Goal: Task Accomplishment & Management: Manage account settings

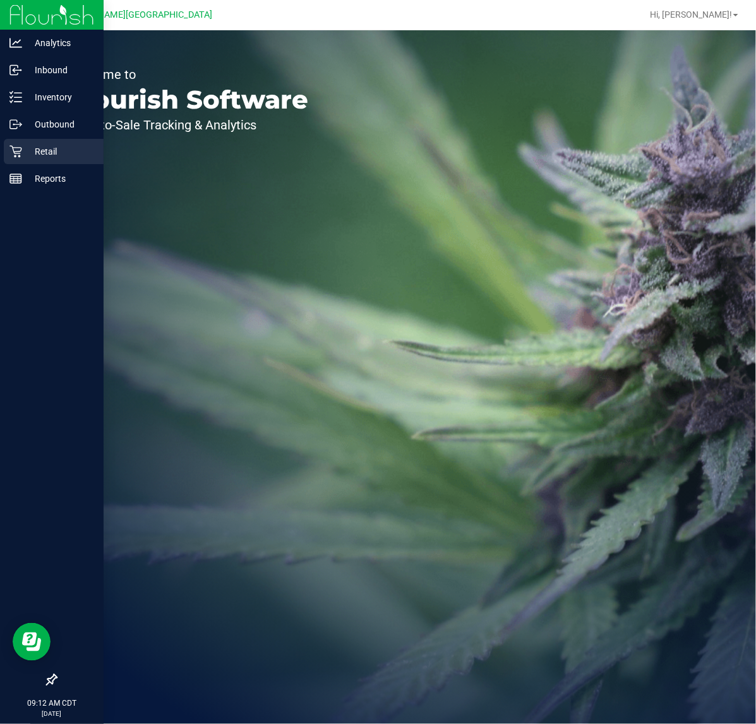
click at [24, 150] on p "Retail" at bounding box center [60, 151] width 76 height 15
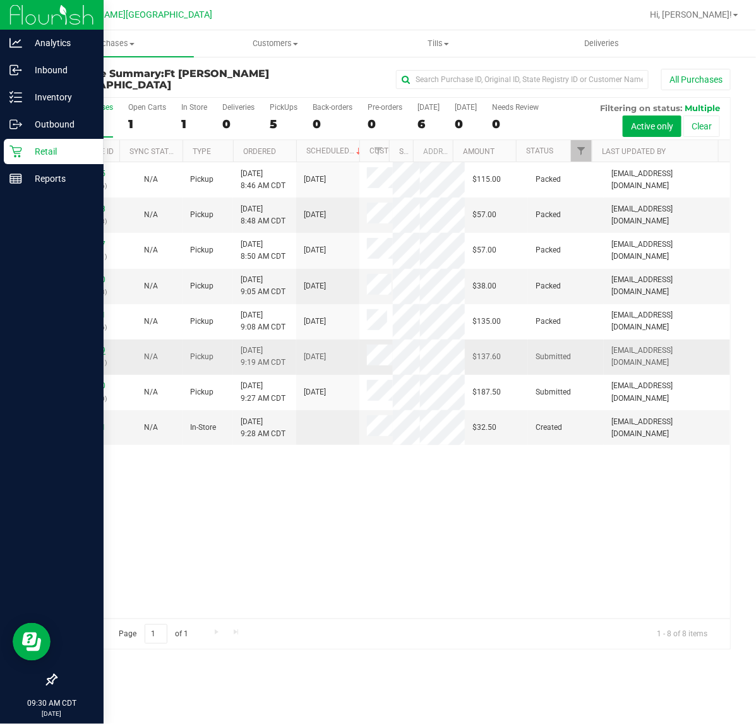
click at [99, 348] on link "11833239" at bounding box center [87, 350] width 35 height 9
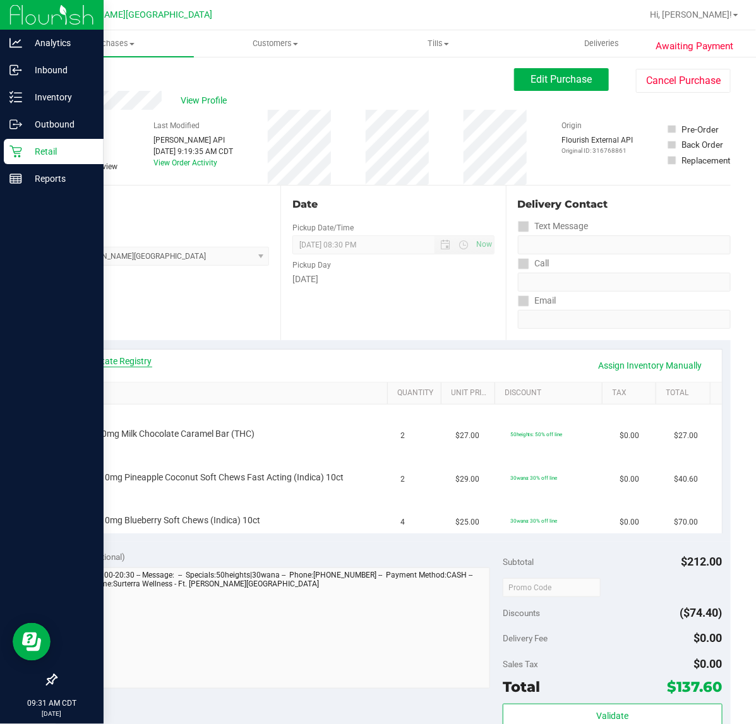
click at [128, 361] on link "View State Registry" at bounding box center [114, 361] width 76 height 13
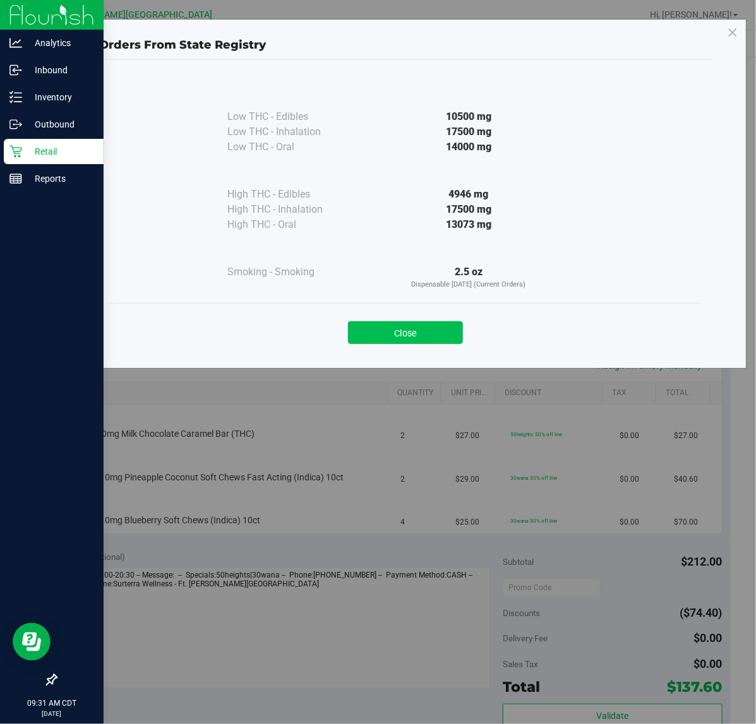
click at [442, 336] on button "Close" at bounding box center [405, 332] width 115 height 23
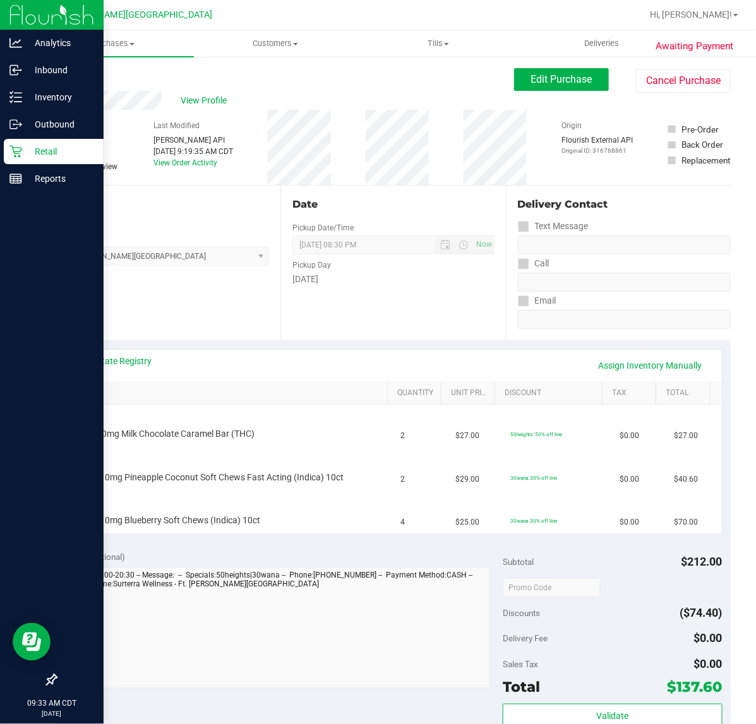
click at [326, 320] on div "Date Pickup Date/Time [DATE] Now [DATE] 08:30 PM Now Pickup Day [DATE]" at bounding box center [392, 263] width 225 height 155
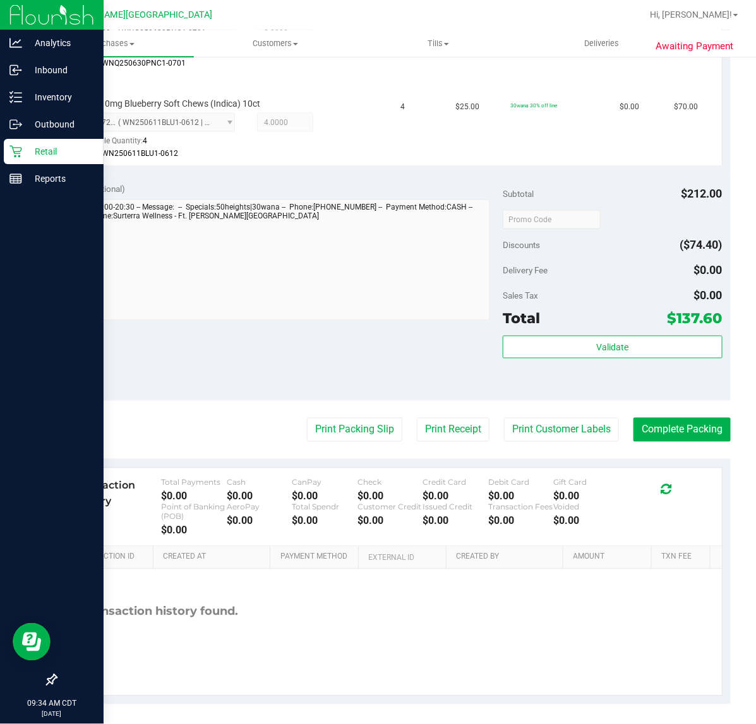
scroll to position [511, 0]
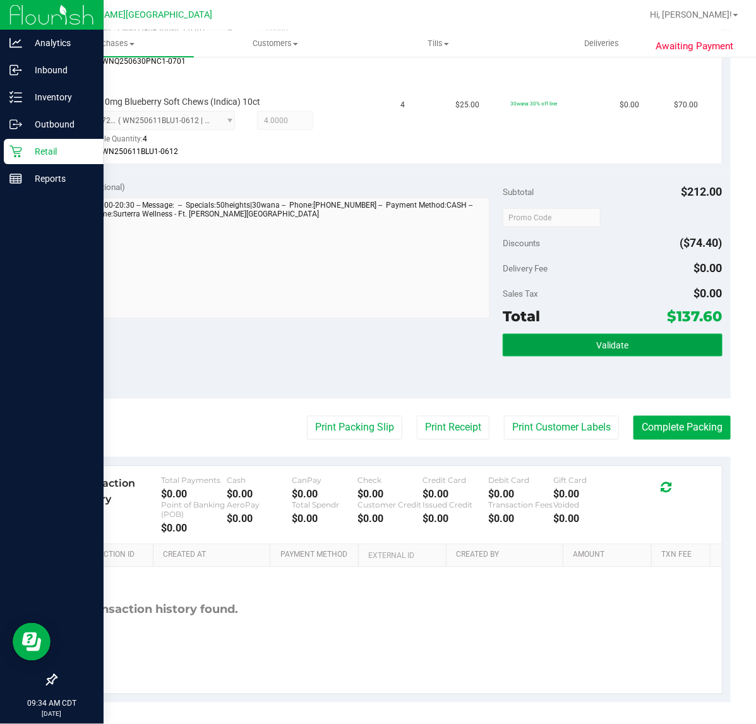
click at [546, 354] on button "Validate" at bounding box center [612, 345] width 219 height 23
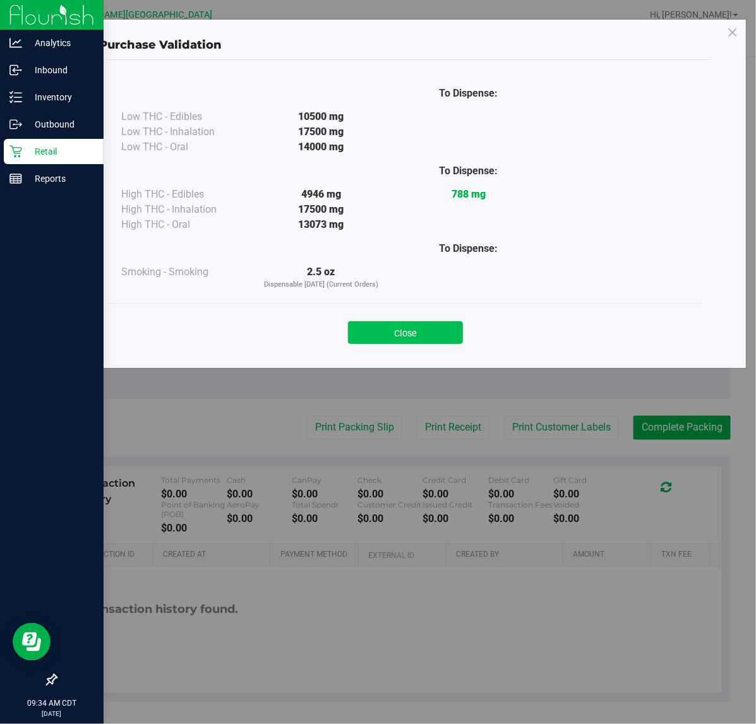
click at [450, 327] on button "Close" at bounding box center [405, 332] width 115 height 23
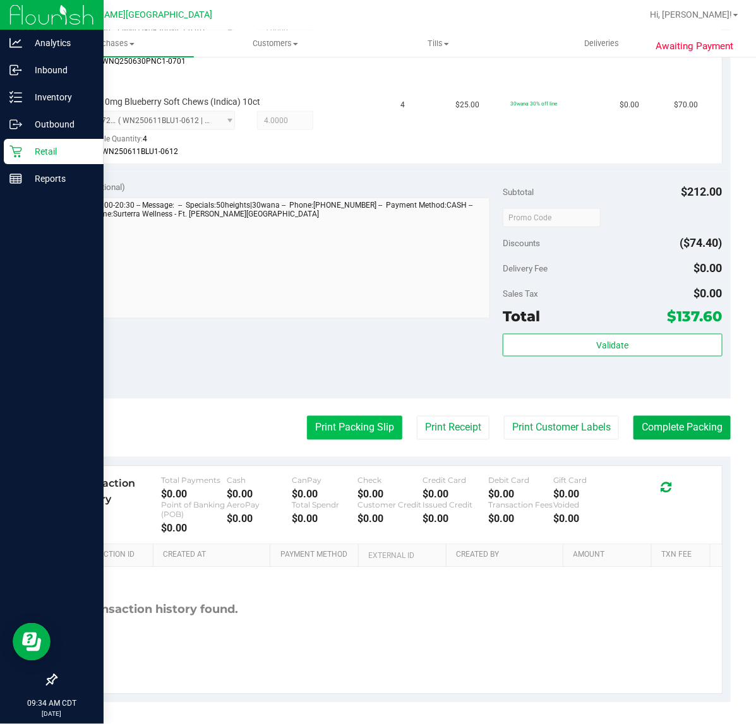
click at [338, 438] on button "Print Packing Slip" at bounding box center [354, 428] width 95 height 24
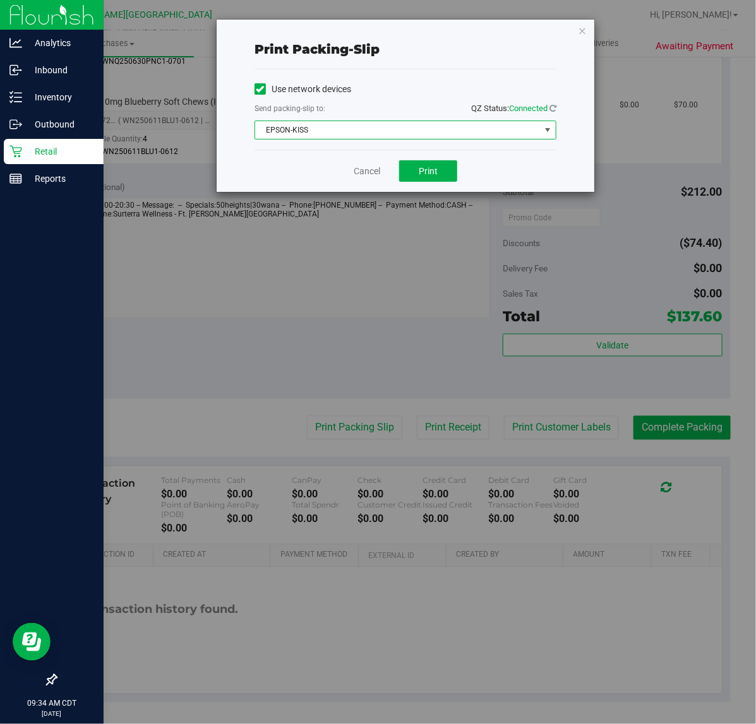
click at [378, 134] on span "EPSON-KISS" at bounding box center [397, 130] width 285 height 18
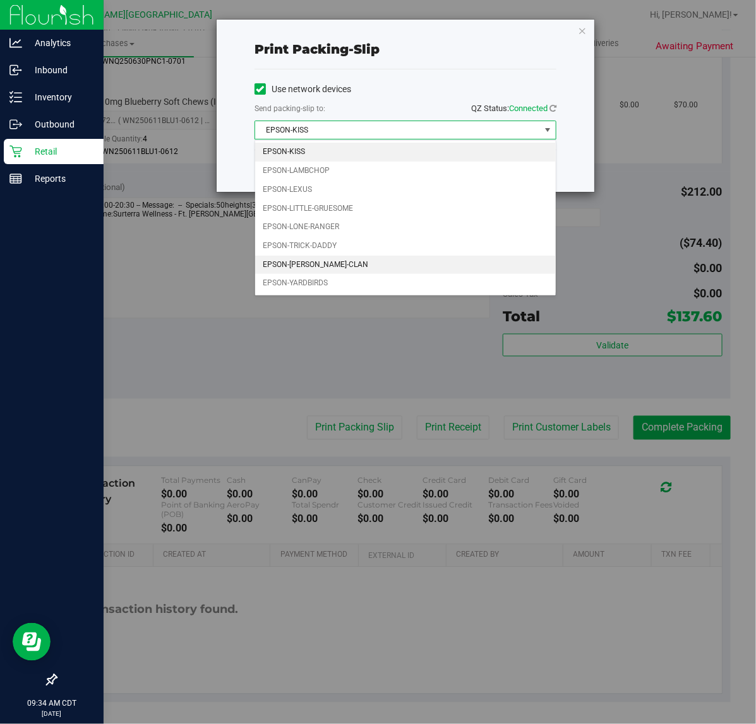
drag, startPoint x: 367, startPoint y: 260, endPoint x: 369, endPoint y: 251, distance: 9.2
click at [366, 261] on li "EPSON-[PERSON_NAME]-CLAN" at bounding box center [405, 265] width 301 height 19
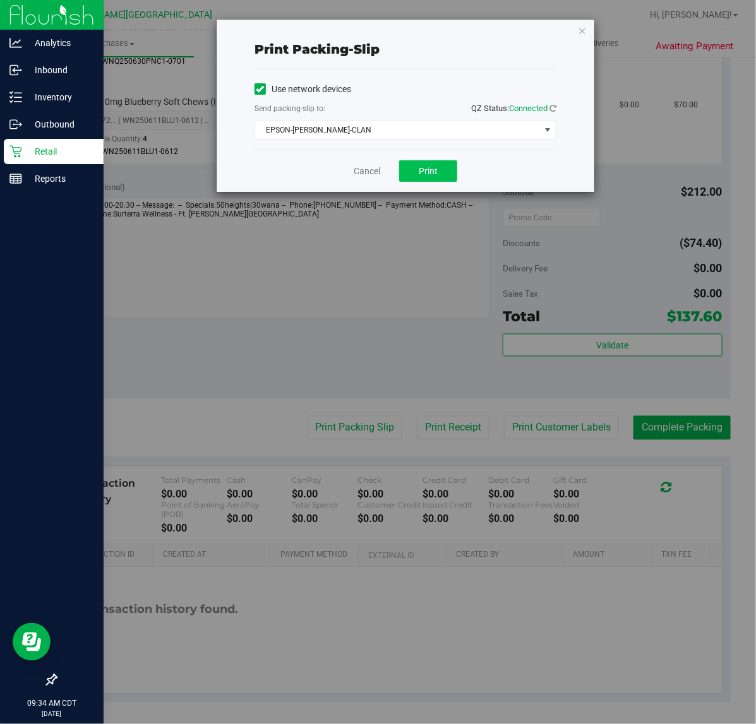
drag, startPoint x: 461, startPoint y: 145, endPoint x: 434, endPoint y: 169, distance: 35.8
click at [456, 155] on div "Print packing-slip Use network devices Send packing-slip to: QZ Status: Connect…" at bounding box center [406, 106] width 378 height 172
click at [434, 169] on span "Print" at bounding box center [428, 171] width 19 height 10
click at [373, 165] on link "Cancel" at bounding box center [367, 171] width 27 height 13
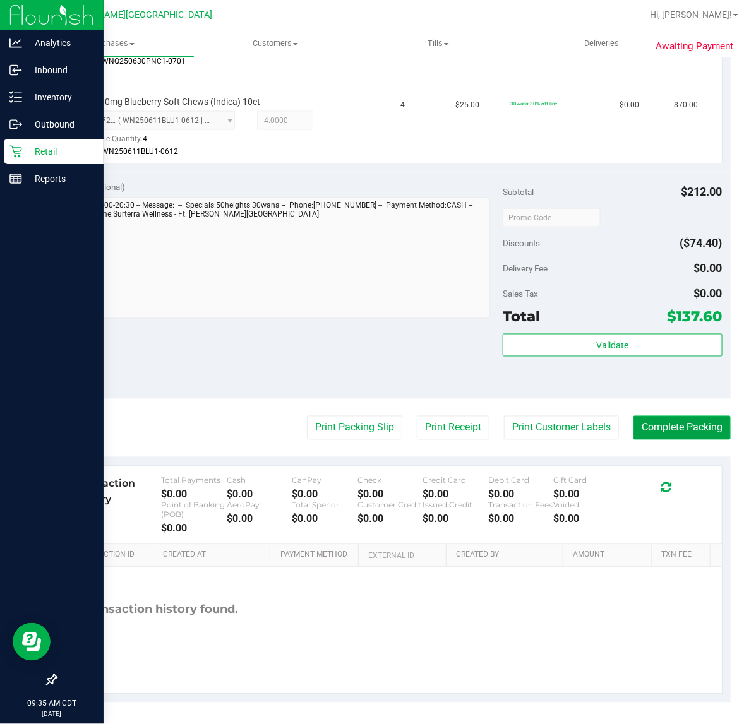
click at [665, 420] on button "Complete Packing" at bounding box center [681, 428] width 97 height 24
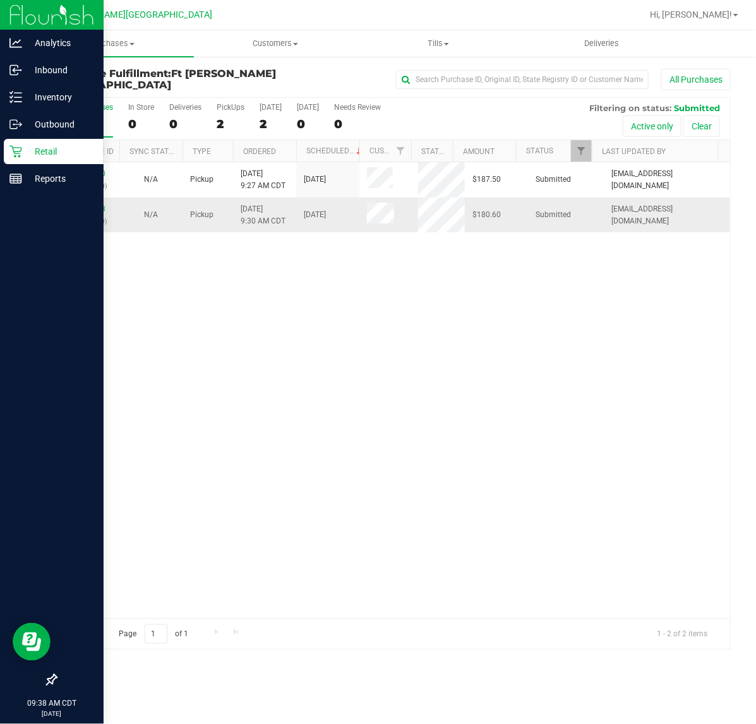
click at [92, 213] on div "11833323 (316770160)" at bounding box center [88, 215] width 48 height 24
click at [93, 208] on link "11833323" at bounding box center [87, 209] width 35 height 9
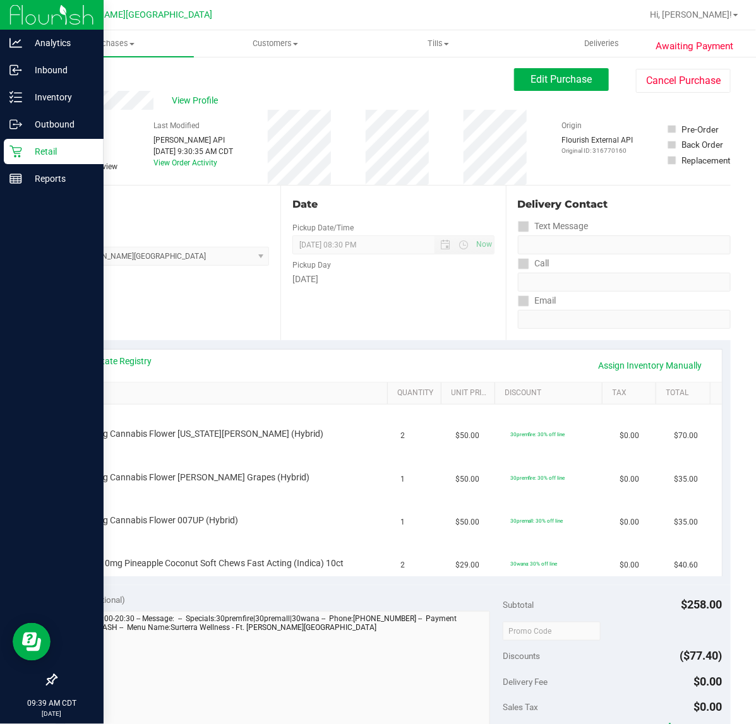
click at [247, 588] on div "Notes (optional) Subtotal $258.00 Discounts ($77.40) Delivery Fee $0.00 Sales T…" at bounding box center [393, 698] width 675 height 227
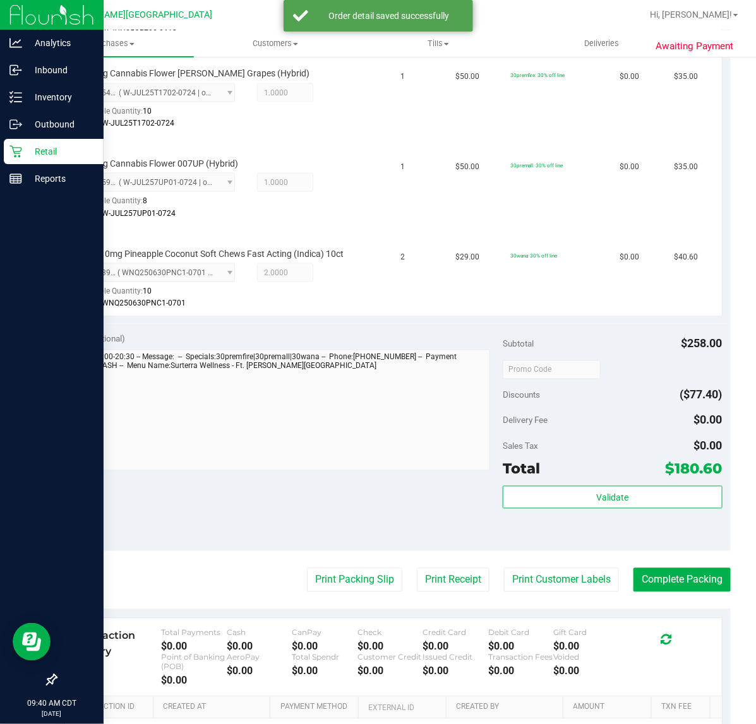
scroll to position [474, 0]
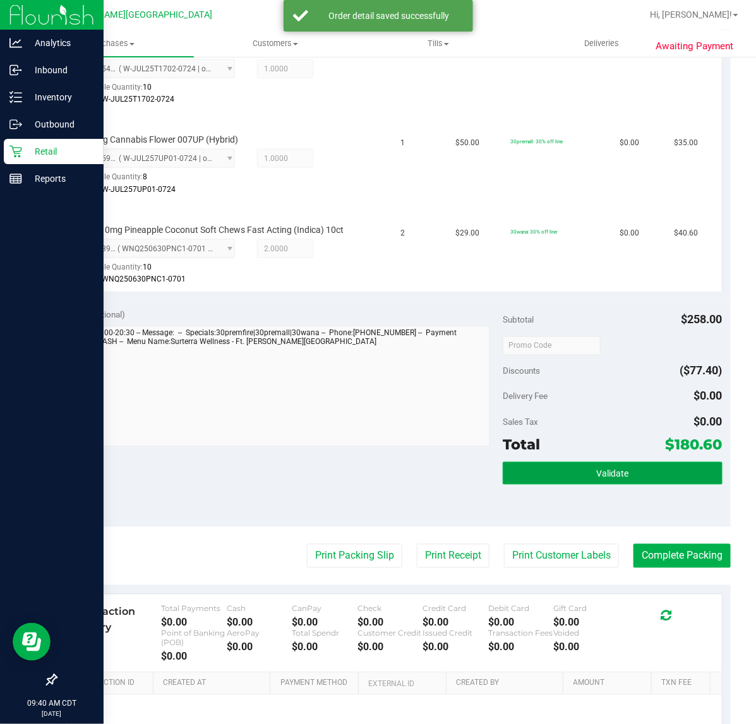
click at [548, 468] on button "Validate" at bounding box center [612, 473] width 219 height 23
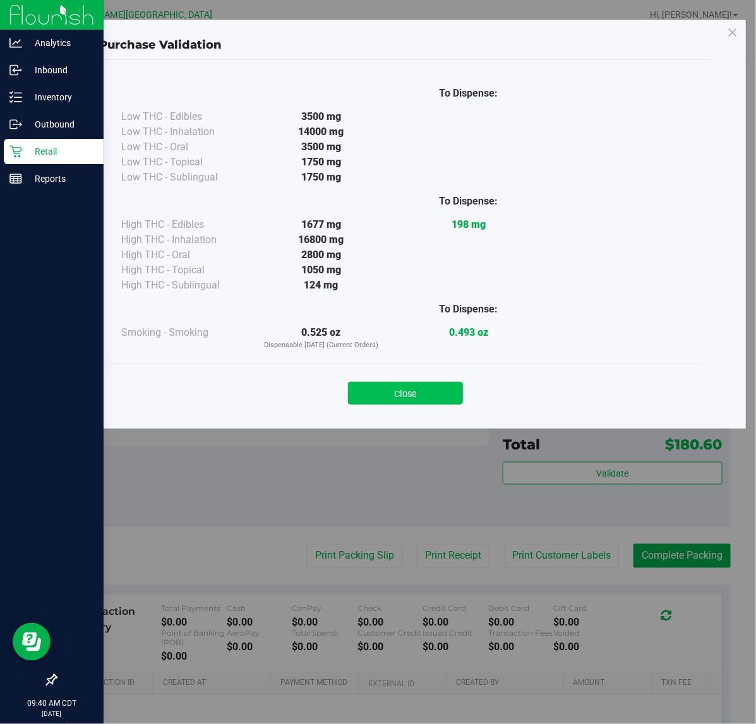
click at [427, 395] on button "Close" at bounding box center [405, 393] width 115 height 23
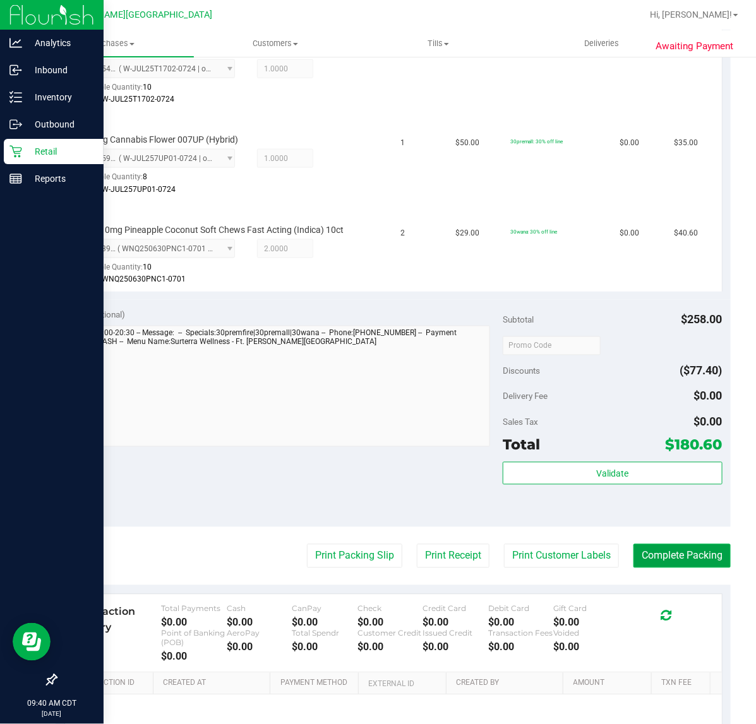
click at [648, 559] on button "Complete Packing" at bounding box center [681, 556] width 97 height 24
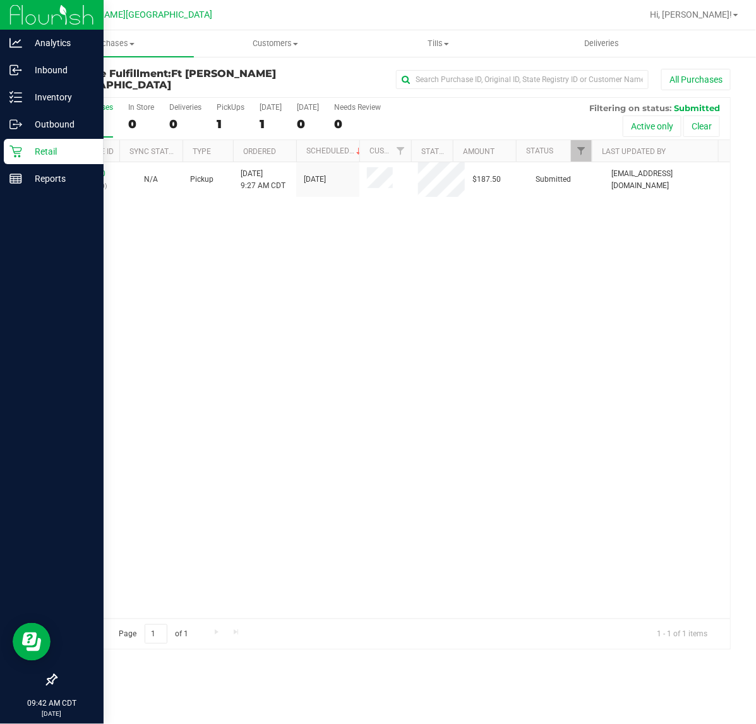
click at [18, 150] on icon at bounding box center [15, 151] width 13 height 13
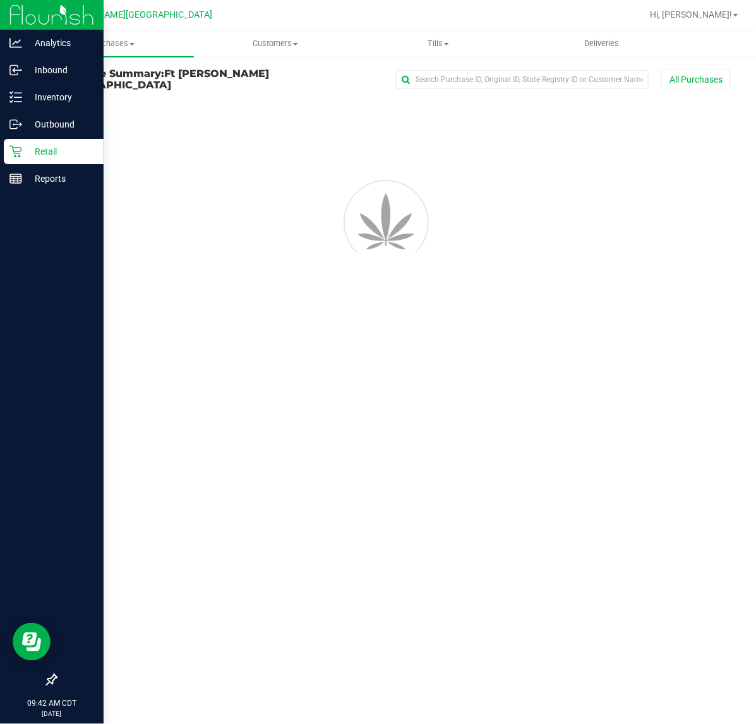
click at [18, 150] on icon at bounding box center [15, 151] width 13 height 13
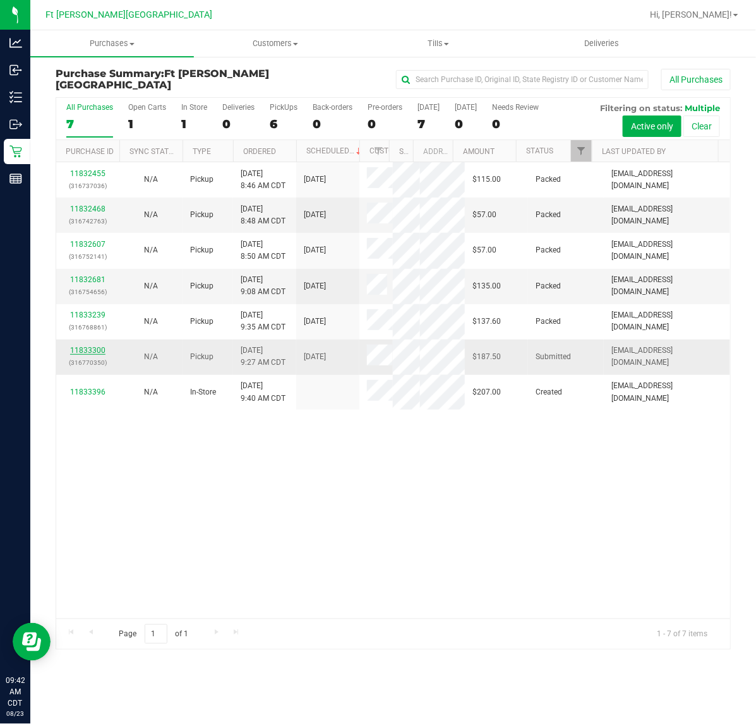
click at [85, 351] on link "11833300" at bounding box center [87, 350] width 35 height 9
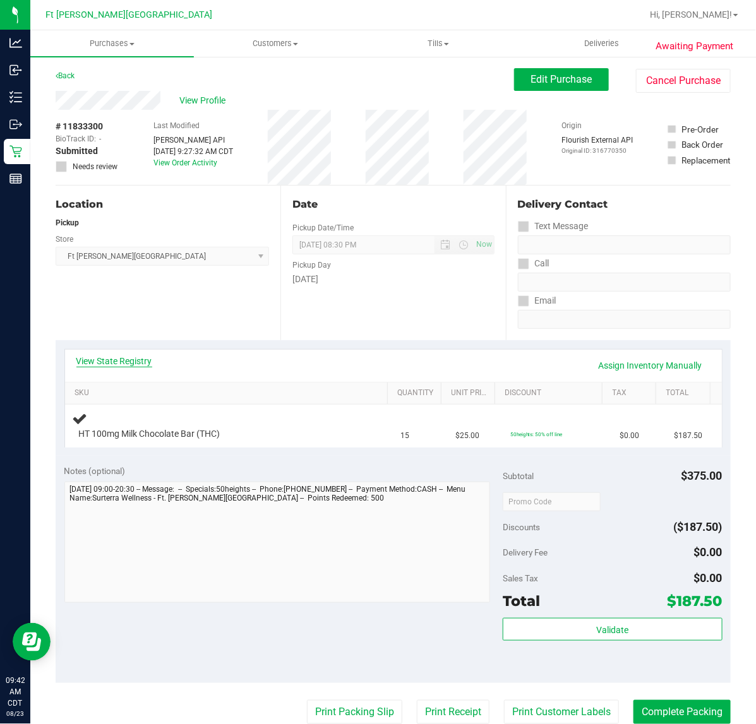
click at [122, 361] on link "View State Registry" at bounding box center [114, 361] width 76 height 13
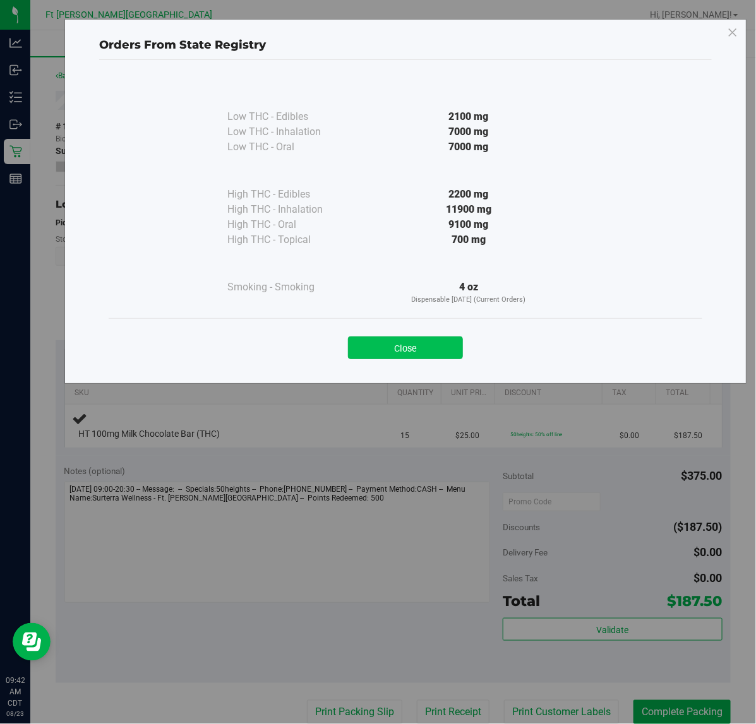
click at [428, 342] on button "Close" at bounding box center [405, 348] width 115 height 23
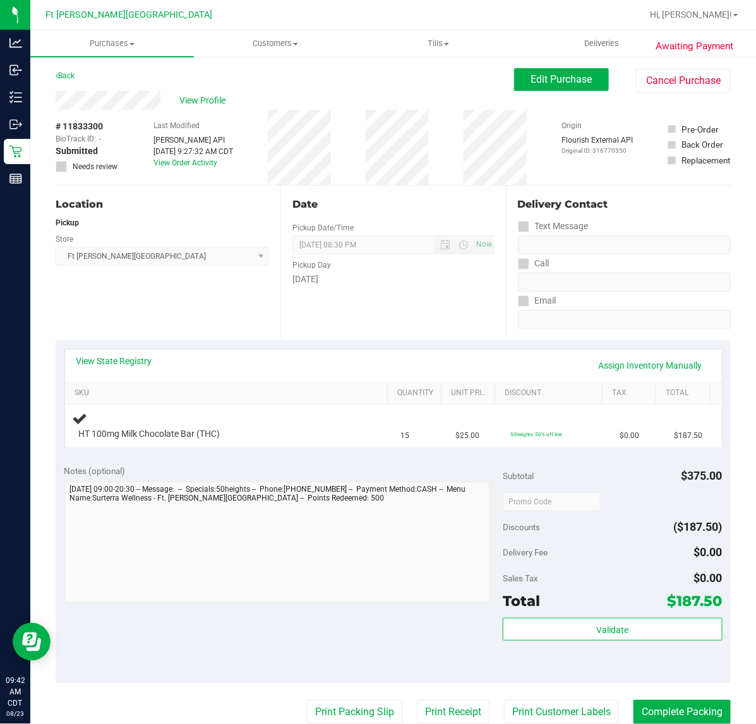
click at [239, 472] on div "Notes (optional)" at bounding box center [283, 471] width 439 height 13
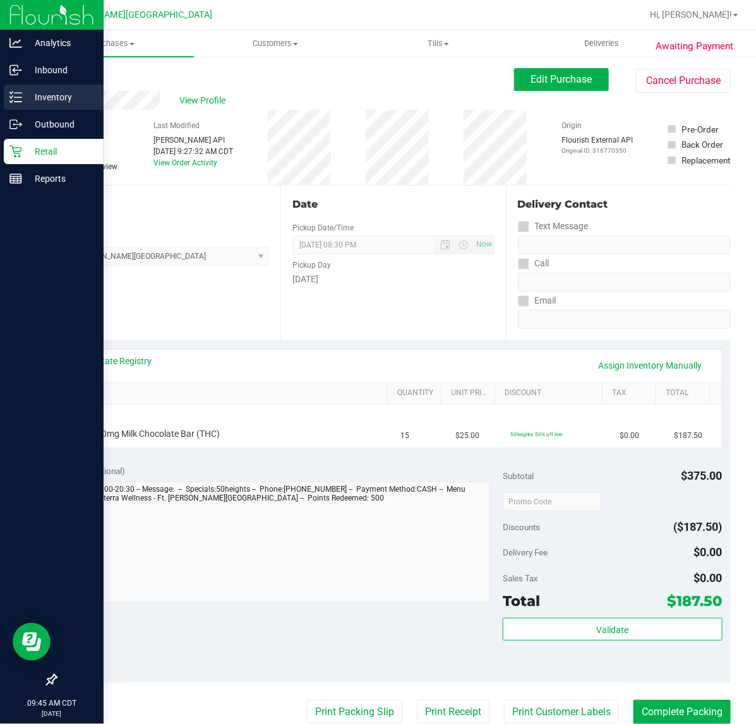
click at [17, 102] on icon at bounding box center [15, 97] width 13 height 13
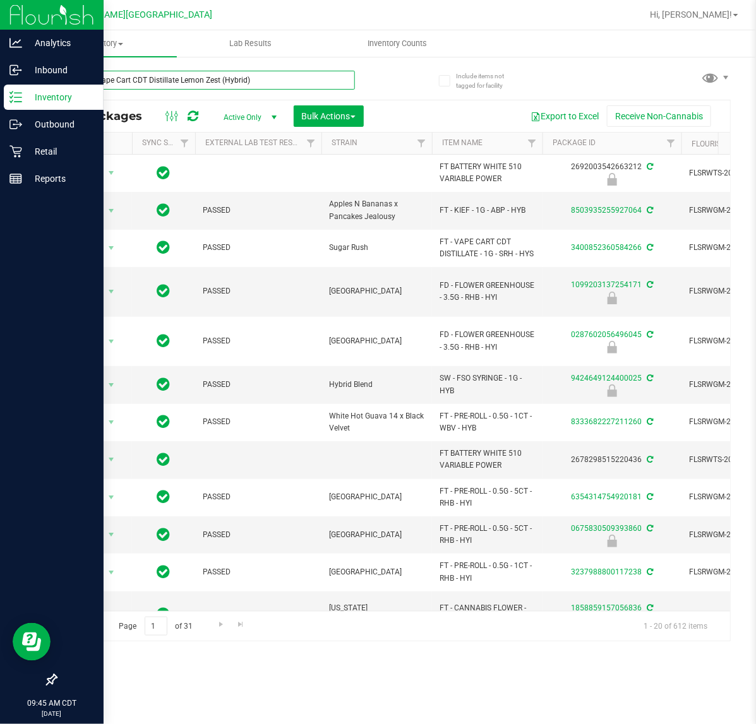
type input "FT 1g Vape Cart CDT Distillate Lemon Zest (Hybrid)"
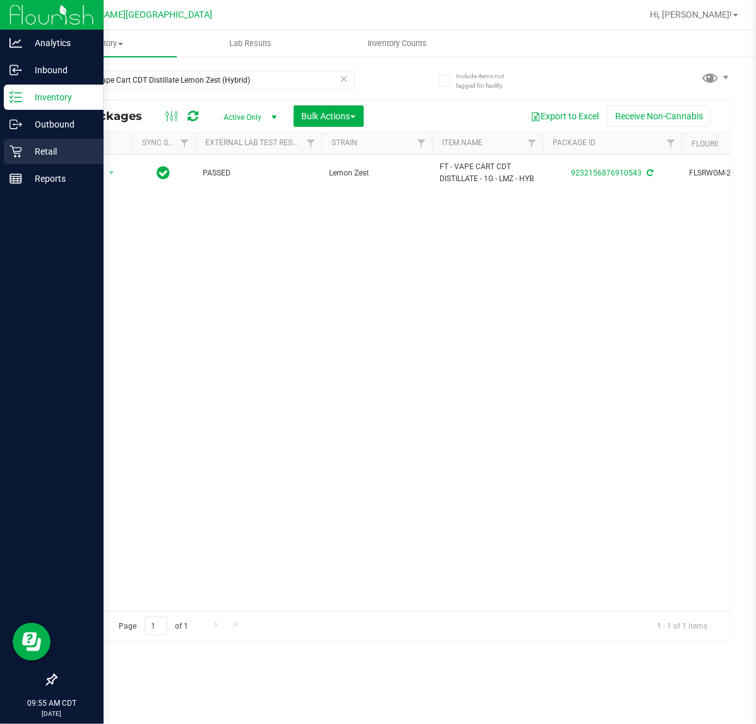
click at [11, 158] on div "Retail" at bounding box center [54, 151] width 100 height 25
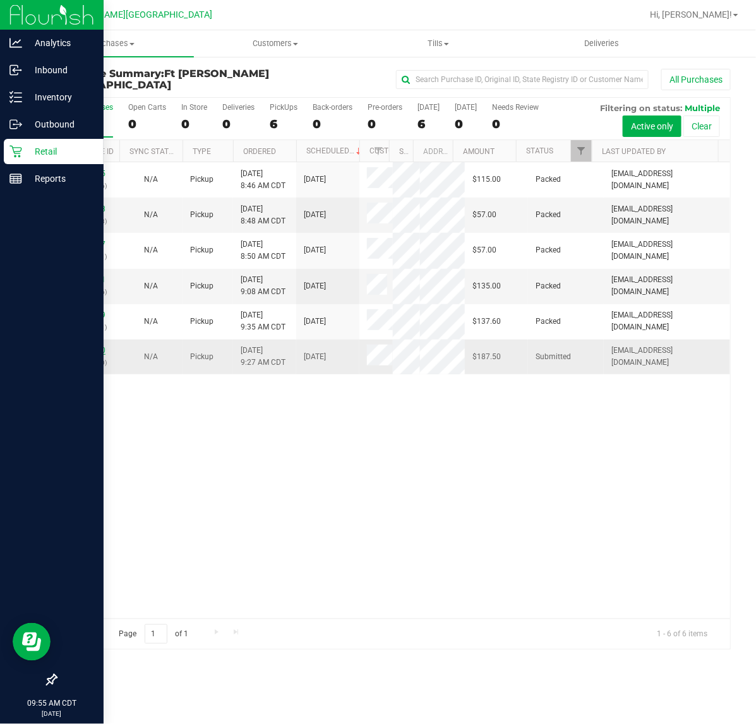
click at [77, 348] on link "11833300" at bounding box center [87, 350] width 35 height 9
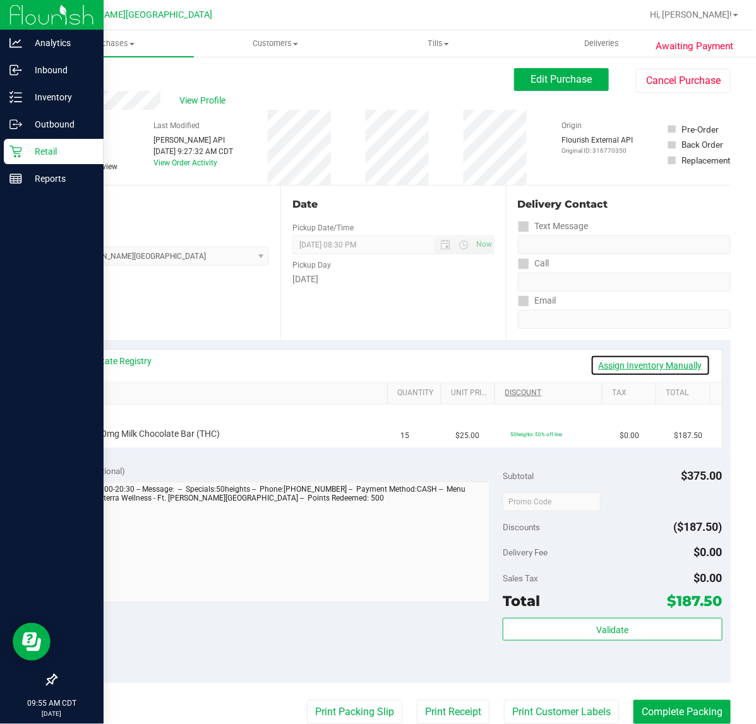
drag, startPoint x: 595, startPoint y: 361, endPoint x: 511, endPoint y: 398, distance: 91.6
click at [595, 361] on link "Assign Inventory Manually" at bounding box center [650, 365] width 120 height 21
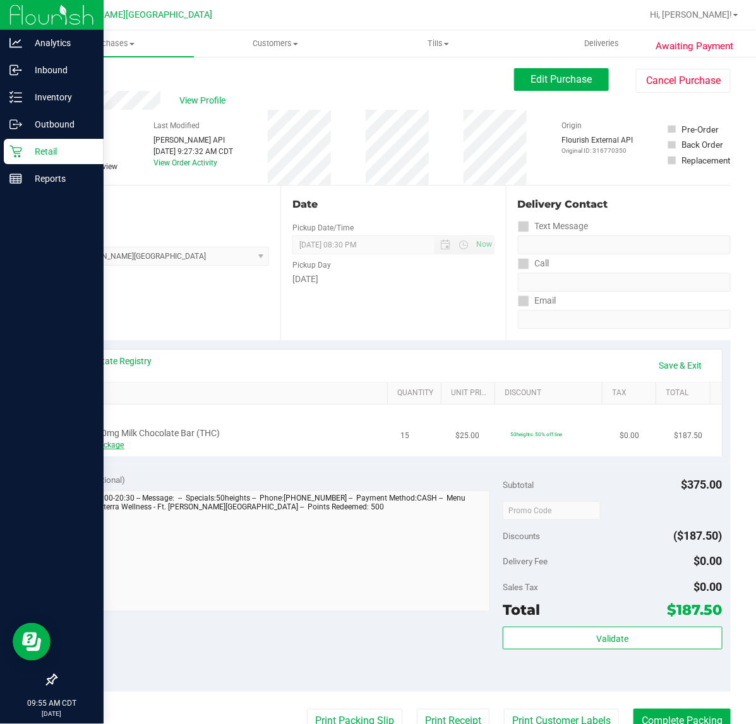
click at [109, 441] on link "Add Package" at bounding box center [101, 445] width 45 height 9
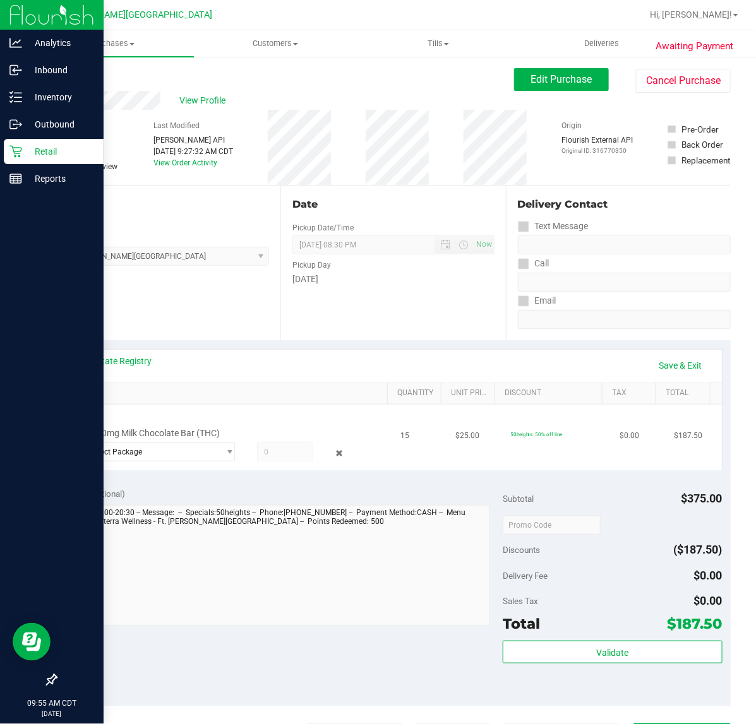
click at [263, 448] on span at bounding box center [285, 452] width 56 height 19
click at [218, 455] on span "select" at bounding box center [226, 452] width 16 height 18
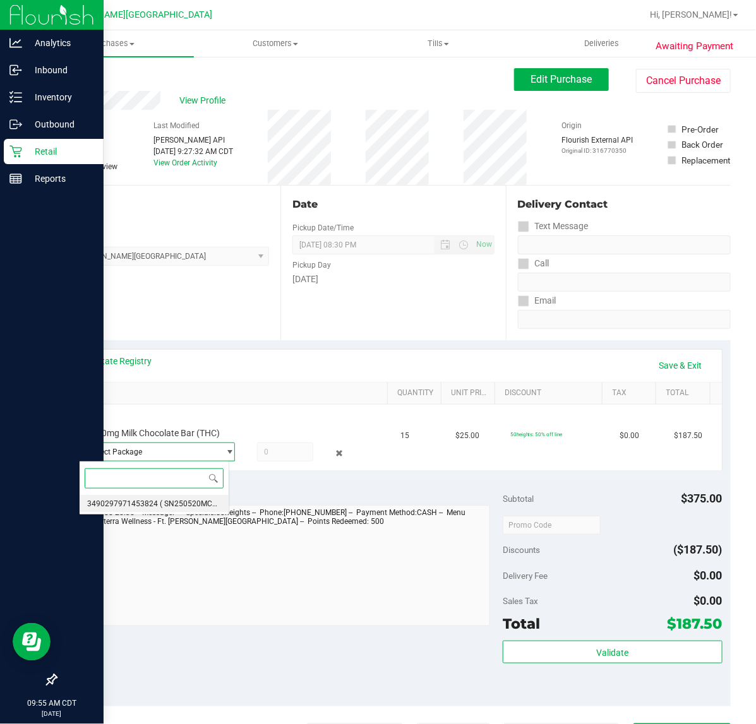
click at [196, 498] on li "3490297971453824 ( SN250520MC1-0528 | orig: FLSRWGM-20250603-173 )" at bounding box center [154, 504] width 149 height 18
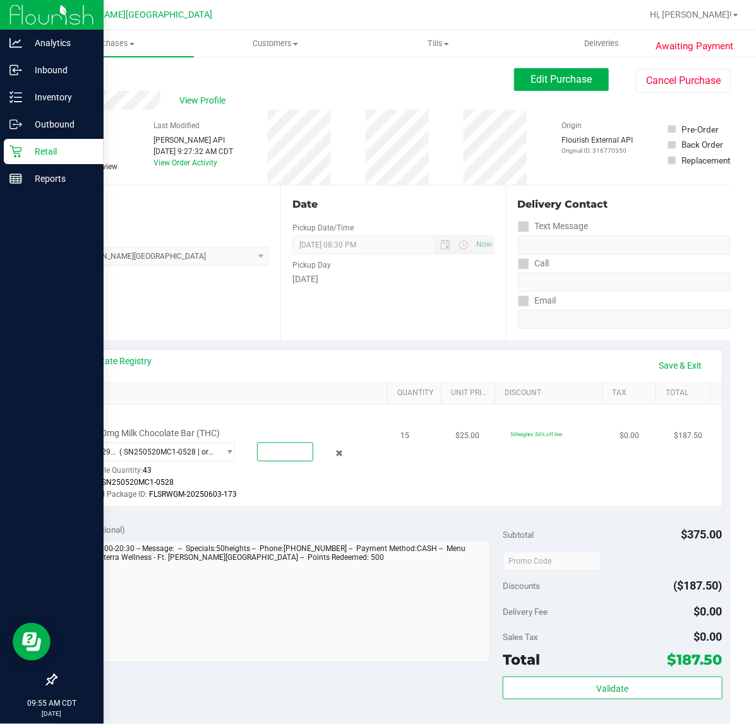
click at [264, 460] on span at bounding box center [285, 452] width 56 height 19
type input "15"
type input "15.0000"
click at [318, 515] on div "Notes (optional) Subtotal $375.00 Discounts ($187.50) Delivery Fee $0.00 Sales …" at bounding box center [393, 628] width 675 height 227
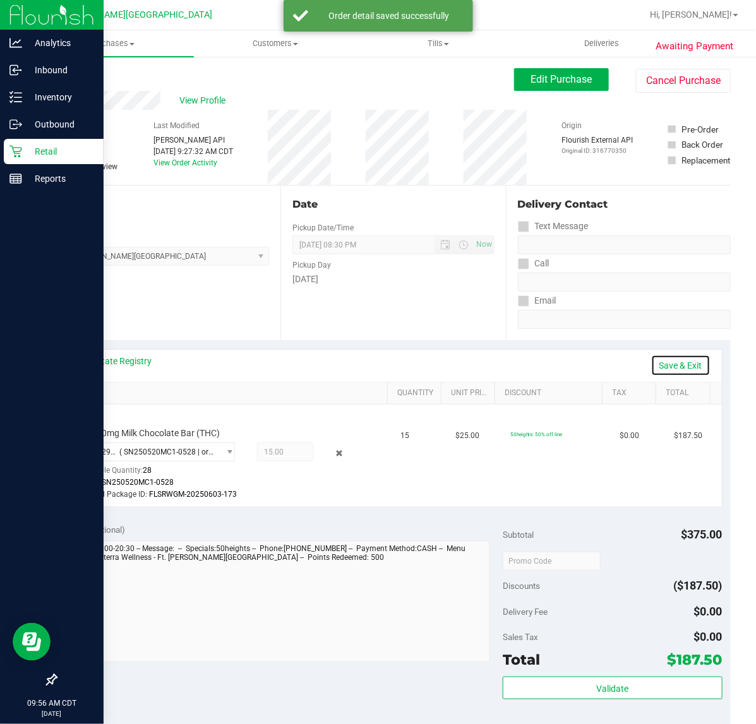
click at [676, 361] on link "Save & Exit" at bounding box center [680, 365] width 59 height 21
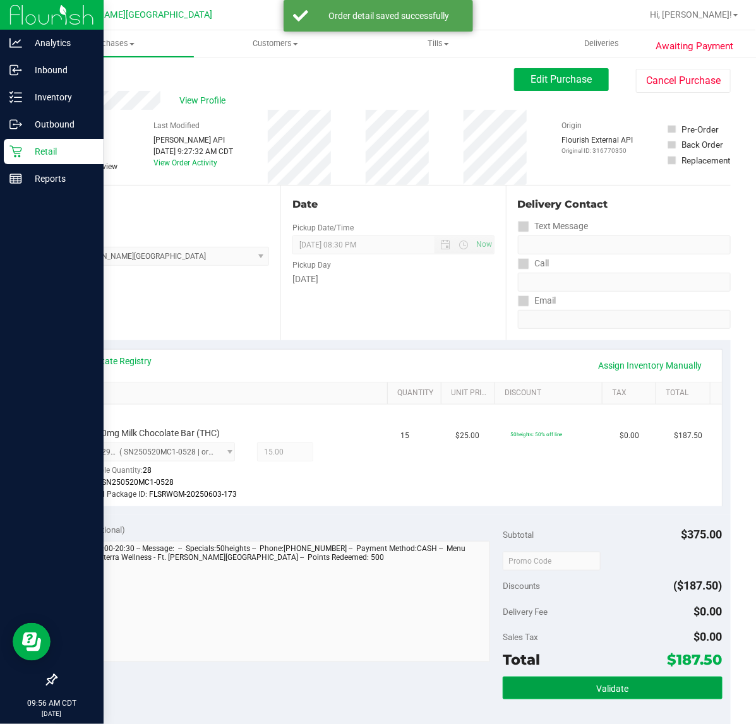
click at [550, 682] on button "Validate" at bounding box center [612, 688] width 219 height 23
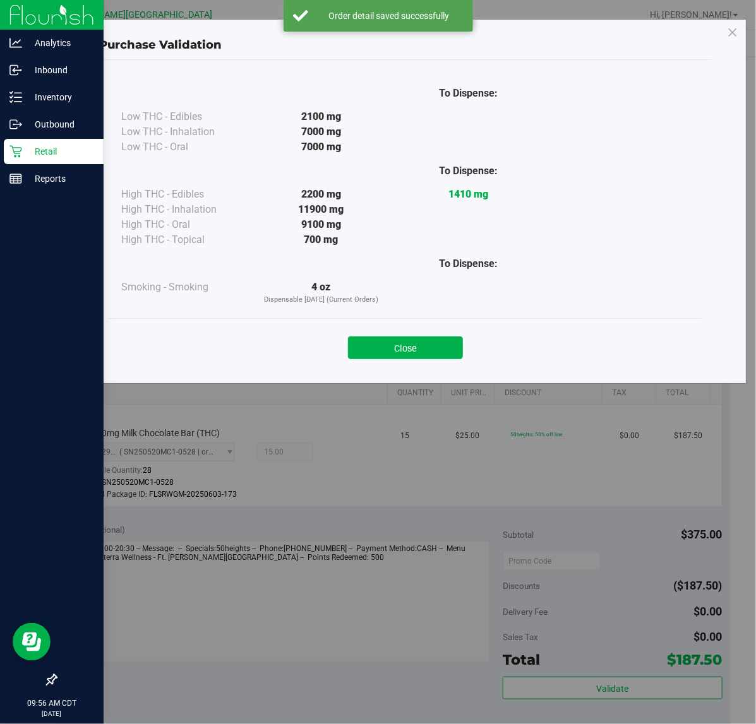
click at [400, 368] on div "Close" at bounding box center [405, 343] width 593 height 51
click at [404, 357] on button "Close" at bounding box center [405, 348] width 115 height 23
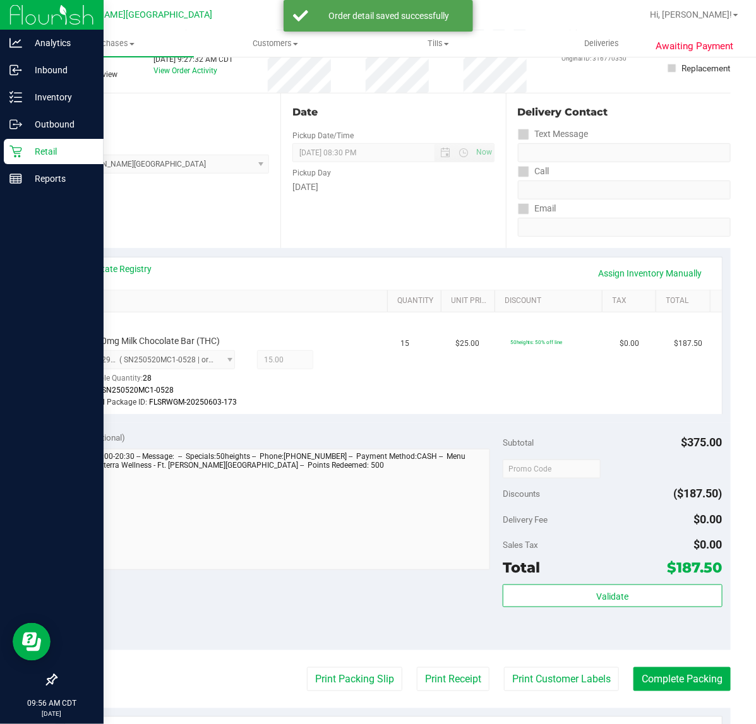
scroll to position [237, 0]
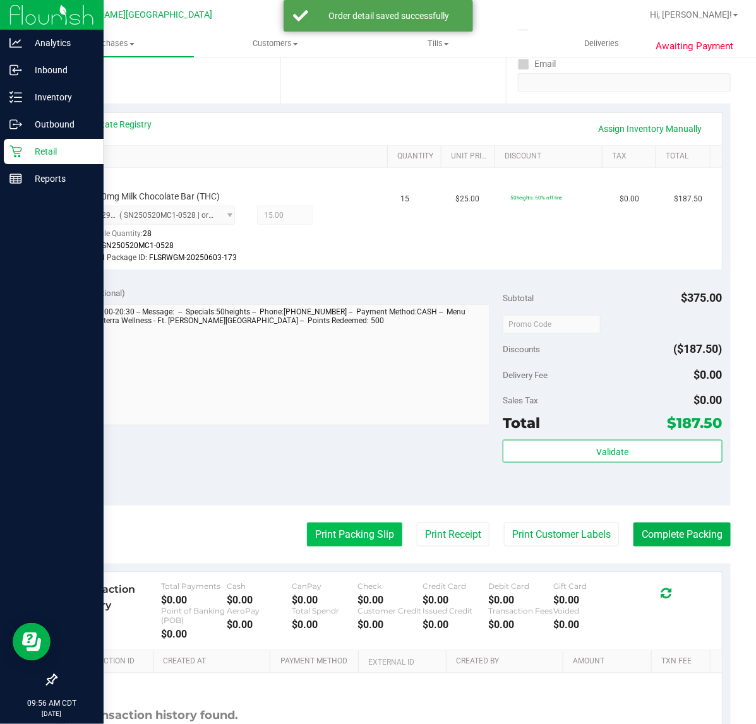
click at [359, 534] on button "Print Packing Slip" at bounding box center [354, 535] width 95 height 24
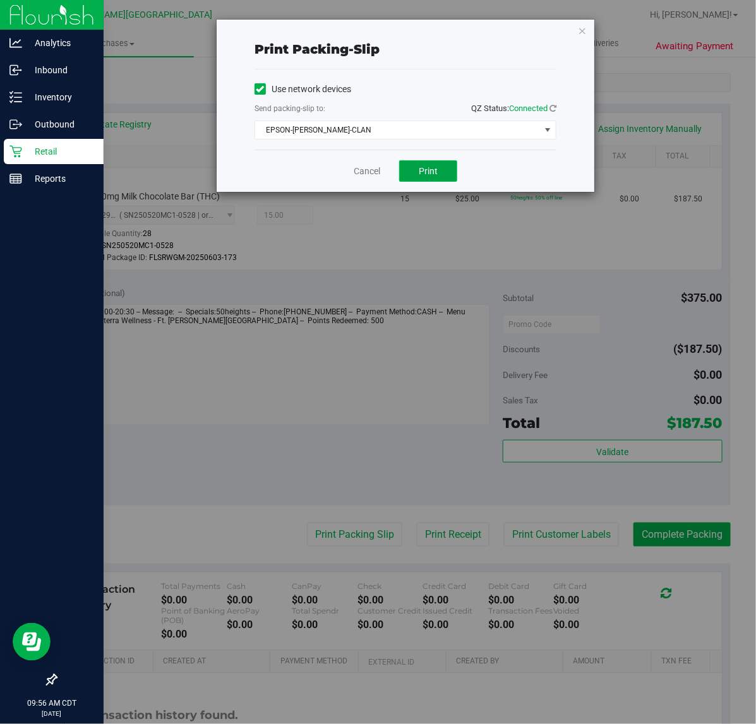
click at [417, 172] on button "Print" at bounding box center [428, 170] width 58 height 21
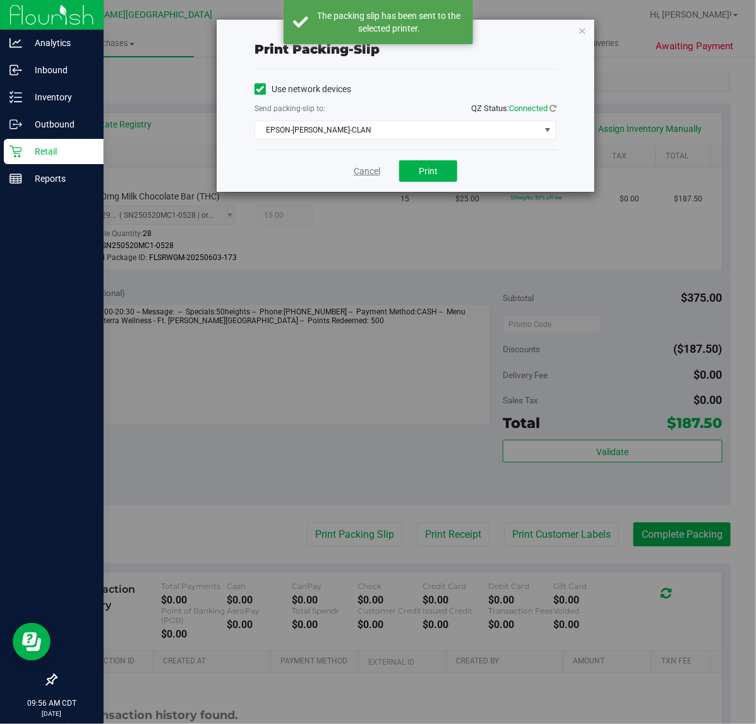
click at [373, 169] on link "Cancel" at bounding box center [367, 171] width 27 height 13
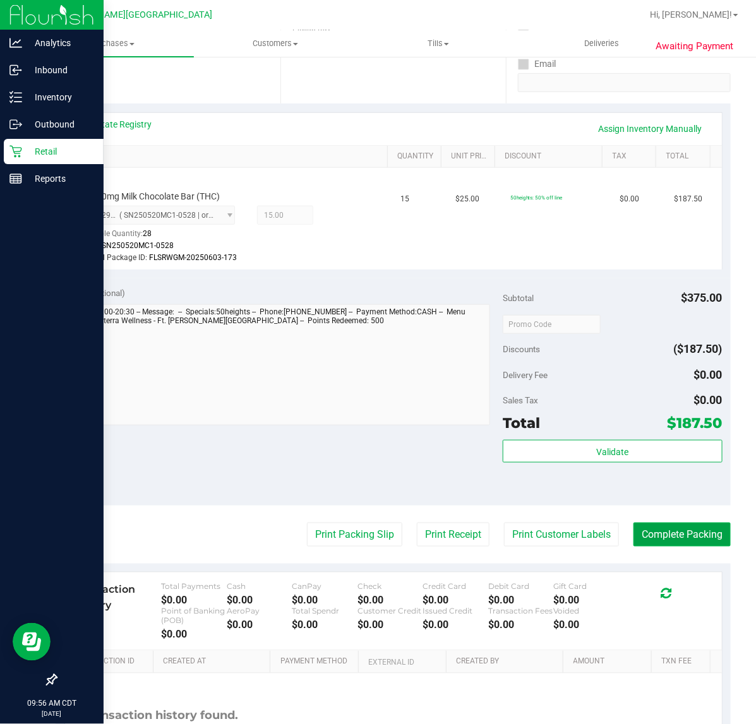
click at [648, 534] on button "Complete Packing" at bounding box center [681, 535] width 97 height 24
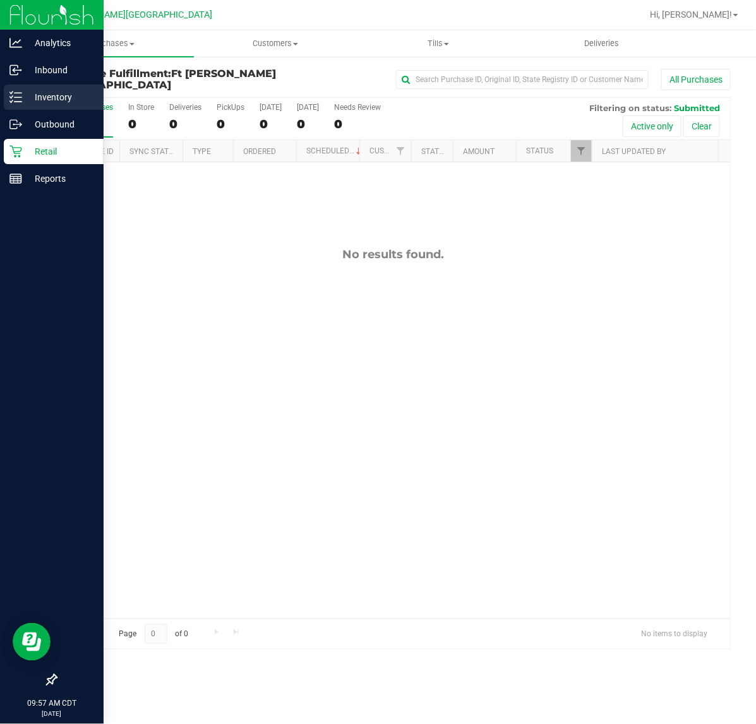
click at [18, 93] on icon at bounding box center [15, 97] width 13 height 13
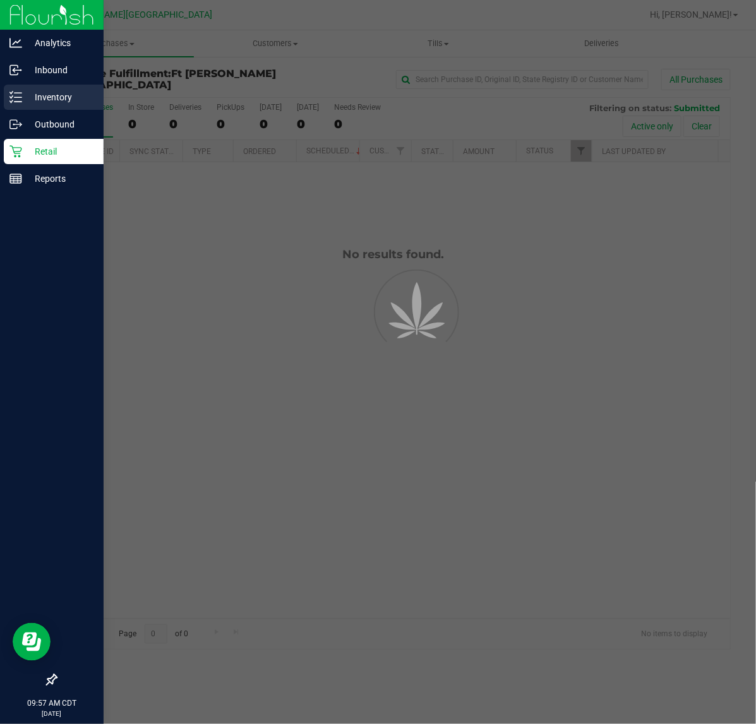
click at [18, 93] on icon at bounding box center [15, 97] width 13 height 13
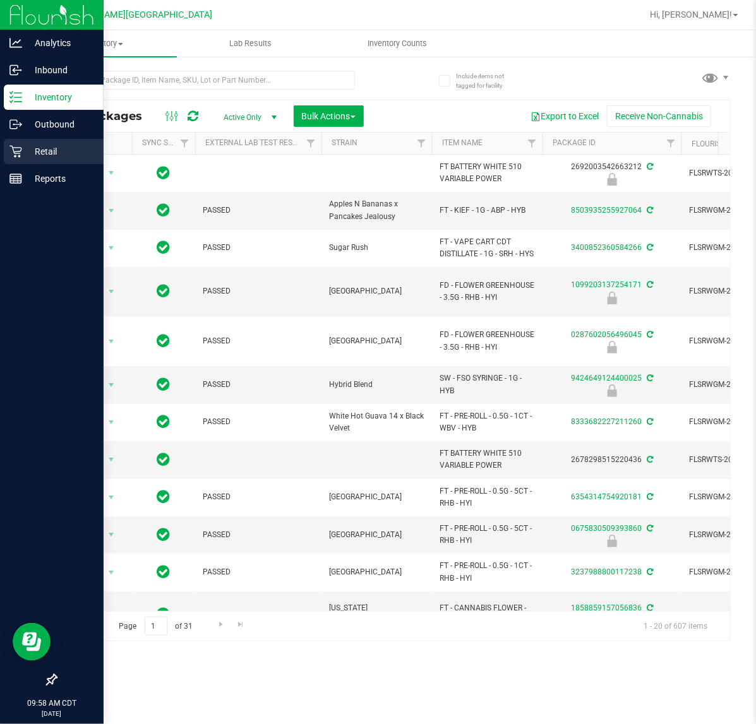
click at [11, 153] on icon at bounding box center [15, 151] width 13 height 13
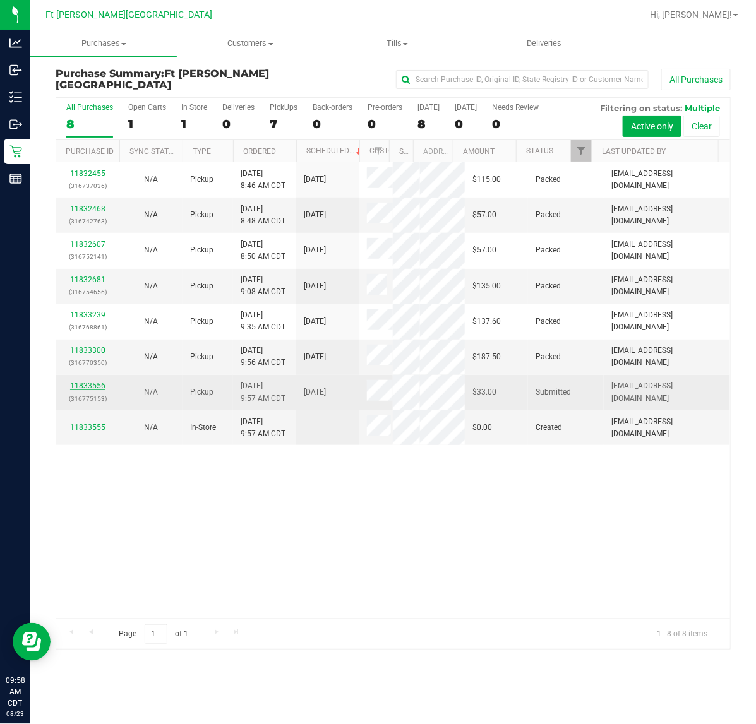
click at [103, 384] on link "11833556" at bounding box center [87, 385] width 35 height 9
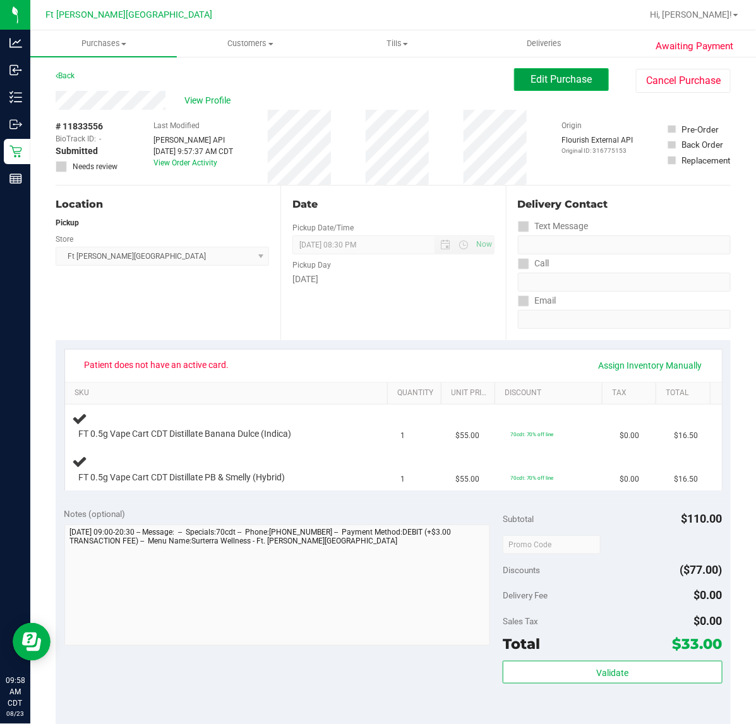
click at [567, 87] on button "Edit Purchase" at bounding box center [561, 79] width 95 height 23
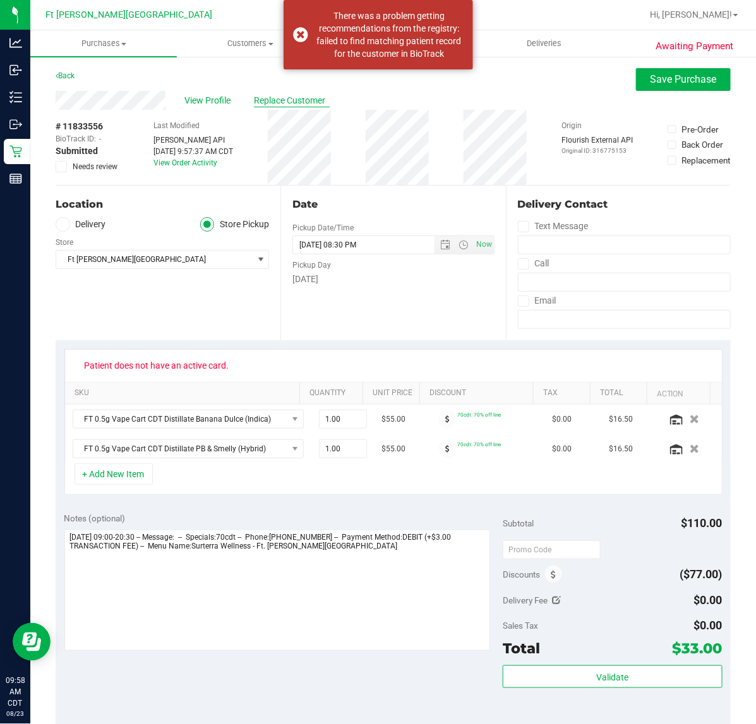
click at [305, 103] on span "Replace Customer" at bounding box center [292, 100] width 76 height 13
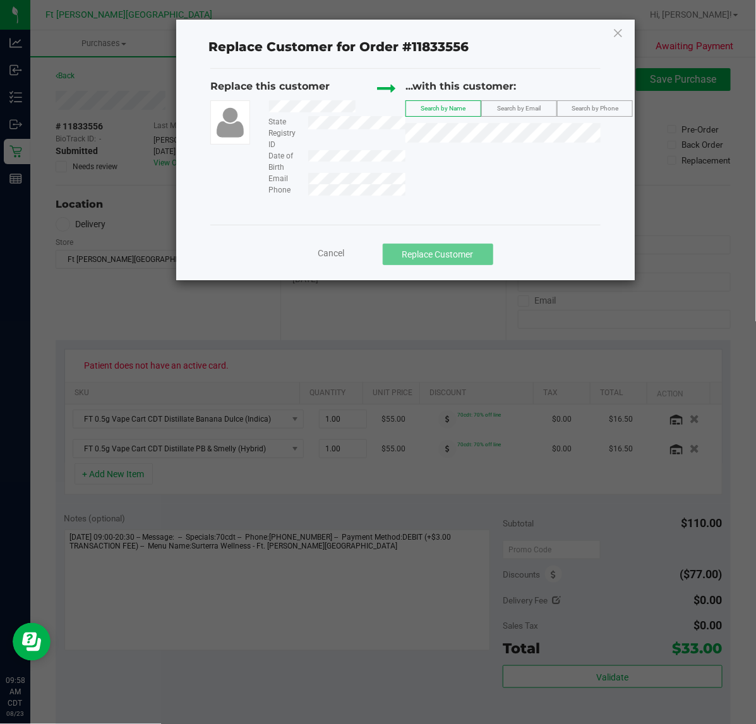
click at [581, 105] on span "Search by Phone" at bounding box center [594, 108] width 47 height 7
click at [616, 35] on icon at bounding box center [617, 33] width 11 height 20
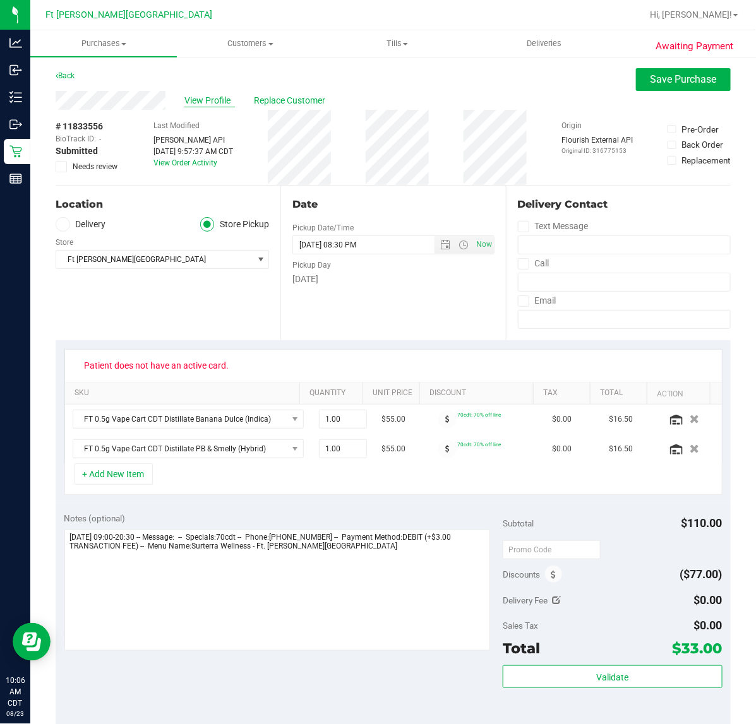
click at [213, 101] on span "View Profile" at bounding box center [209, 100] width 51 height 13
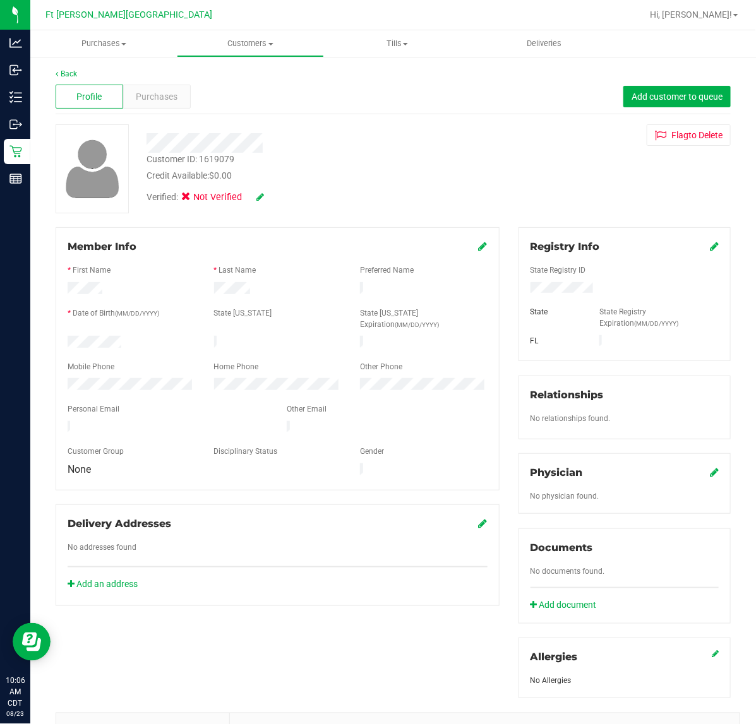
click at [710, 248] on icon at bounding box center [714, 246] width 9 height 10
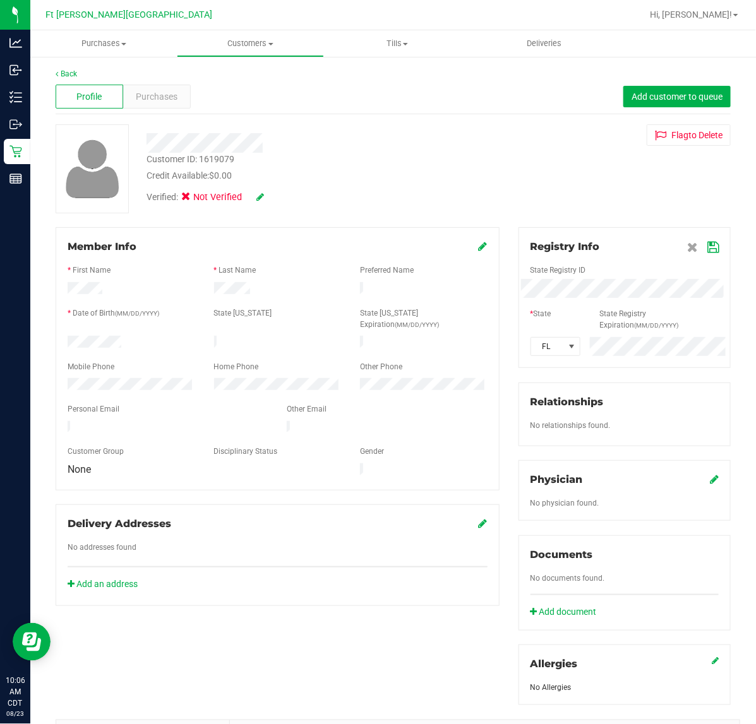
click at [707, 245] on icon at bounding box center [712, 247] width 11 height 10
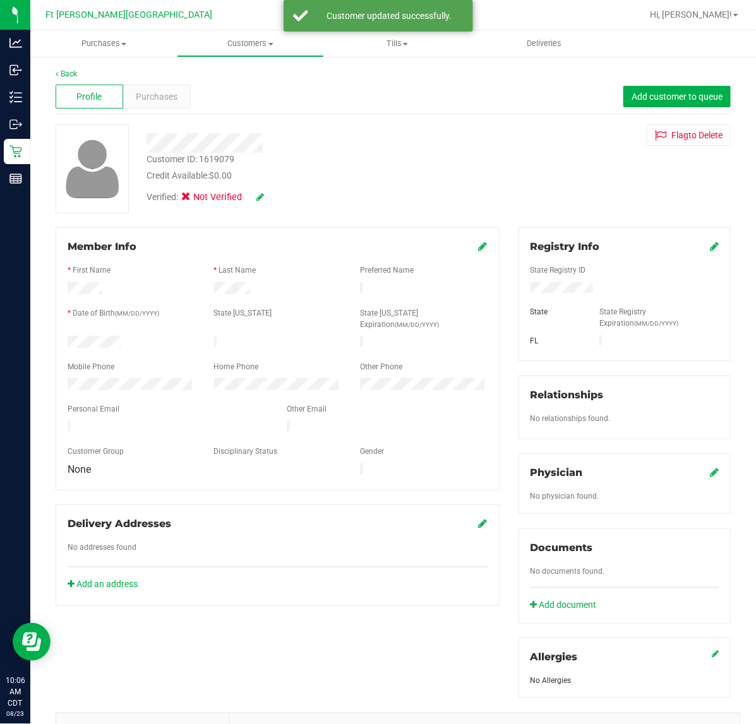
click at [696, 253] on div "Registry Info" at bounding box center [624, 246] width 188 height 15
click at [710, 250] on icon at bounding box center [714, 246] width 9 height 10
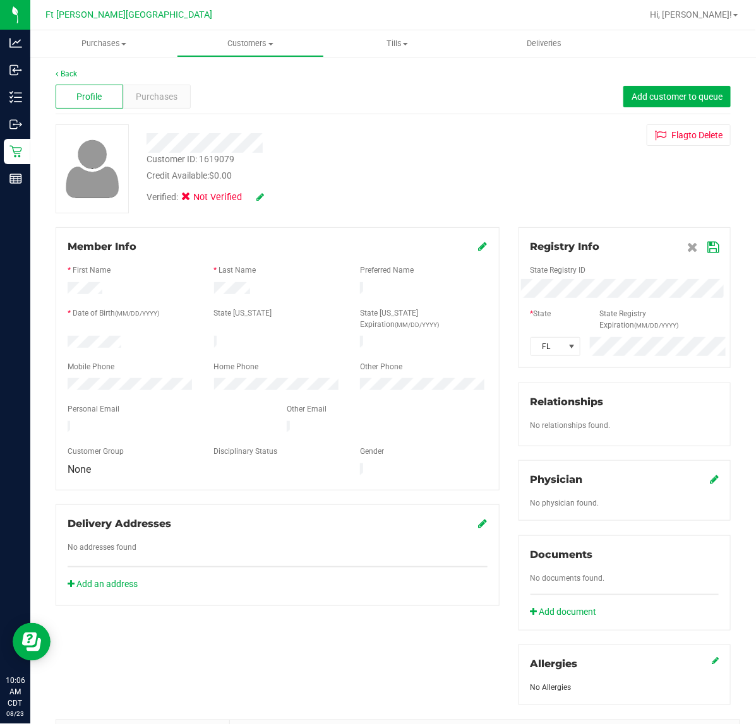
click at [280, 339] on div "Member Info * First Name * Last Name Preferred Name * Date of Birth (MM/DD/YYYY…" at bounding box center [393, 558] width 694 height 662
click at [701, 254] on span at bounding box center [703, 246] width 32 height 15
click at [707, 247] on icon at bounding box center [712, 247] width 11 height 10
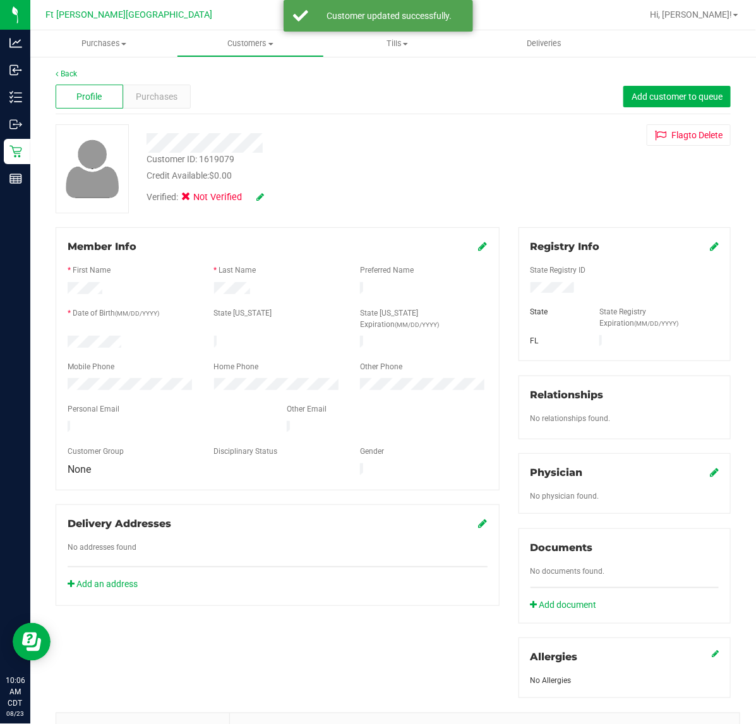
click at [479, 247] on icon at bounding box center [483, 246] width 9 height 10
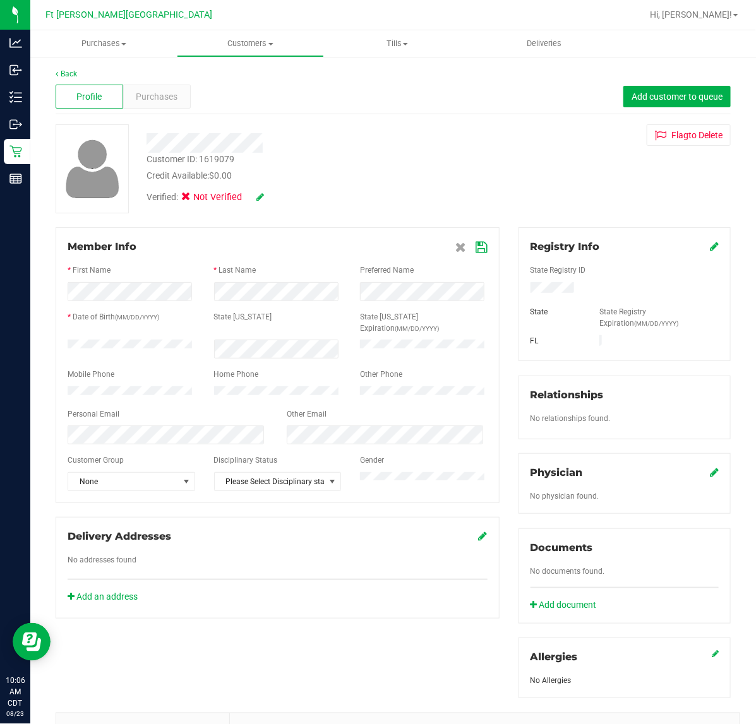
click at [476, 244] on icon at bounding box center [481, 247] width 11 height 10
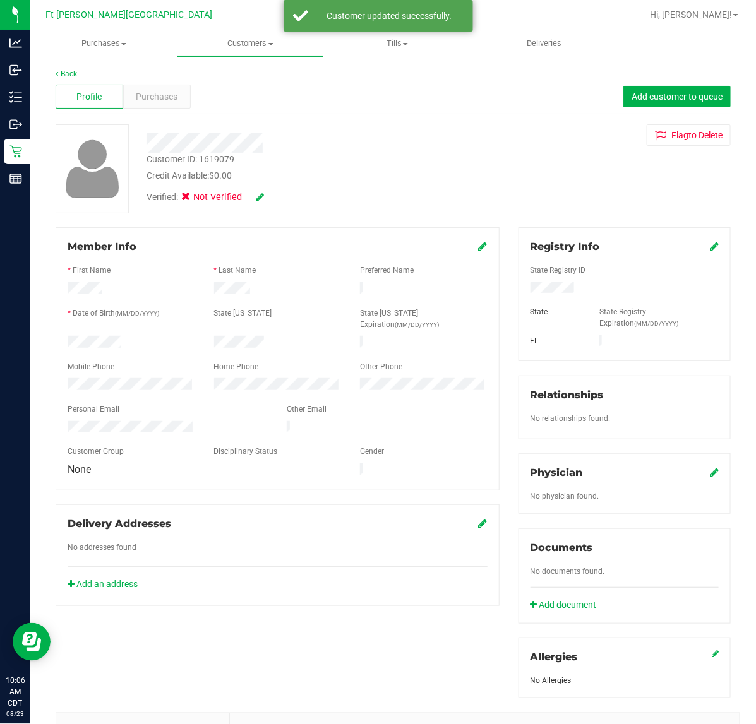
click at [264, 194] on div "Verified: Not Verified" at bounding box center [310, 196] width 347 height 28
click at [257, 196] on icon at bounding box center [260, 197] width 8 height 9
click at [188, 199] on icon at bounding box center [190, 199] width 8 height 0
click at [0, 0] on input "Medical" at bounding box center [0, 0] width 0 height 0
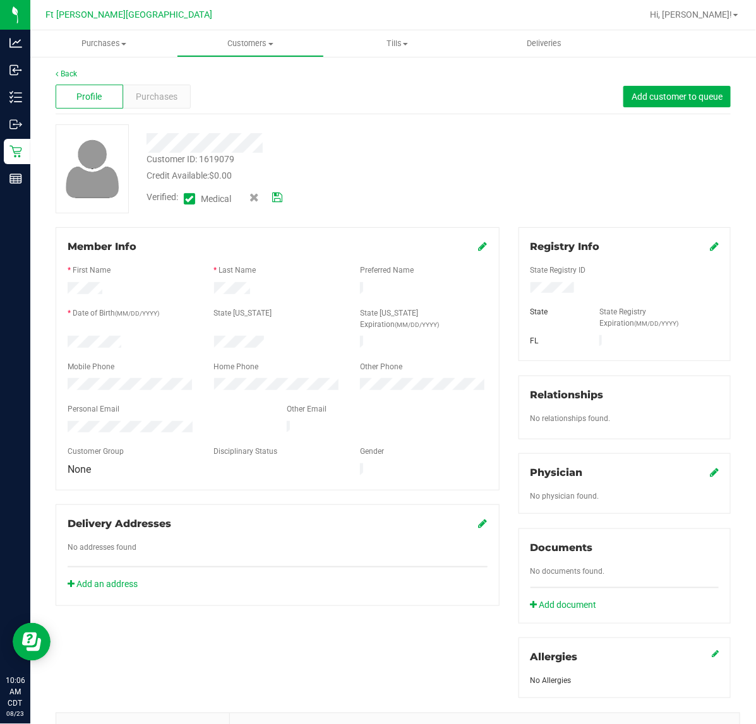
click at [277, 199] on icon at bounding box center [277, 197] width 10 height 9
click at [150, 93] on span "Purchases" at bounding box center [157, 96] width 42 height 13
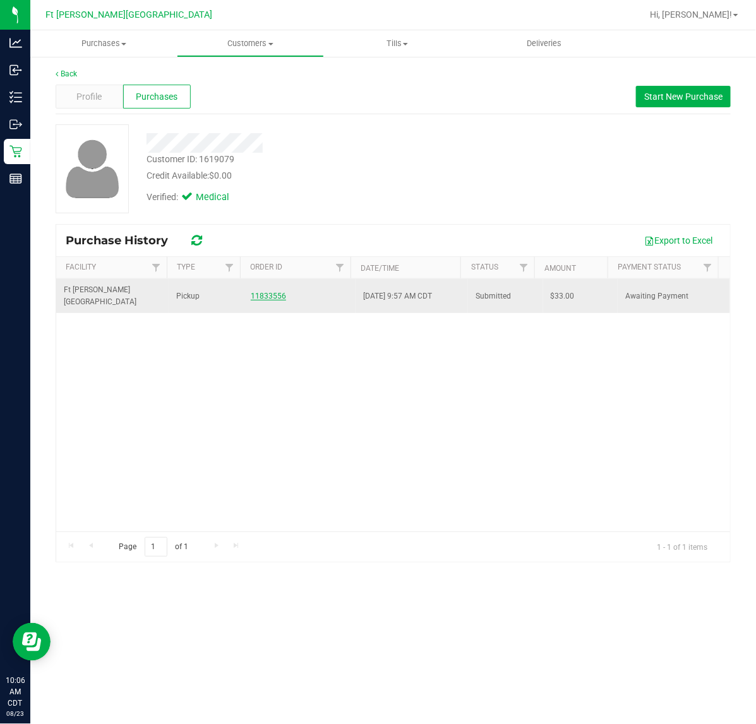
click at [251, 292] on link "11833556" at bounding box center [268, 296] width 35 height 9
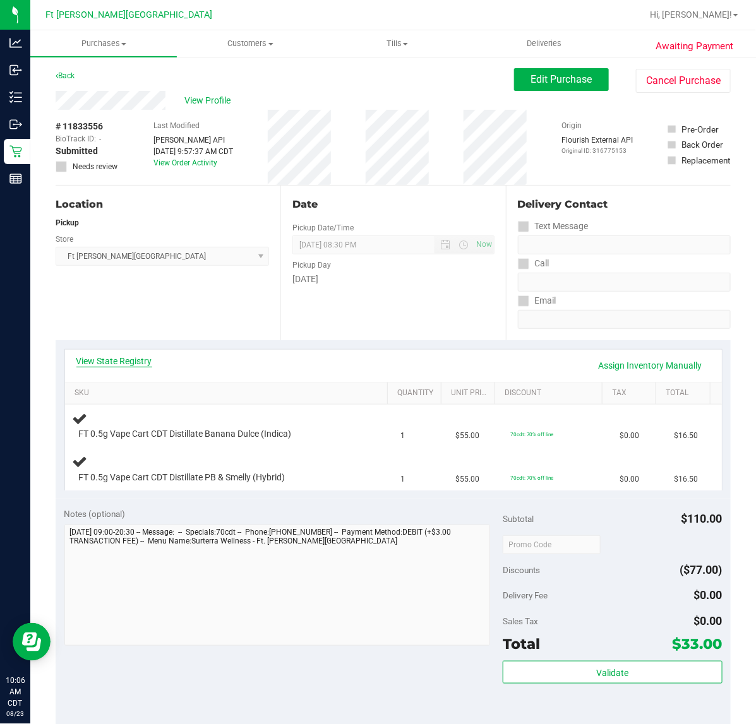
click at [124, 364] on link "View State Registry" at bounding box center [114, 361] width 76 height 13
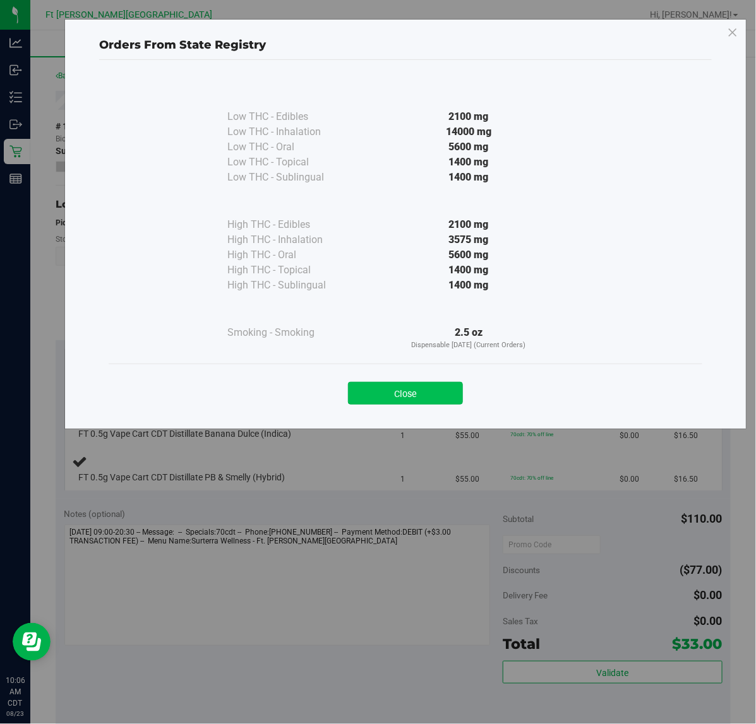
click at [373, 391] on button "Close" at bounding box center [405, 393] width 115 height 23
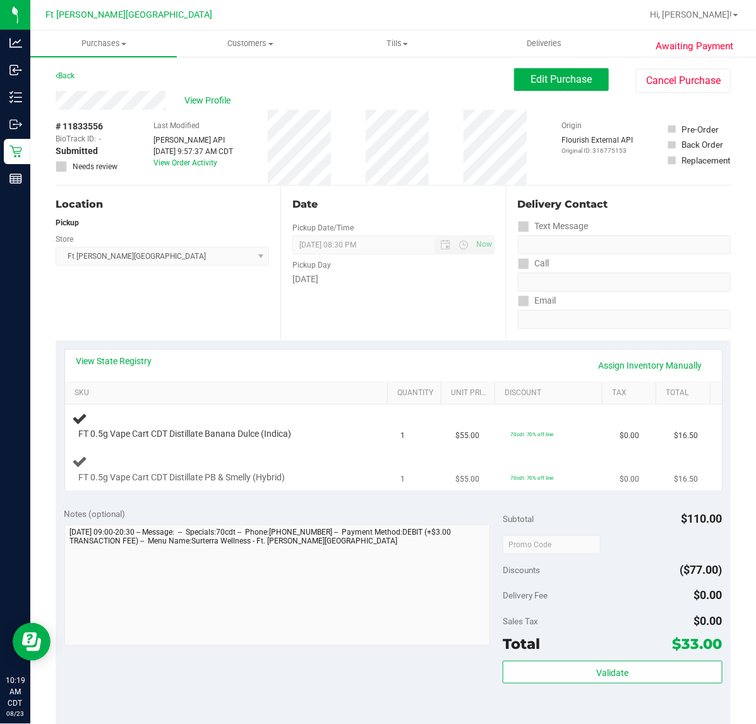
click at [294, 455] on div "FT 0.5g Vape Cart CDT Distillate PB & Smelly (Hybrid)" at bounding box center [229, 469] width 313 height 30
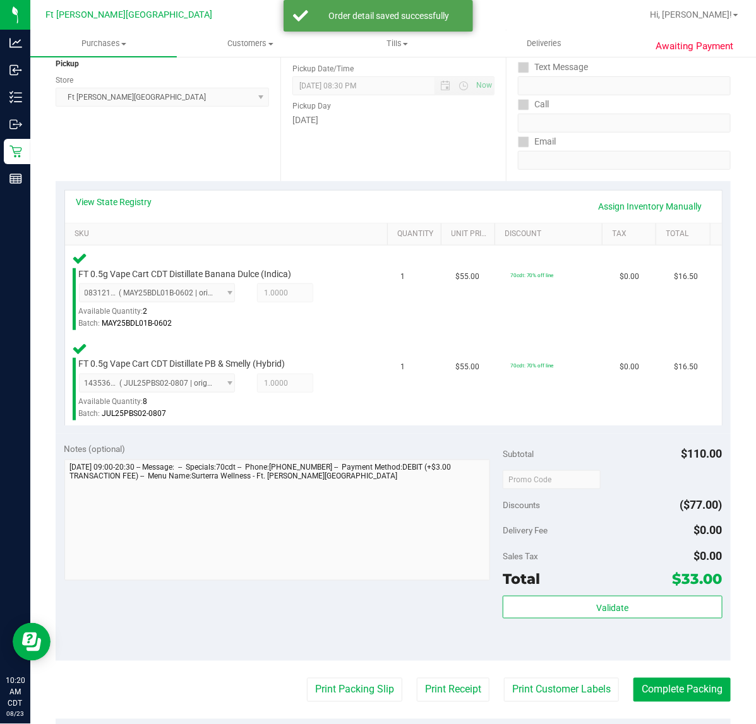
scroll to position [316, 0]
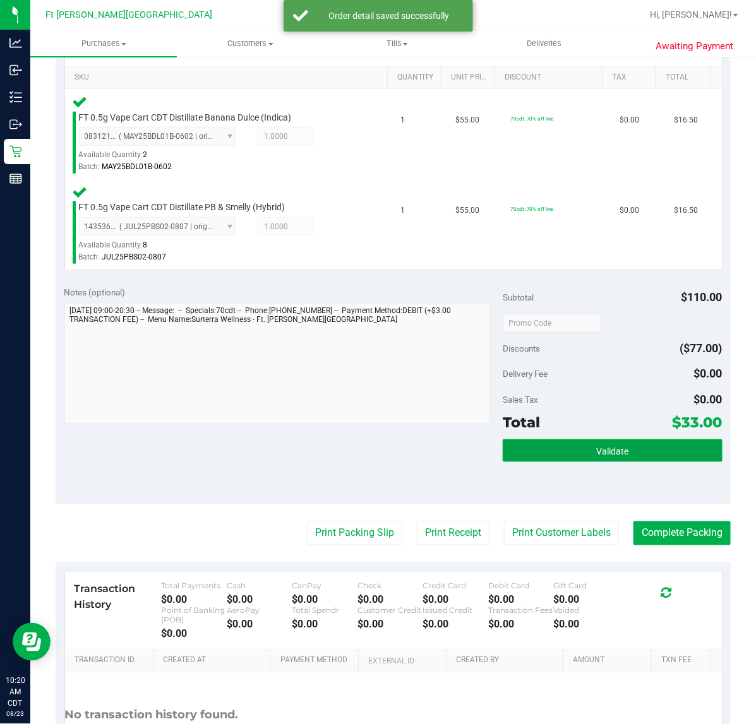
click at [575, 453] on button "Validate" at bounding box center [612, 450] width 219 height 23
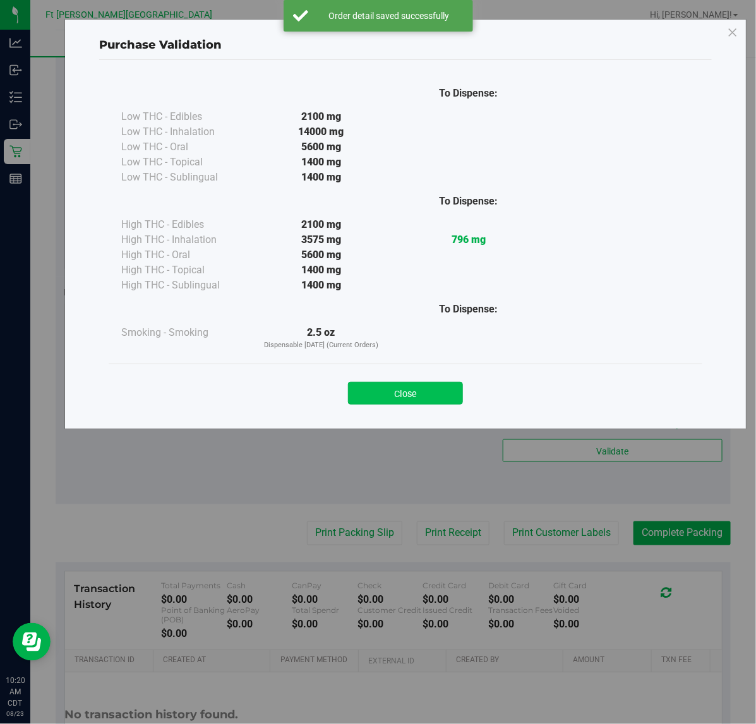
click at [419, 391] on button "Close" at bounding box center [405, 393] width 115 height 23
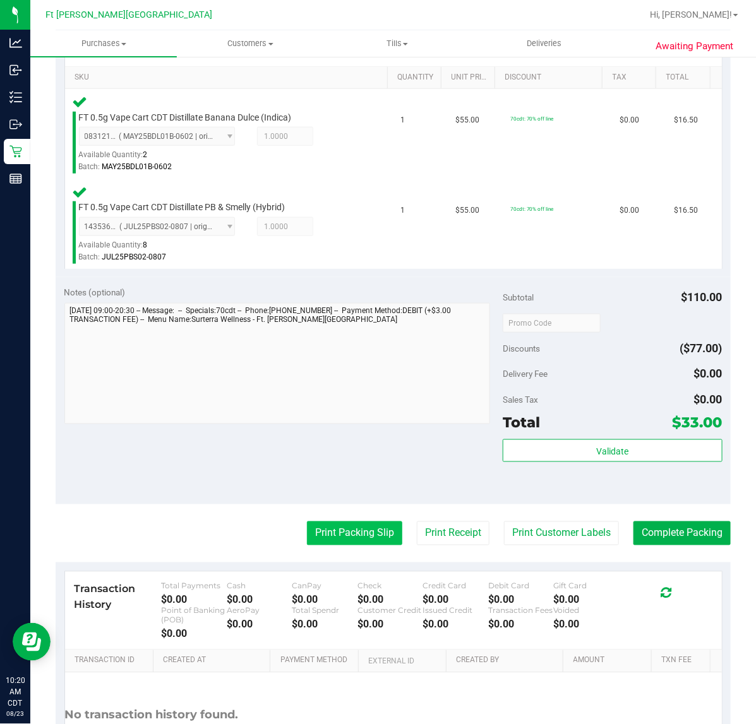
click at [345, 537] on button "Print Packing Slip" at bounding box center [354, 534] width 95 height 24
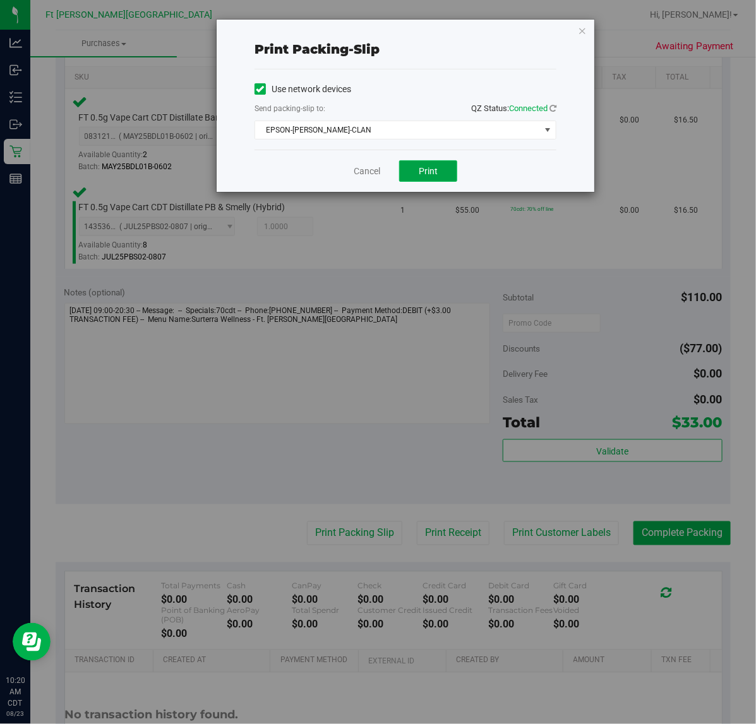
click at [436, 167] on span "Print" at bounding box center [428, 171] width 19 height 10
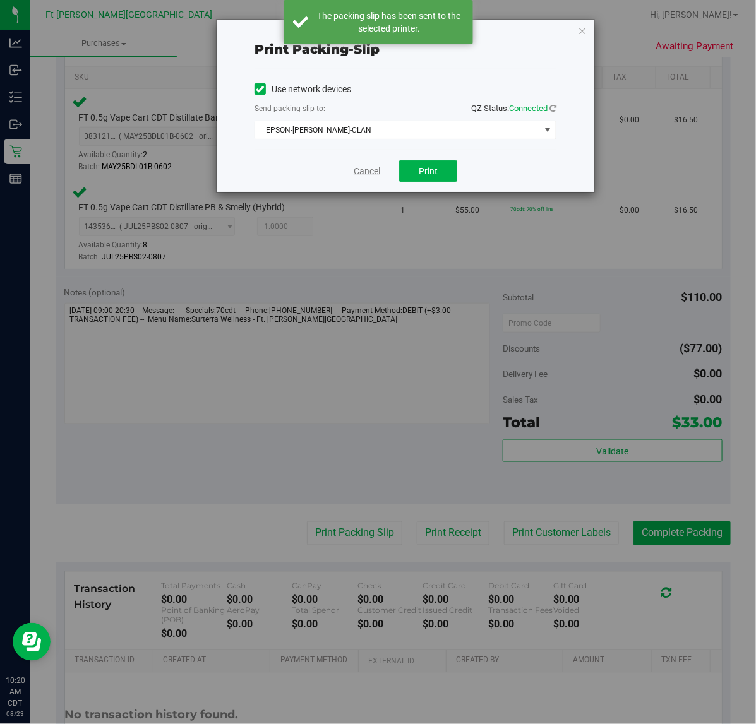
click at [366, 172] on link "Cancel" at bounding box center [367, 171] width 27 height 13
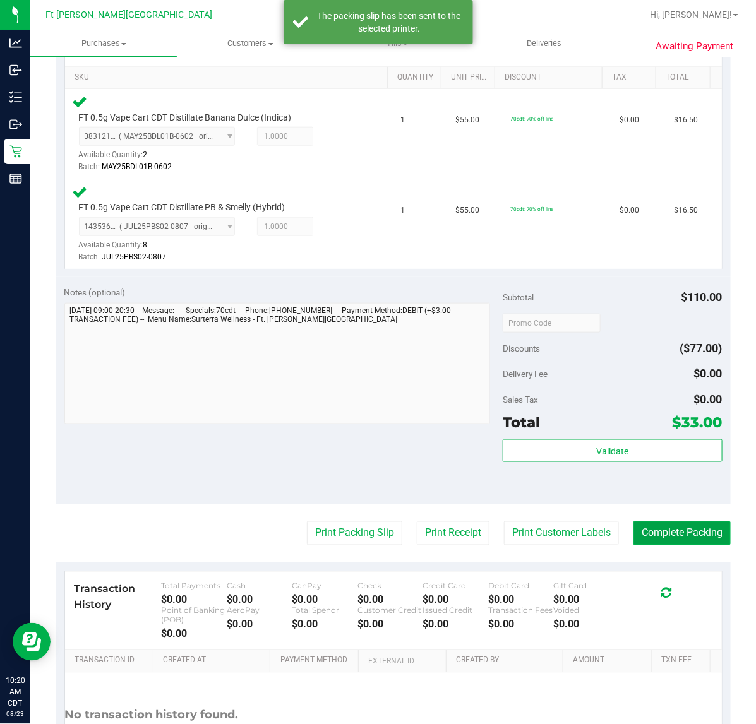
click at [666, 535] on button "Complete Packing" at bounding box center [681, 534] width 97 height 24
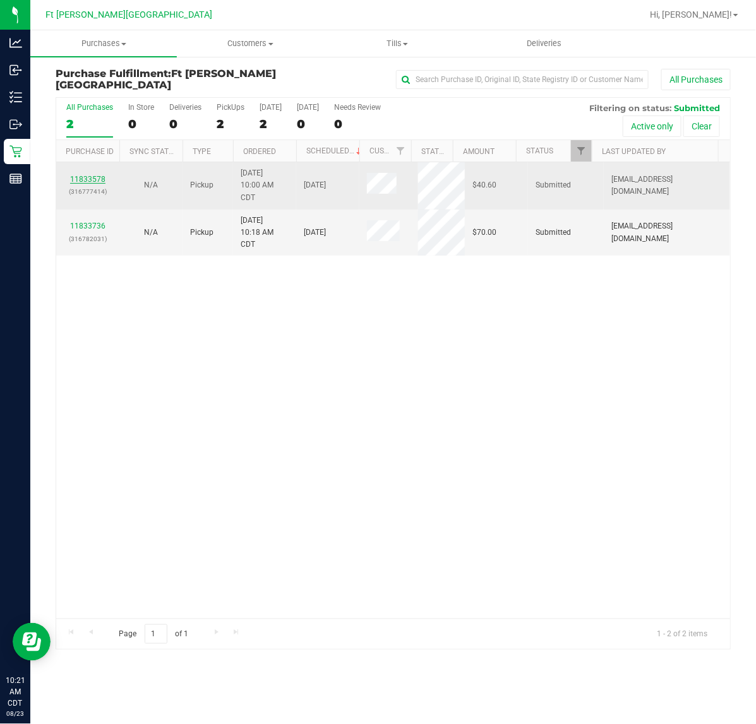
click at [80, 178] on link "11833578" at bounding box center [87, 179] width 35 height 9
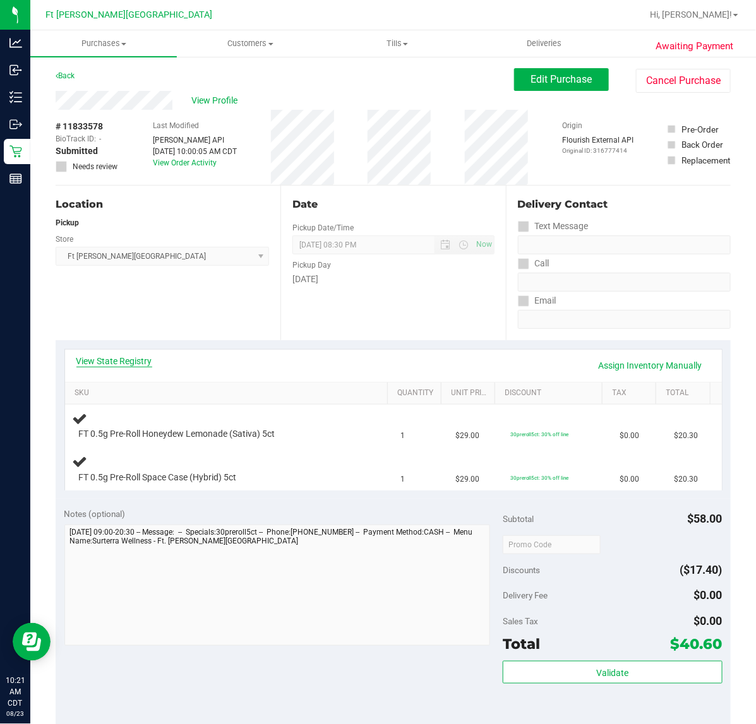
click at [107, 360] on link "View State Registry" at bounding box center [114, 361] width 76 height 13
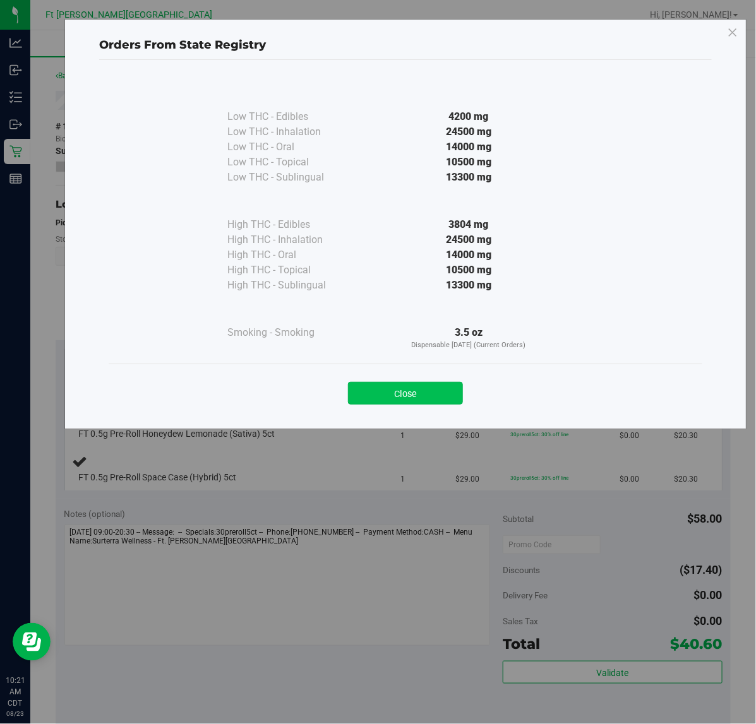
click at [393, 390] on button "Close" at bounding box center [405, 393] width 115 height 23
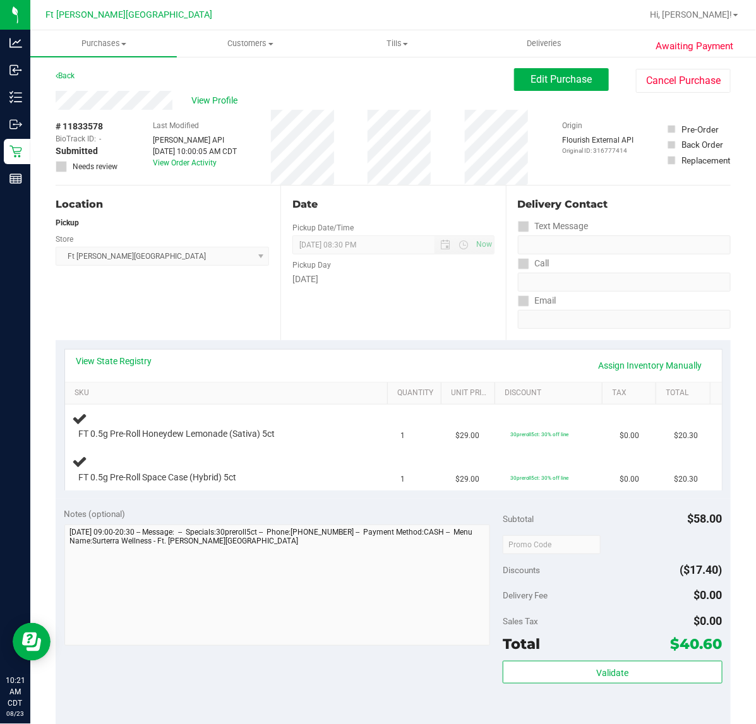
click at [349, 652] on div "Notes (optional) Subtotal $58.00 Discounts ($17.40) Delivery Fee $0.00 Sales Ta…" at bounding box center [393, 612] width 675 height 227
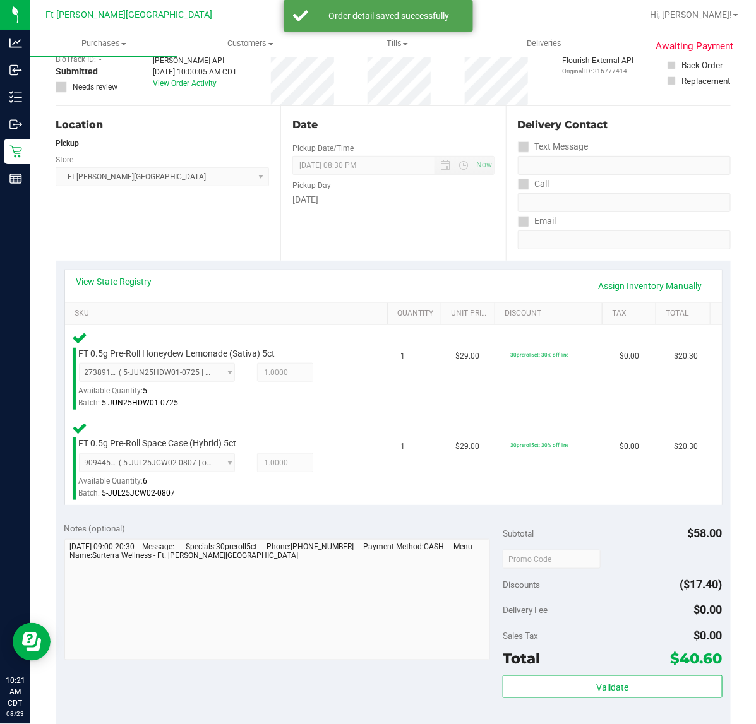
scroll to position [237, 0]
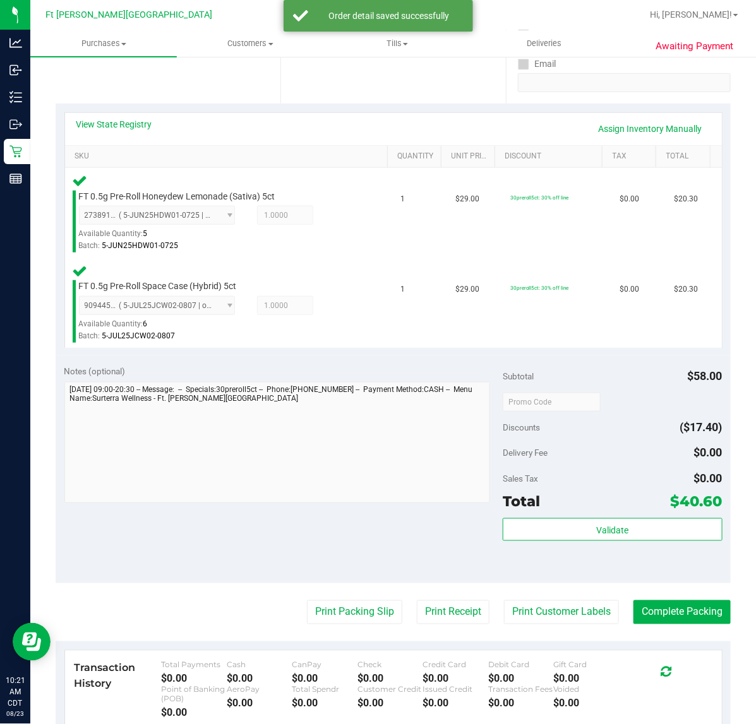
click at [515, 542] on div "Validate" at bounding box center [612, 546] width 219 height 57
click at [513, 520] on button "Validate" at bounding box center [612, 529] width 219 height 23
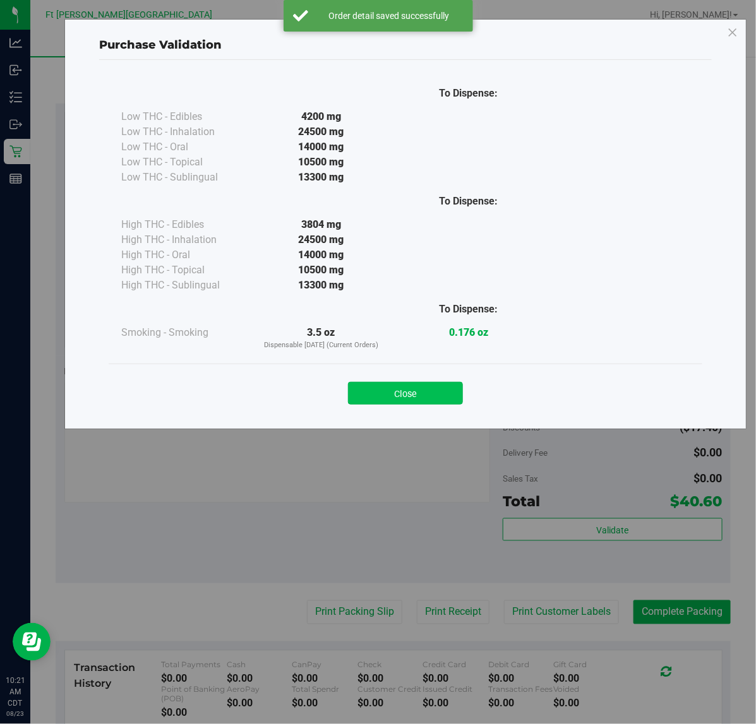
click at [439, 396] on button "Close" at bounding box center [405, 393] width 115 height 23
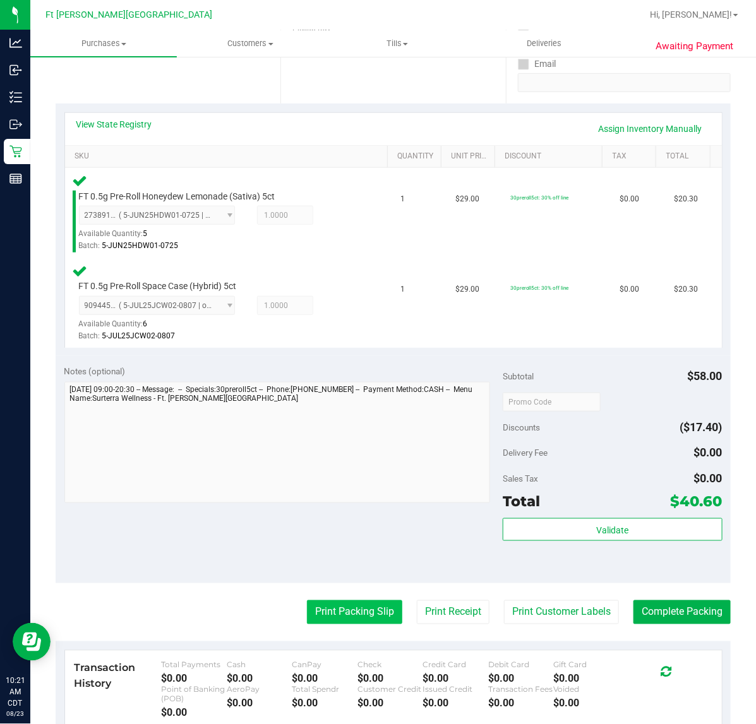
click at [345, 607] on button "Print Packing Slip" at bounding box center [354, 612] width 95 height 24
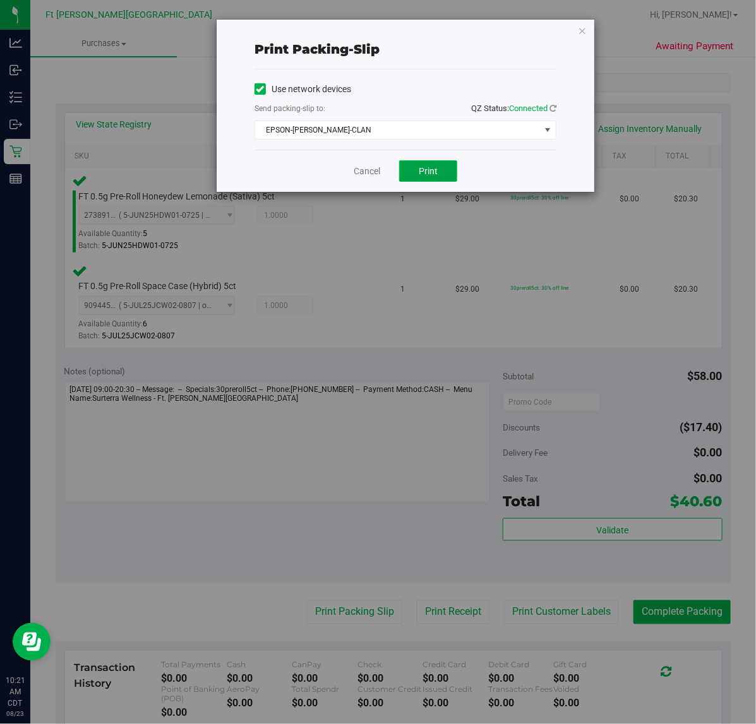
click at [450, 167] on button "Print" at bounding box center [428, 170] width 58 height 21
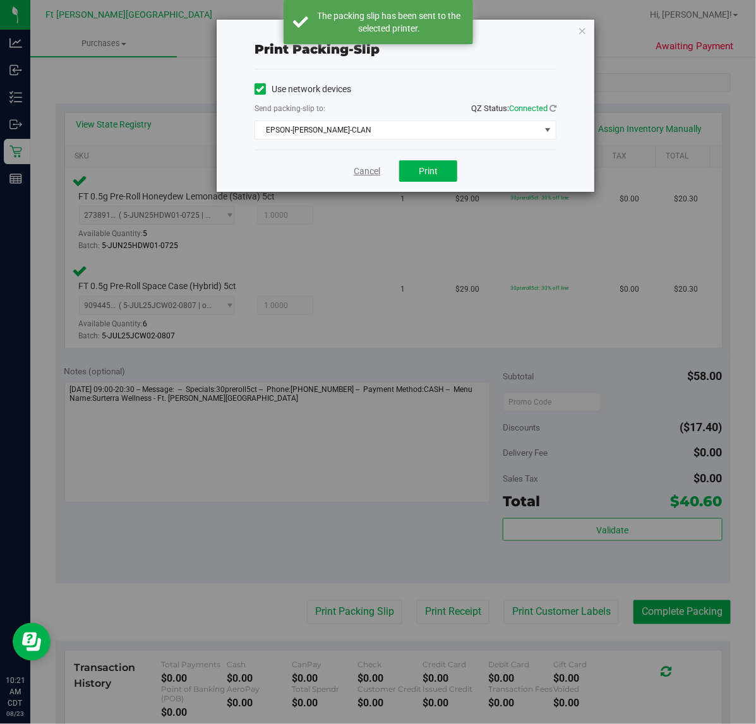
click at [371, 174] on link "Cancel" at bounding box center [367, 171] width 27 height 13
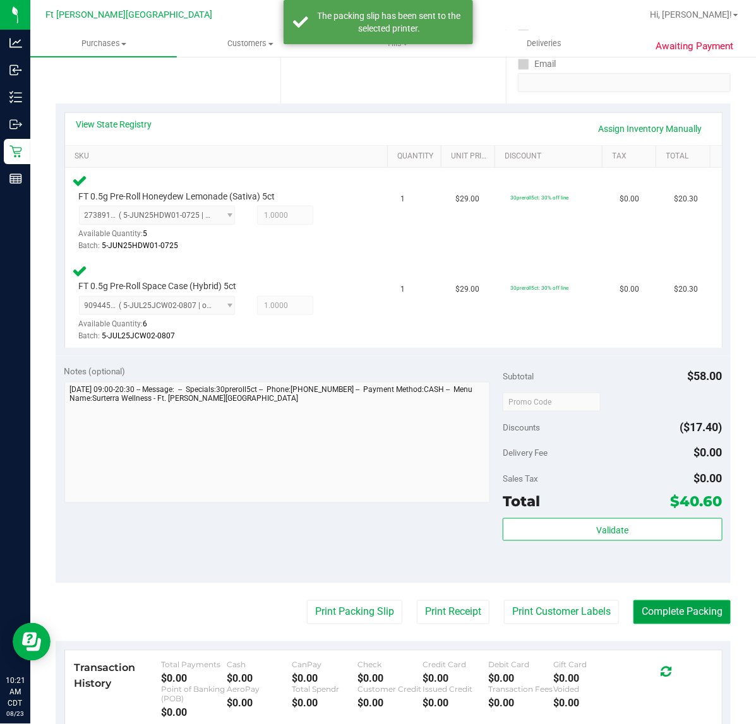
click at [651, 612] on button "Complete Packing" at bounding box center [681, 612] width 97 height 24
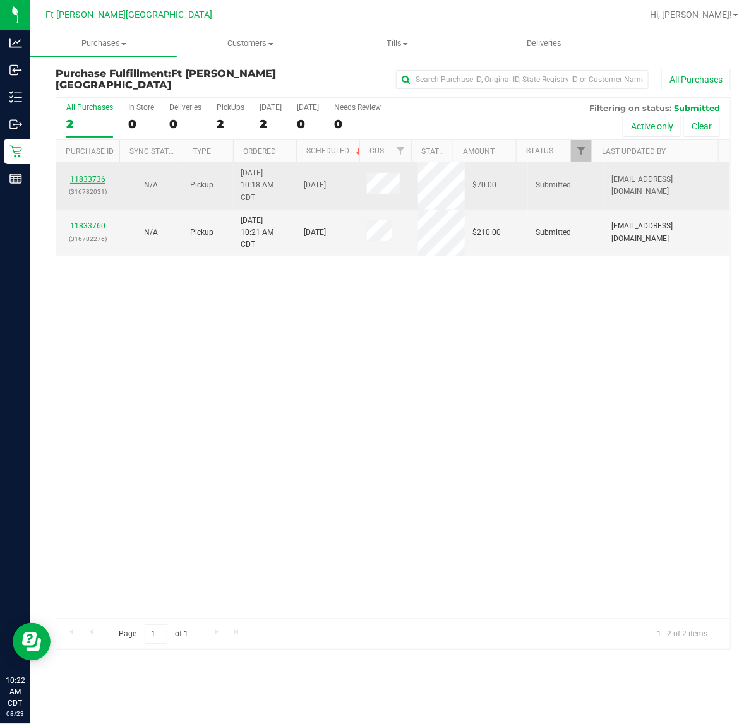
click at [102, 179] on link "11833736" at bounding box center [87, 179] width 35 height 9
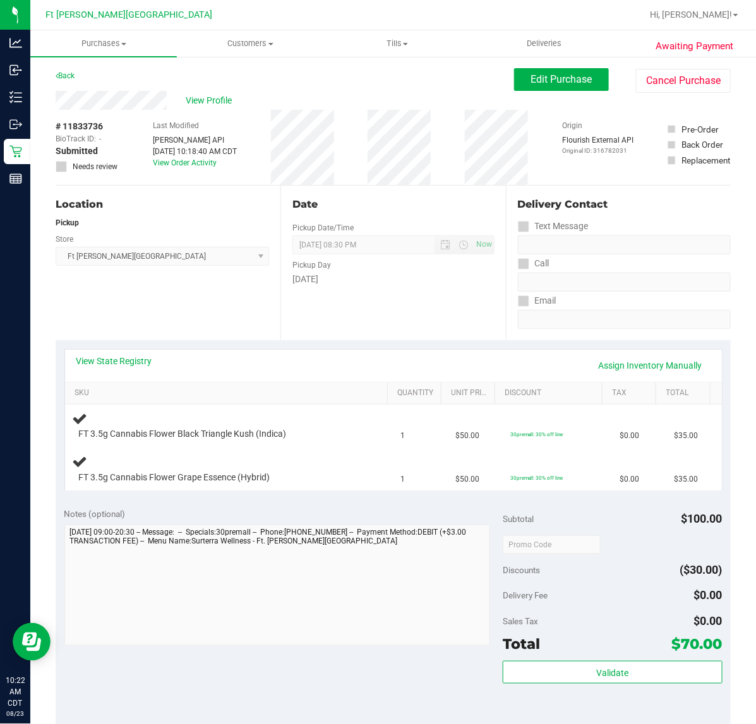
click at [261, 508] on div "Notes (optional)" at bounding box center [283, 514] width 439 height 13
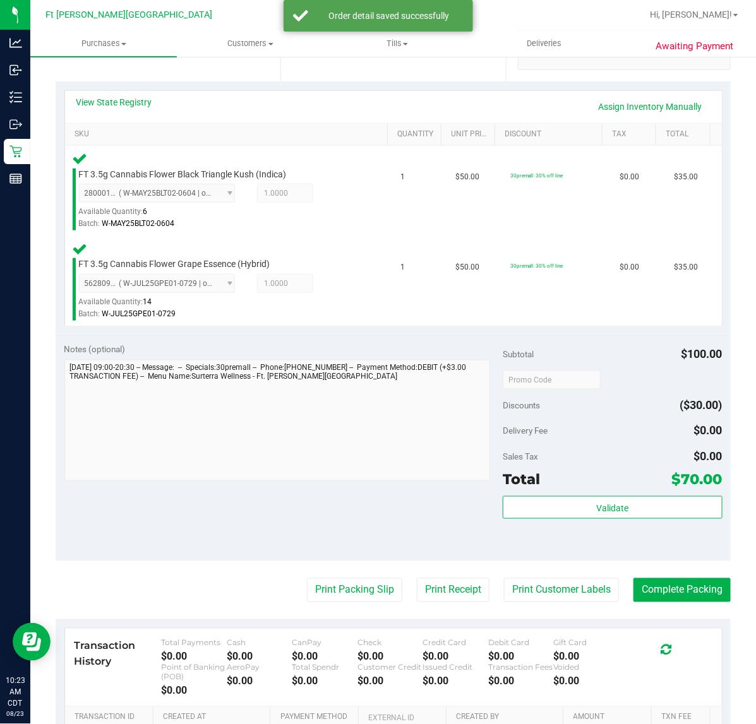
scroll to position [316, 0]
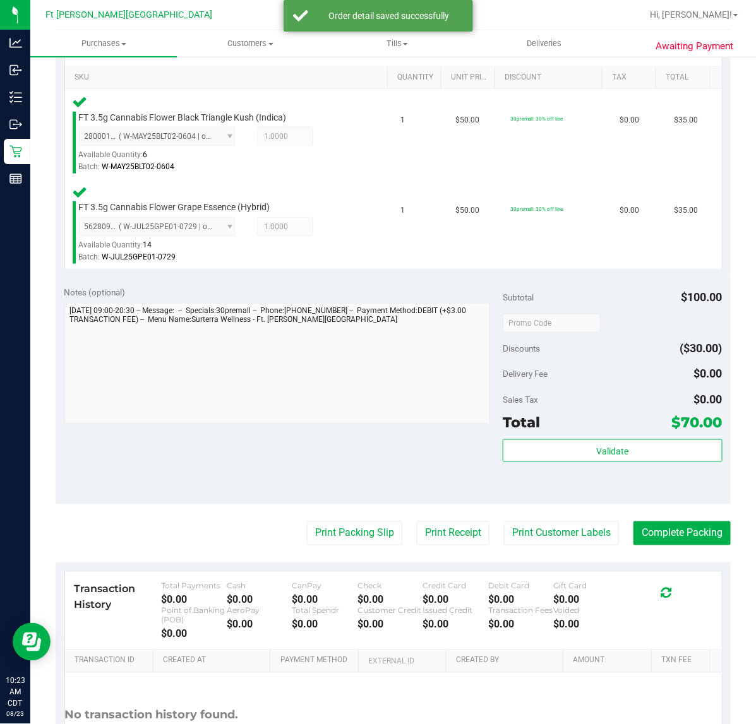
click at [575, 465] on div "Validate" at bounding box center [612, 467] width 219 height 57
click at [573, 439] on button "Validate" at bounding box center [612, 450] width 219 height 23
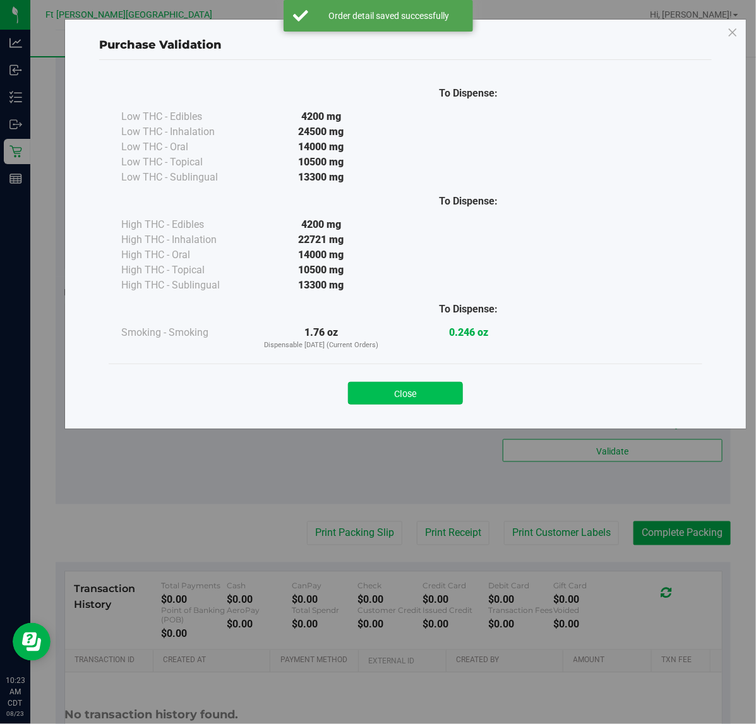
click at [398, 396] on button "Close" at bounding box center [405, 393] width 115 height 23
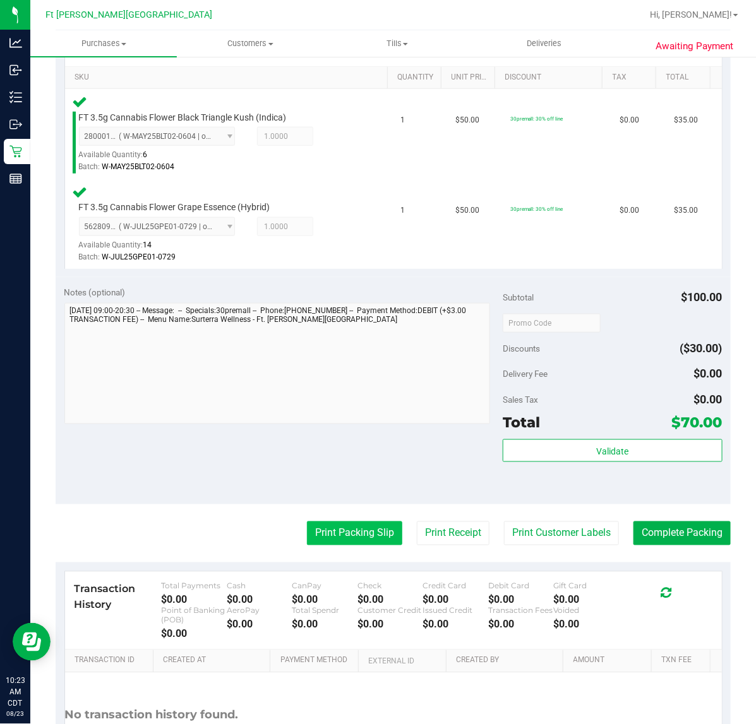
click at [374, 531] on button "Print Packing Slip" at bounding box center [354, 534] width 95 height 24
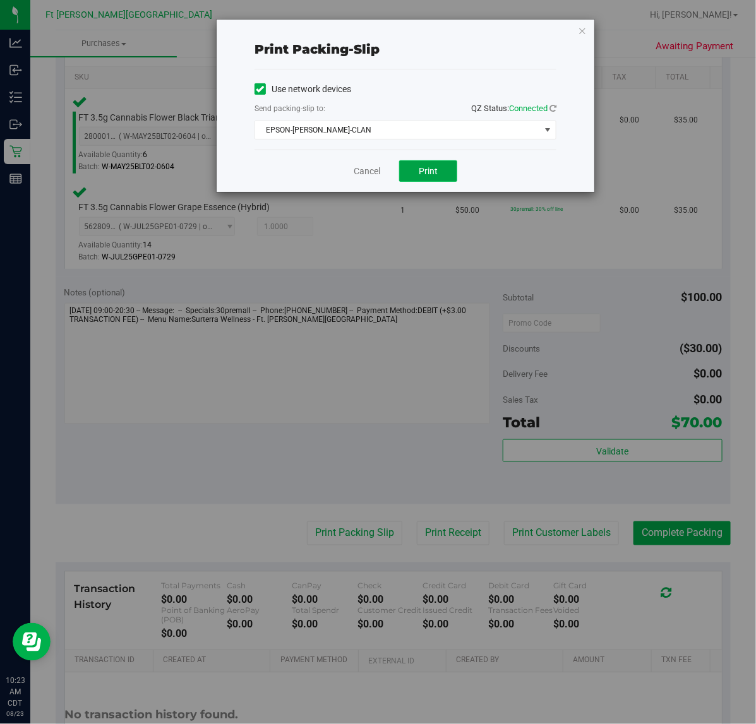
click at [429, 176] on span "Print" at bounding box center [428, 171] width 19 height 10
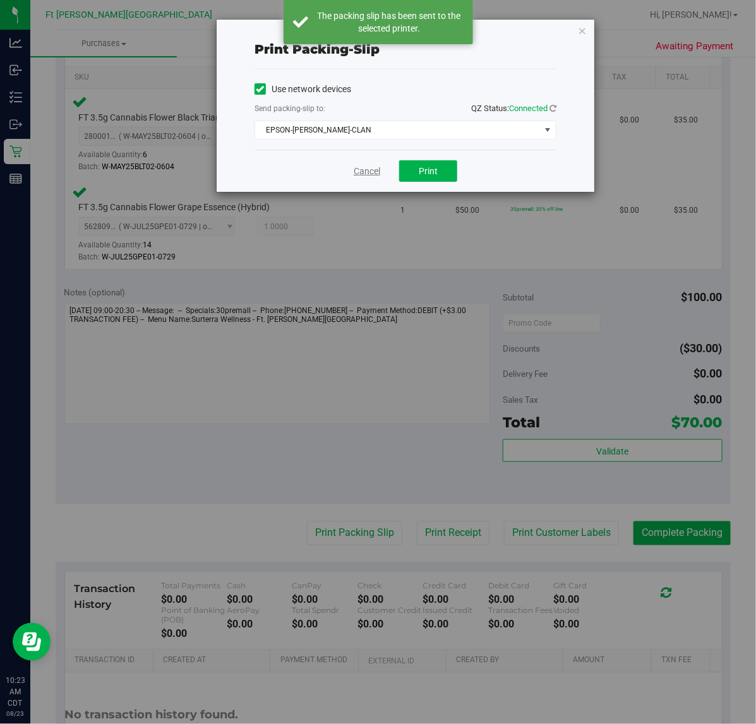
click at [374, 169] on link "Cancel" at bounding box center [367, 171] width 27 height 13
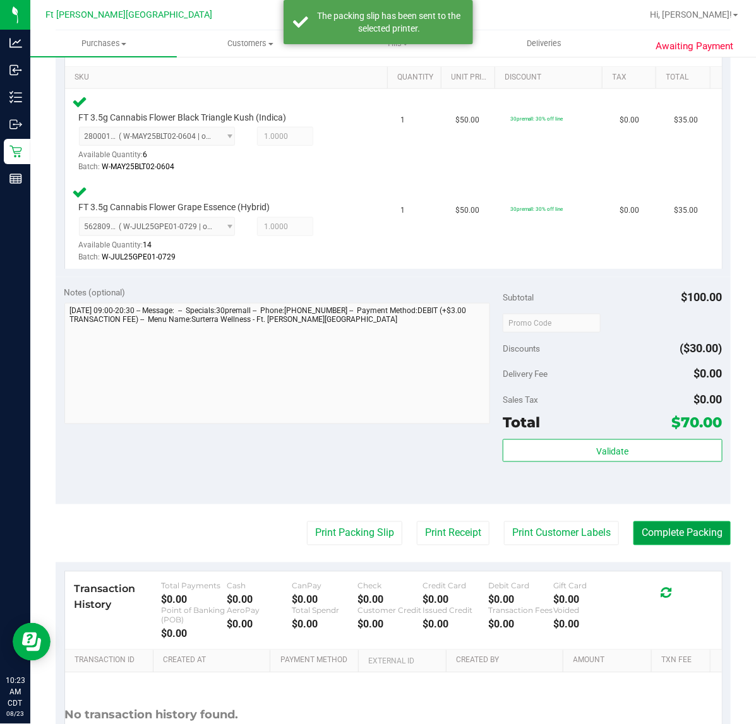
click at [663, 535] on button "Complete Packing" at bounding box center [681, 534] width 97 height 24
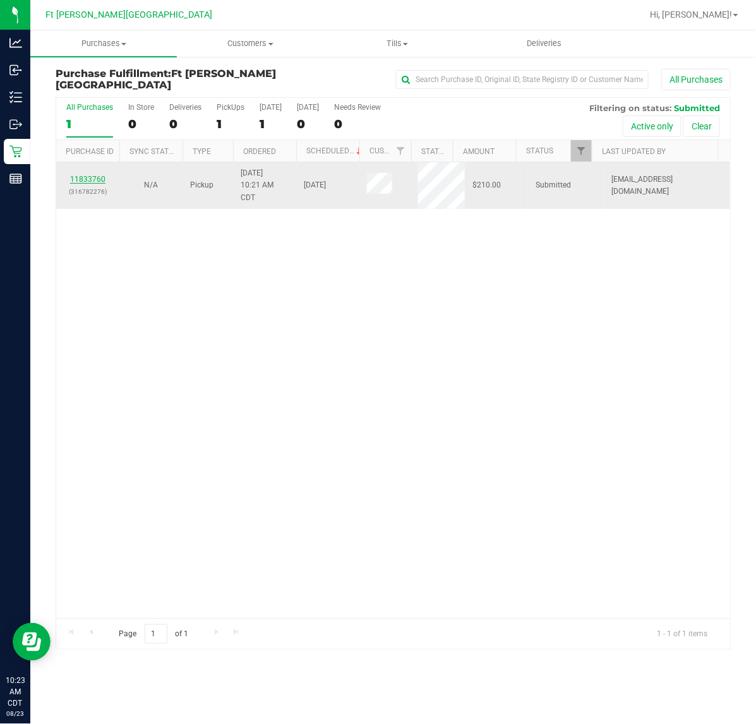
click at [90, 177] on link "11833760" at bounding box center [87, 179] width 35 height 9
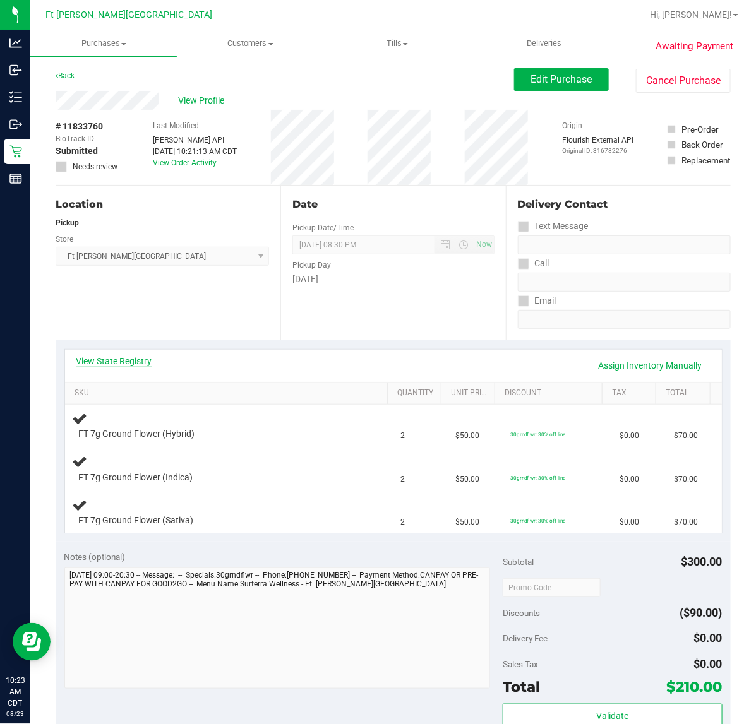
click at [102, 361] on link "View State Registry" at bounding box center [114, 361] width 76 height 13
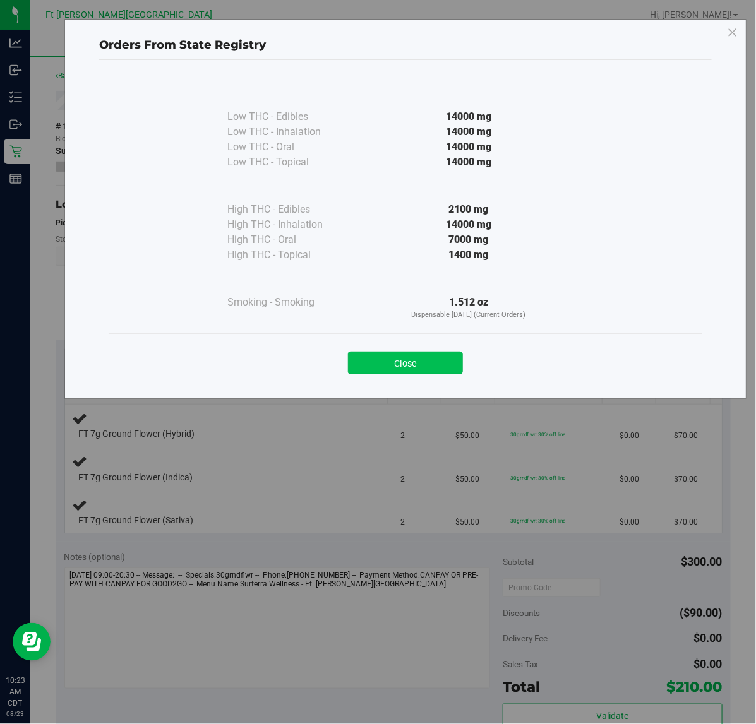
click at [433, 361] on button "Close" at bounding box center [405, 363] width 115 height 23
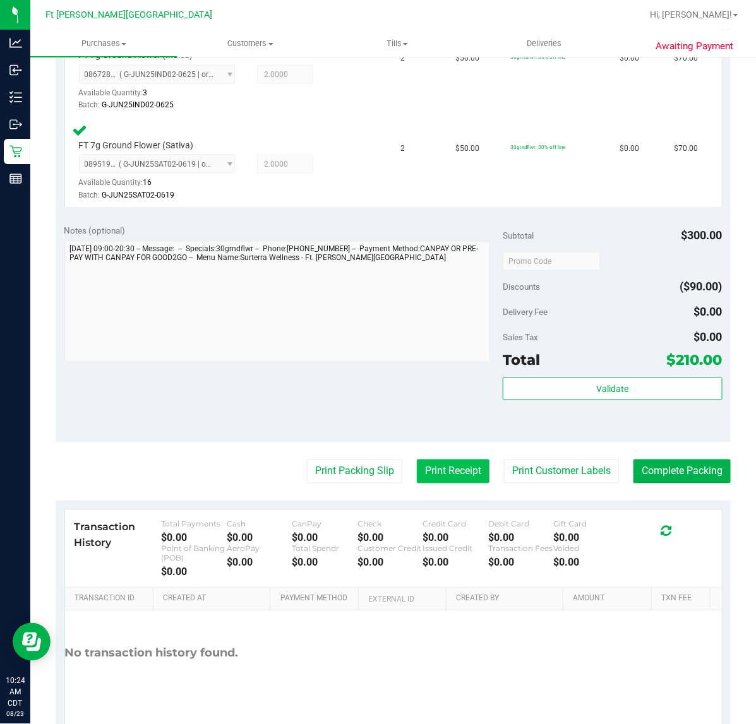
scroll to position [474, 0]
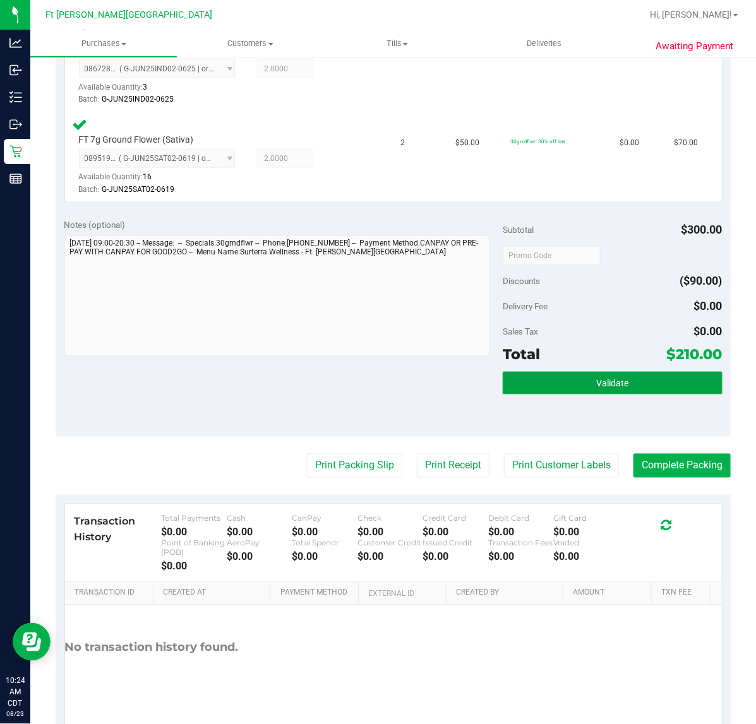
click at [553, 384] on button "Validate" at bounding box center [612, 383] width 219 height 23
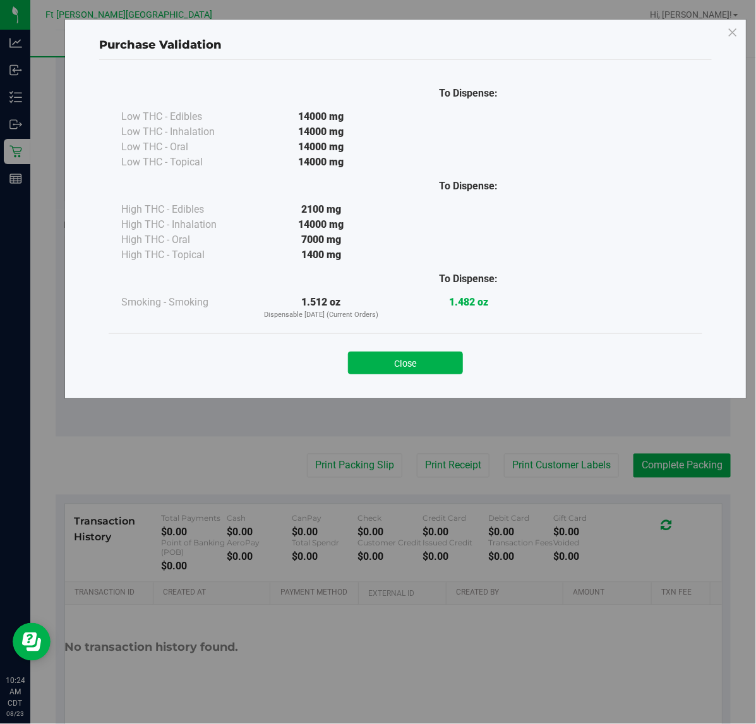
drag, startPoint x: 461, startPoint y: 366, endPoint x: 418, endPoint y: 411, distance: 62.1
click at [458, 366] on button "Close" at bounding box center [405, 363] width 115 height 23
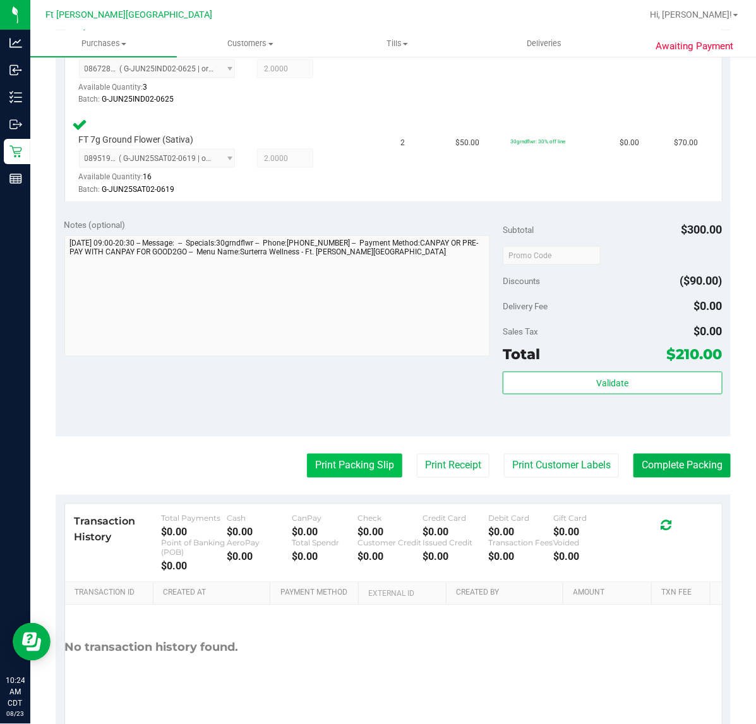
click at [351, 475] on button "Print Packing Slip" at bounding box center [354, 466] width 95 height 24
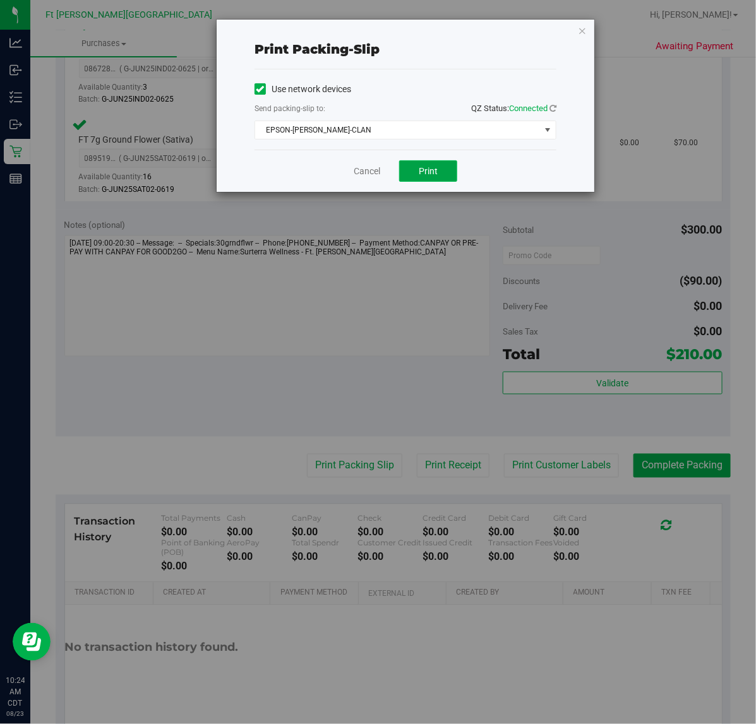
click at [421, 175] on span "Print" at bounding box center [428, 171] width 19 height 10
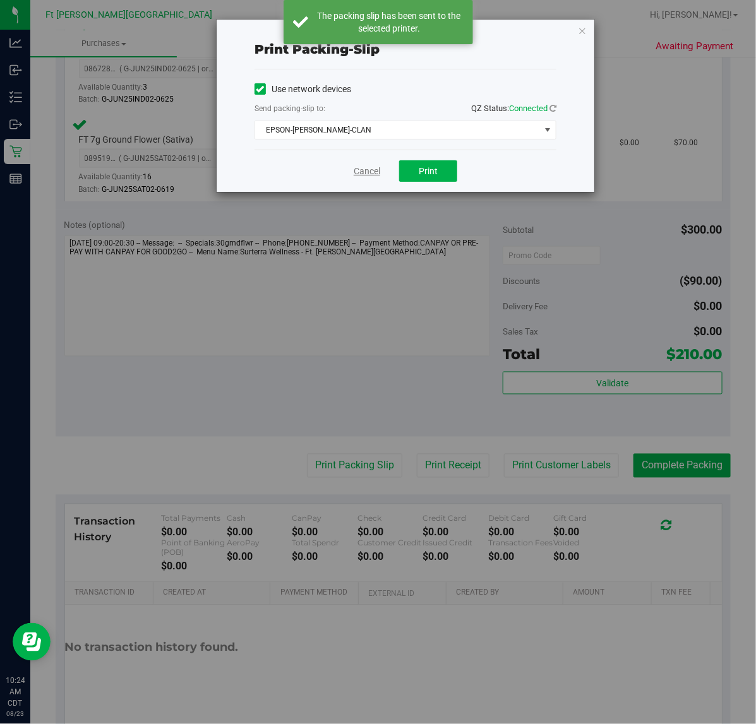
click at [370, 175] on link "Cancel" at bounding box center [367, 171] width 27 height 13
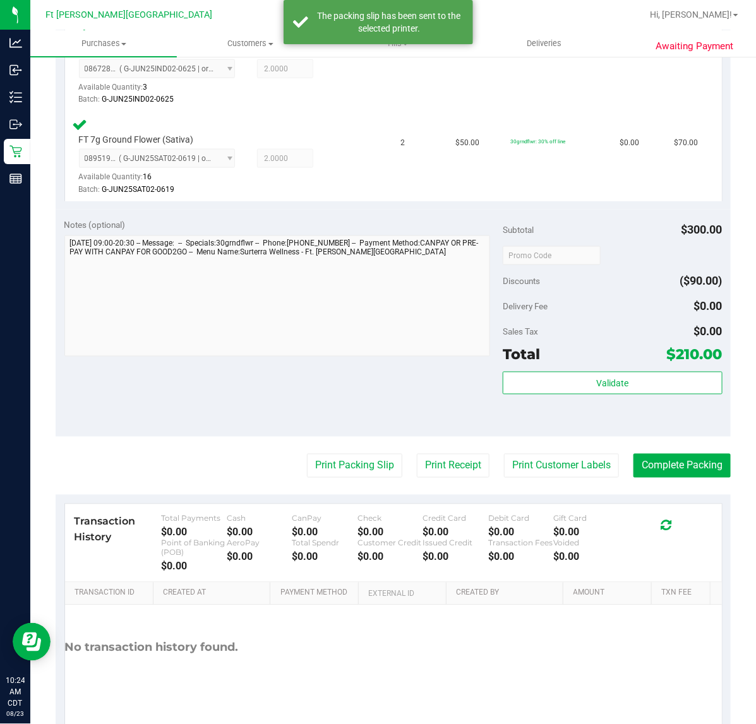
click at [651, 478] on purchase-details "Back Edit Purchase Cancel Purchase View Profile # 11833760 BioTrack ID: - Submi…" at bounding box center [393, 168] width 675 height 1146
click at [649, 470] on button "Complete Packing" at bounding box center [681, 466] width 97 height 24
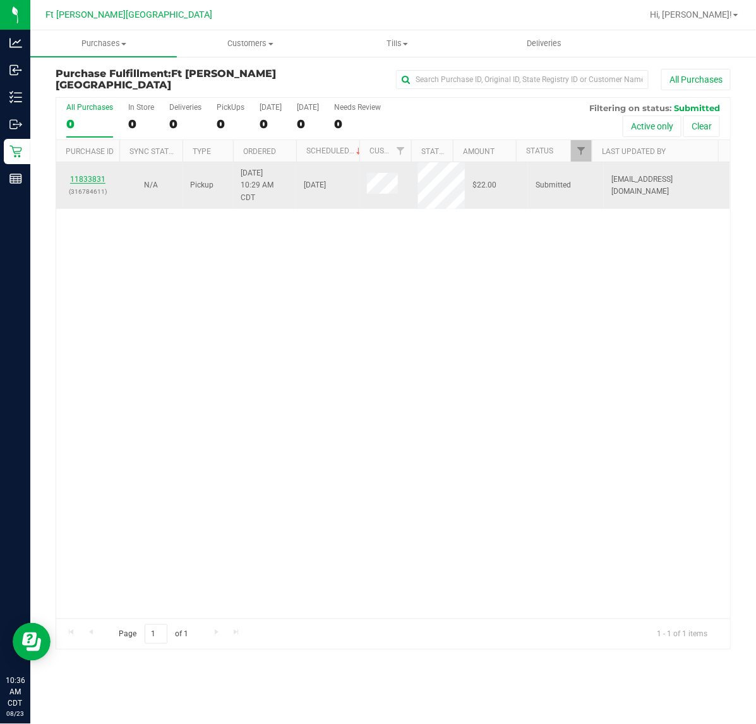
click at [80, 181] on link "11833831" at bounding box center [87, 179] width 35 height 9
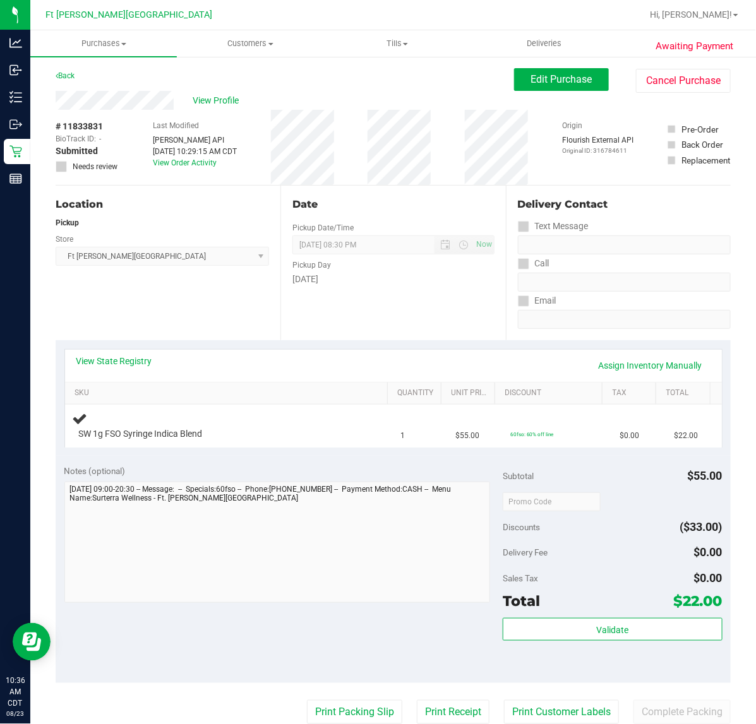
click at [244, 470] on div "Notes (optional)" at bounding box center [283, 471] width 439 height 13
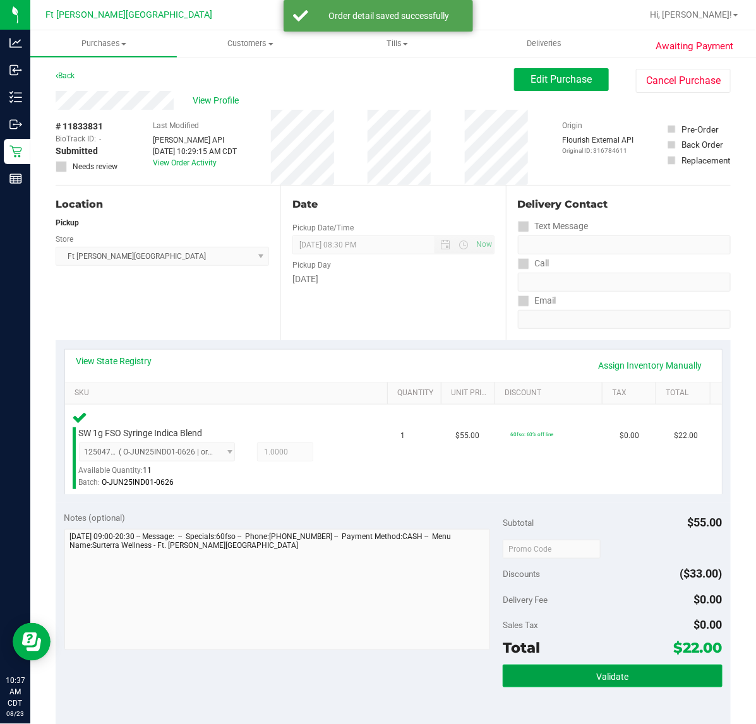
click at [516, 667] on button "Validate" at bounding box center [612, 676] width 219 height 23
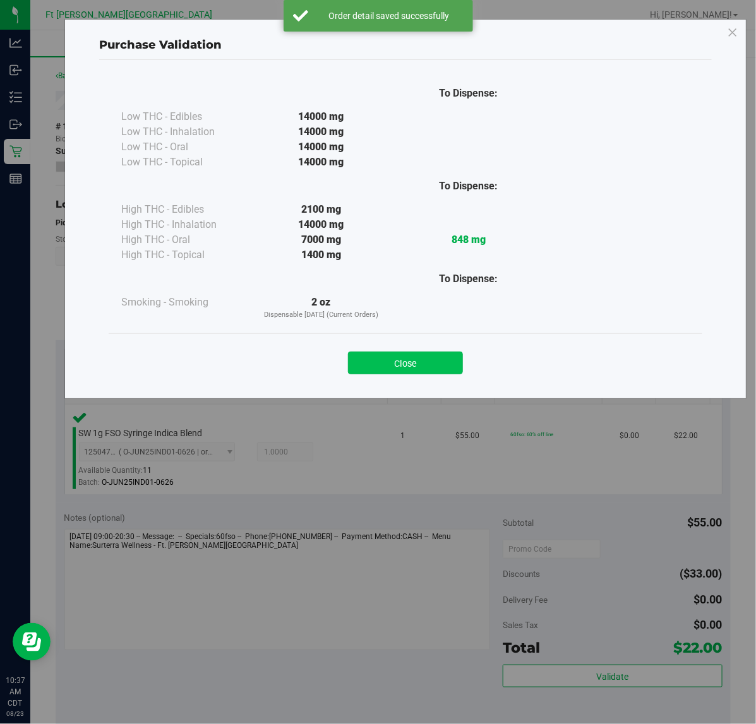
click at [366, 364] on button "Close" at bounding box center [405, 363] width 115 height 23
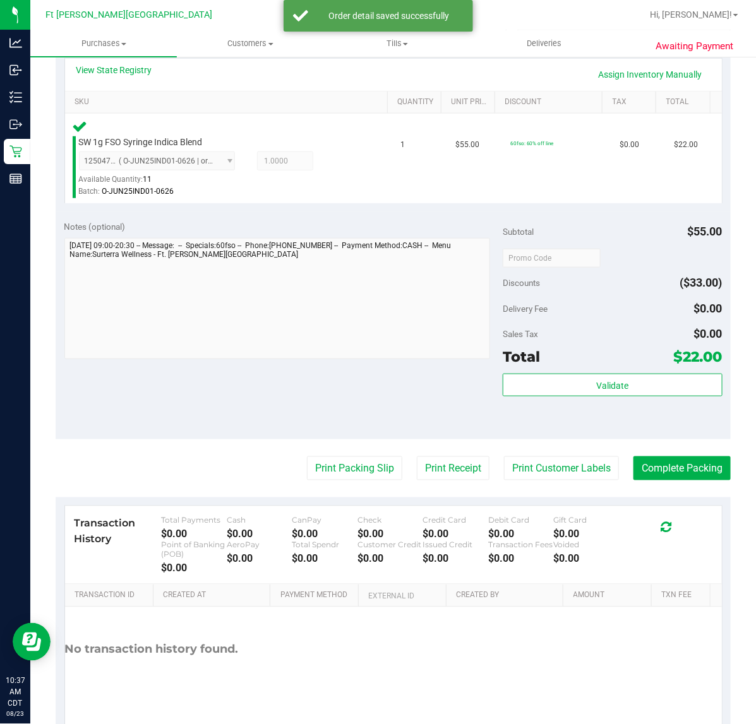
scroll to position [332, 0]
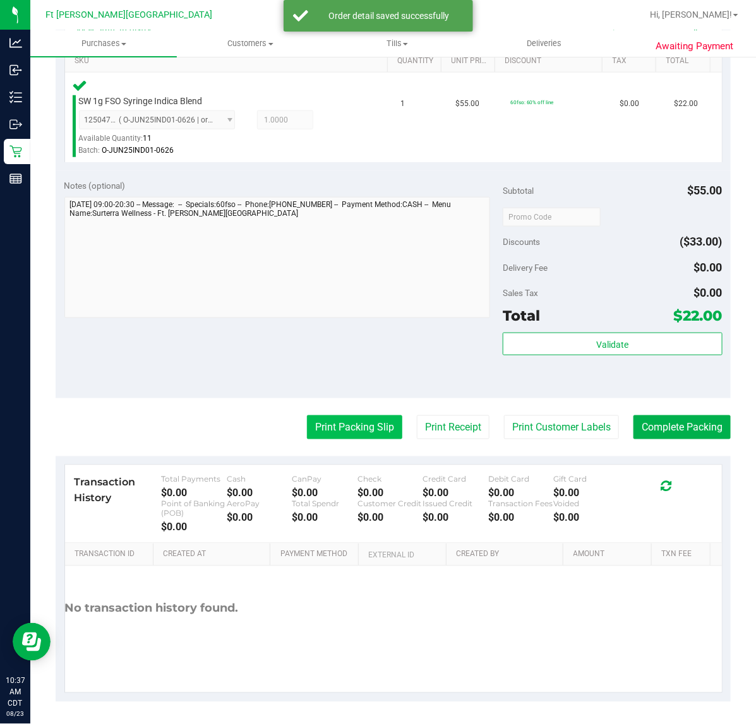
click at [307, 424] on button "Print Packing Slip" at bounding box center [354, 427] width 95 height 24
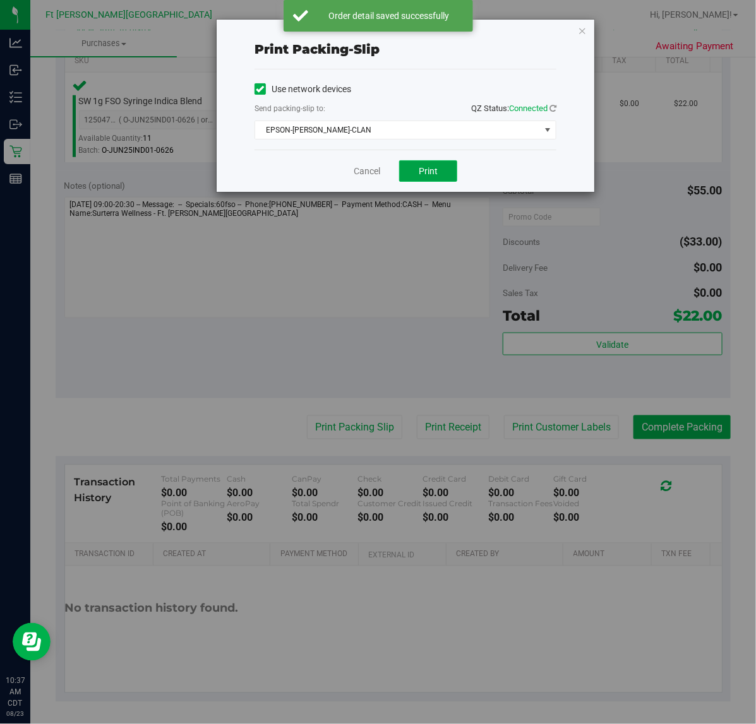
click at [424, 169] on span "Print" at bounding box center [428, 171] width 19 height 10
click at [362, 171] on link "Cancel" at bounding box center [367, 171] width 27 height 13
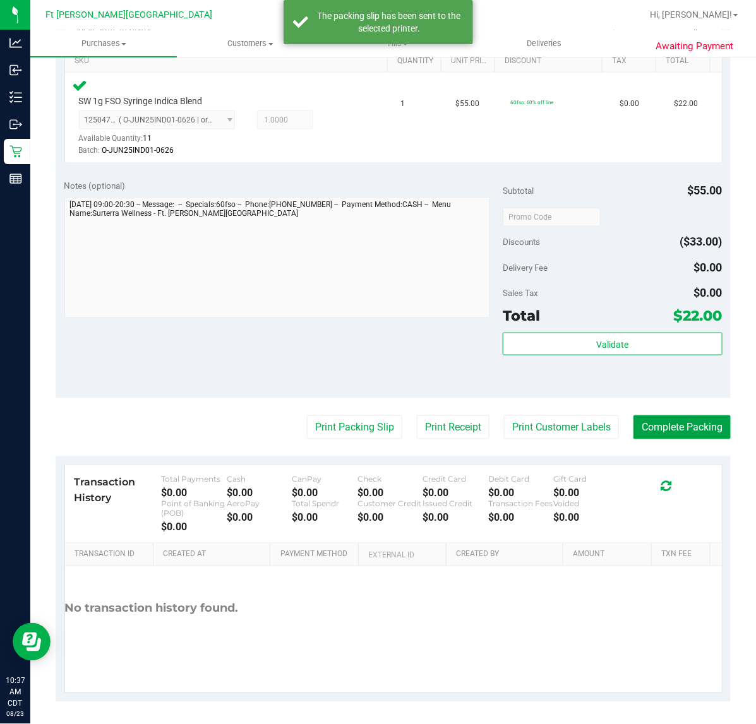
click at [663, 432] on button "Complete Packing" at bounding box center [681, 427] width 97 height 24
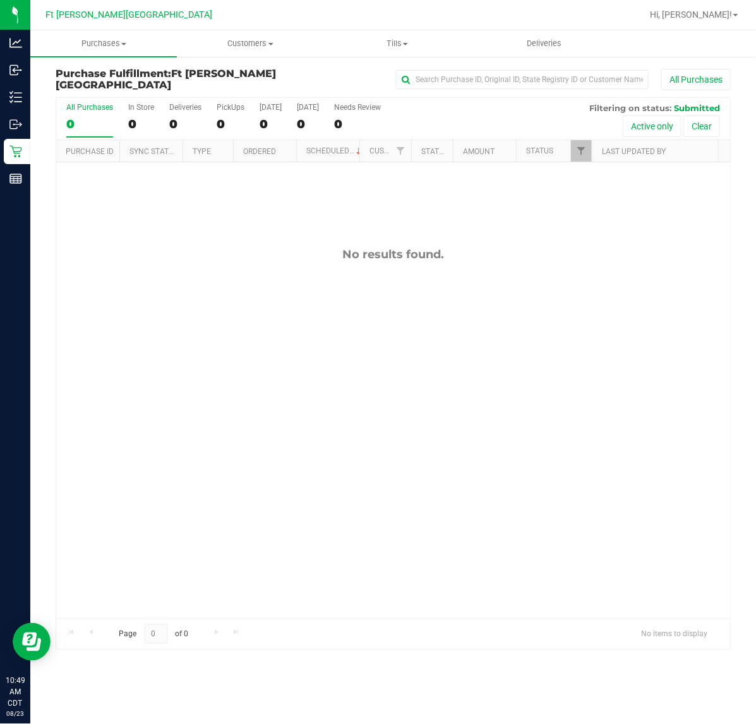
click at [30, 145] on div "Purchase Fulfillment: [GEOGRAPHIC_DATA][PERSON_NAME] All Purchases All Purchase…" at bounding box center [392, 359] width 725 height 607
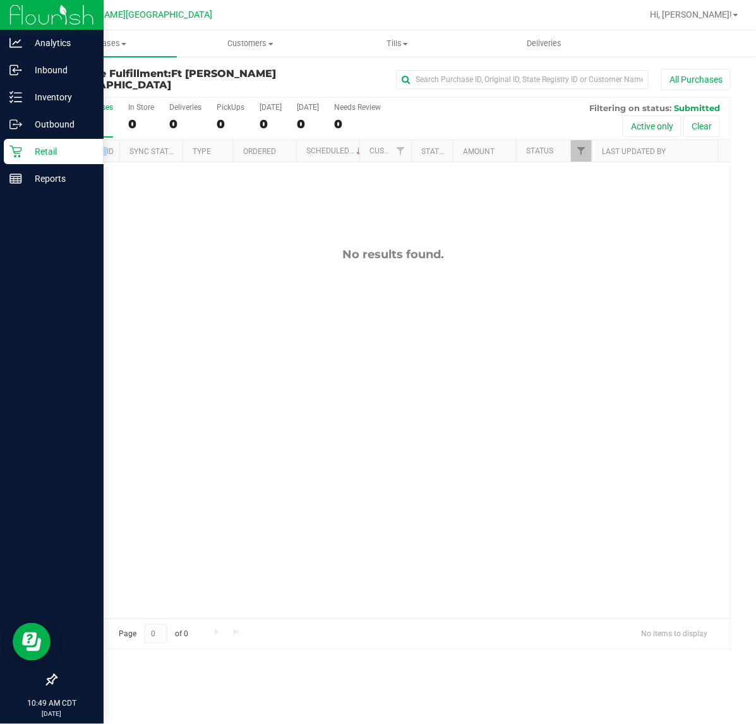
click at [27, 146] on p "Retail" at bounding box center [60, 151] width 76 height 15
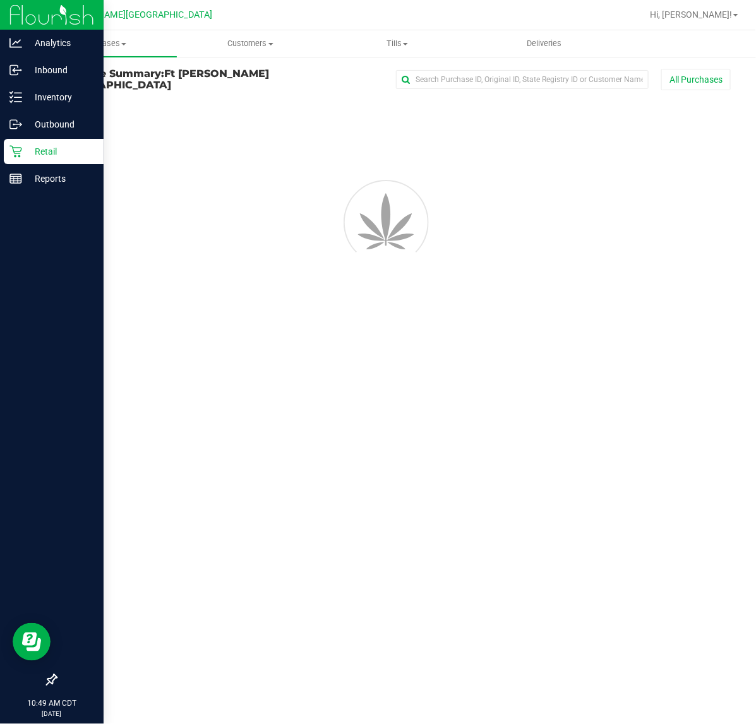
click at [27, 146] on p "Retail" at bounding box center [60, 151] width 76 height 15
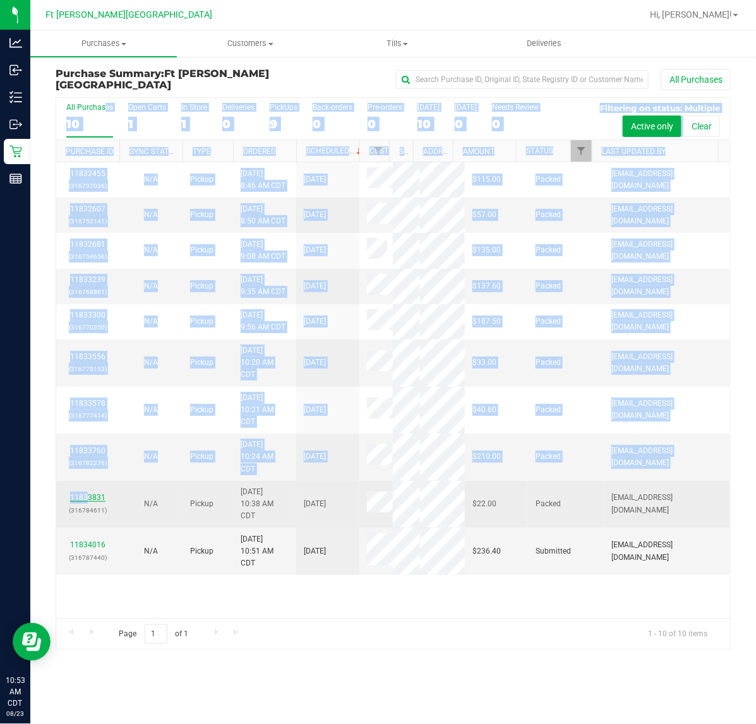
click at [86, 502] on link "11833831" at bounding box center [87, 497] width 35 height 9
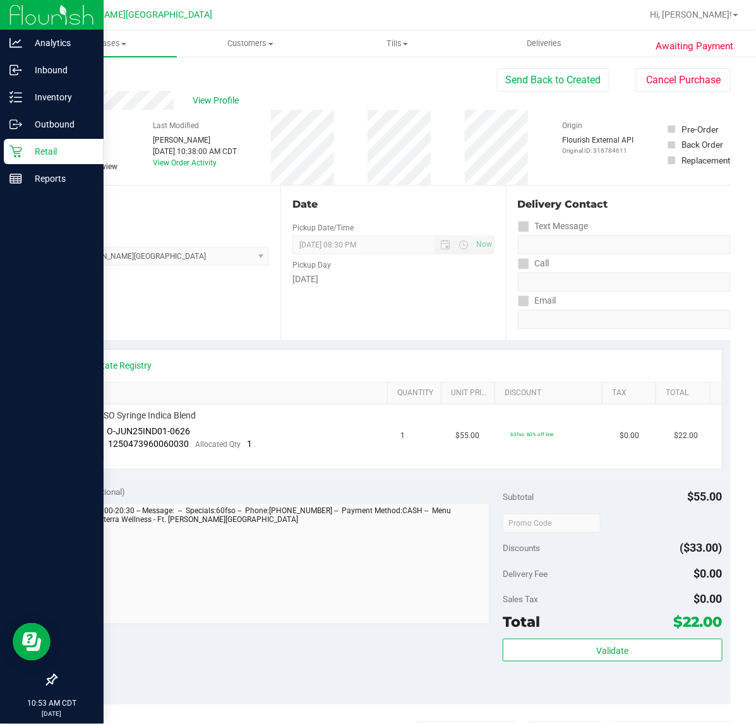
click at [32, 162] on div "Retail" at bounding box center [54, 151] width 100 height 25
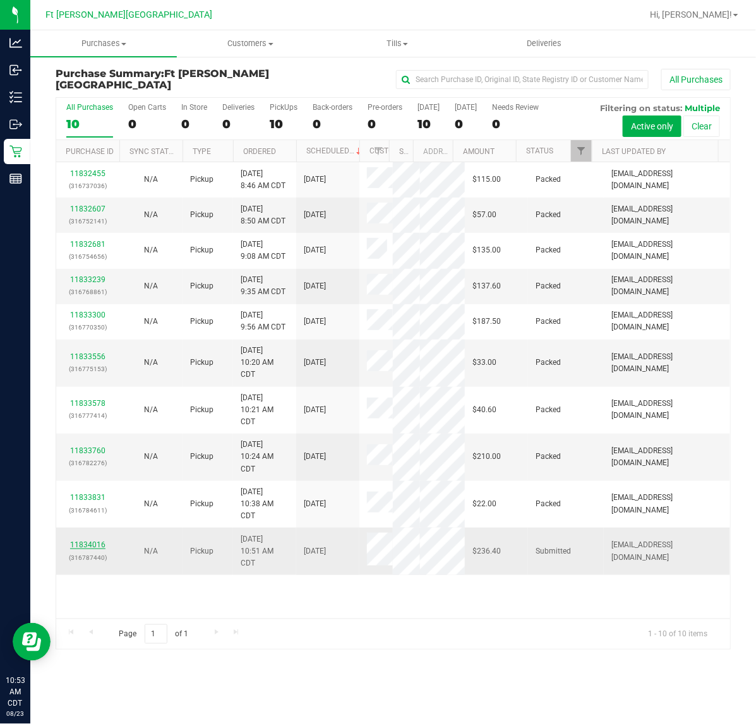
click at [98, 549] on link "11834016" at bounding box center [87, 544] width 35 height 9
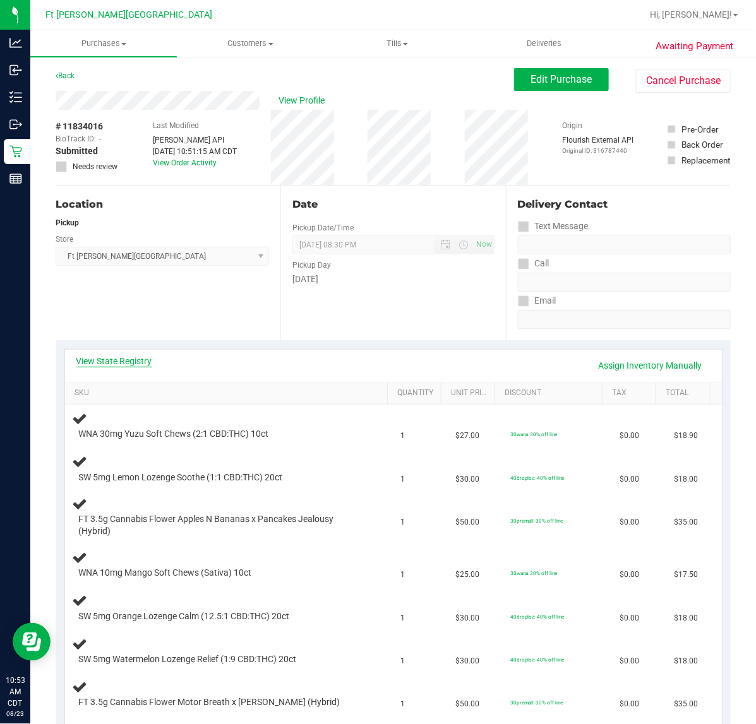
click at [106, 357] on link "View State Registry" at bounding box center [114, 361] width 76 height 13
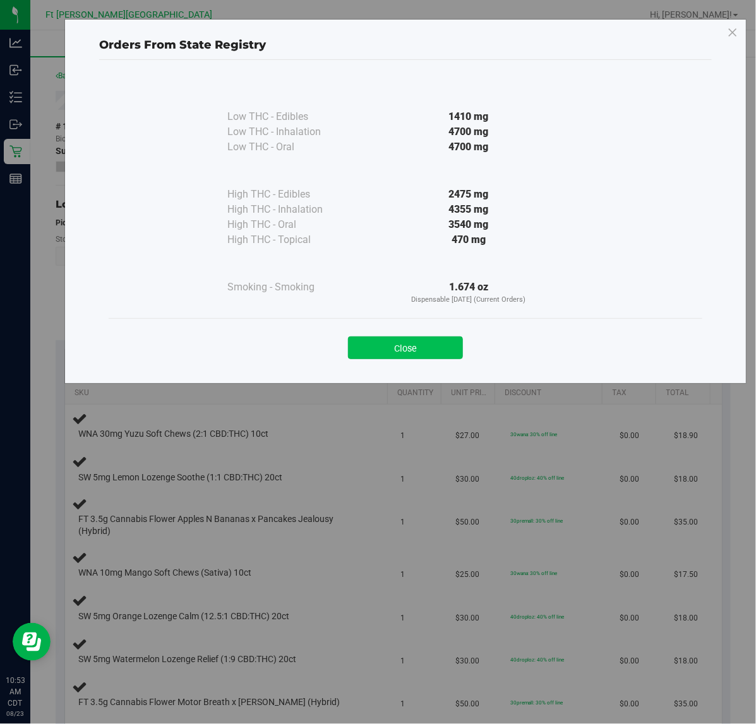
click at [430, 339] on button "Close" at bounding box center [405, 348] width 115 height 23
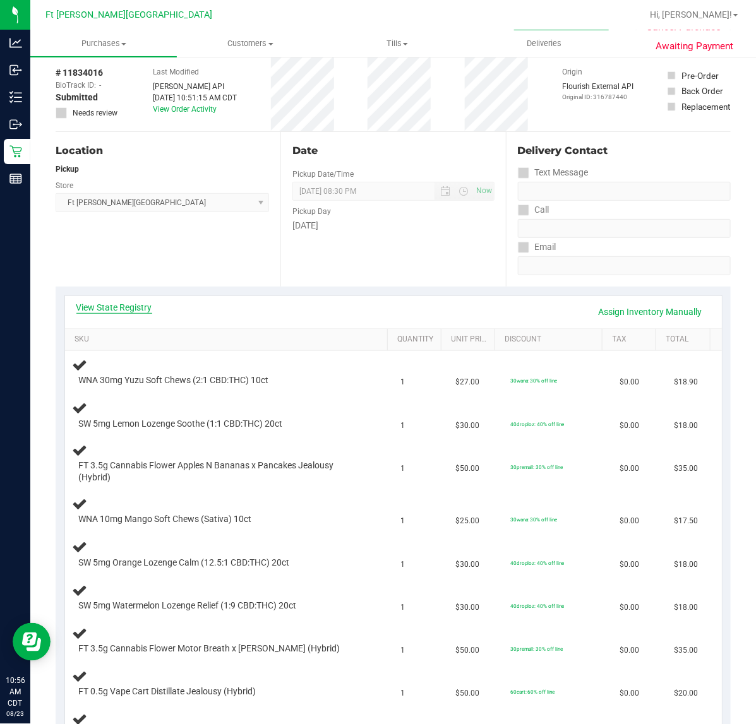
scroll to position [79, 0]
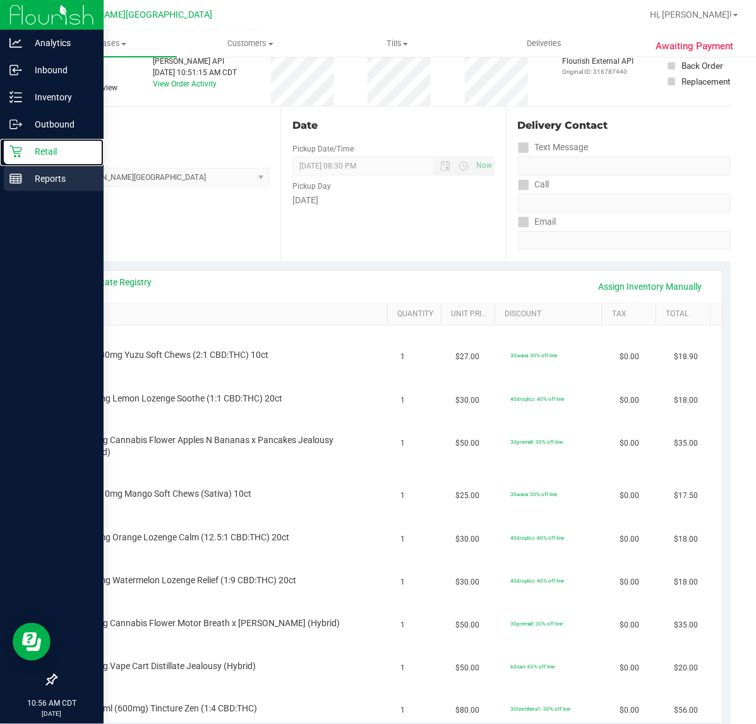
drag, startPoint x: 23, startPoint y: 158, endPoint x: 16, endPoint y: 174, distance: 16.9
click at [23, 158] on p "Retail" at bounding box center [60, 151] width 76 height 15
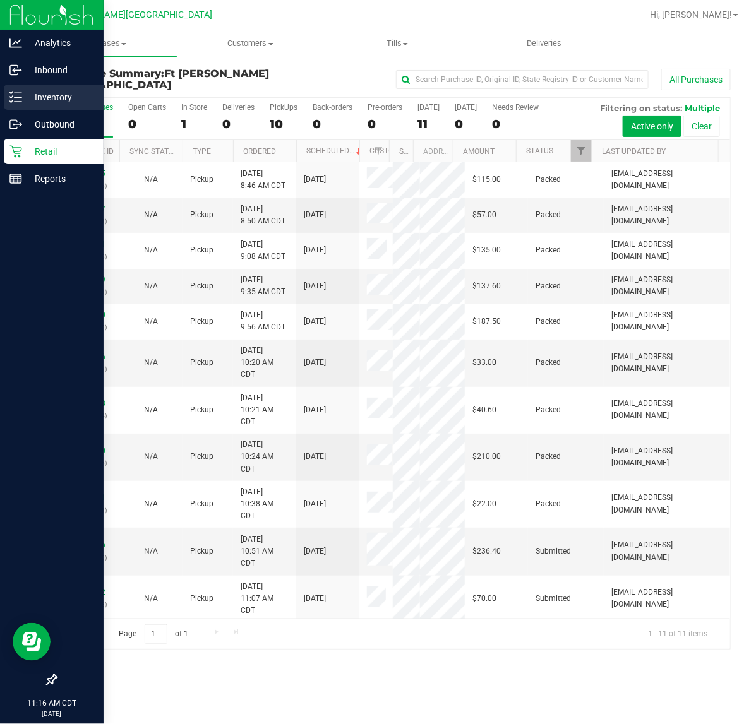
click at [14, 95] on icon at bounding box center [15, 97] width 13 height 13
click at [16, 96] on icon at bounding box center [15, 97] width 13 height 13
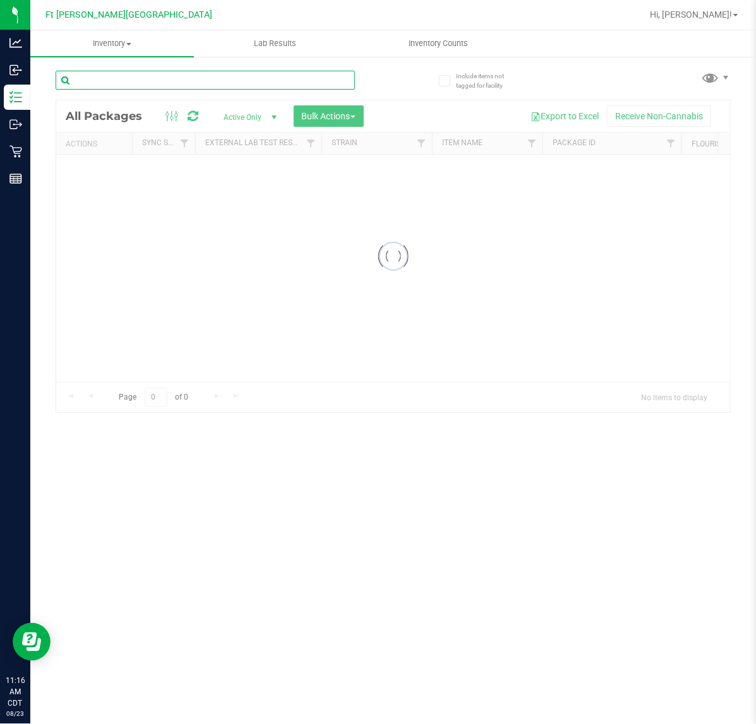
click at [100, 80] on input "text" at bounding box center [205, 80] width 299 height 19
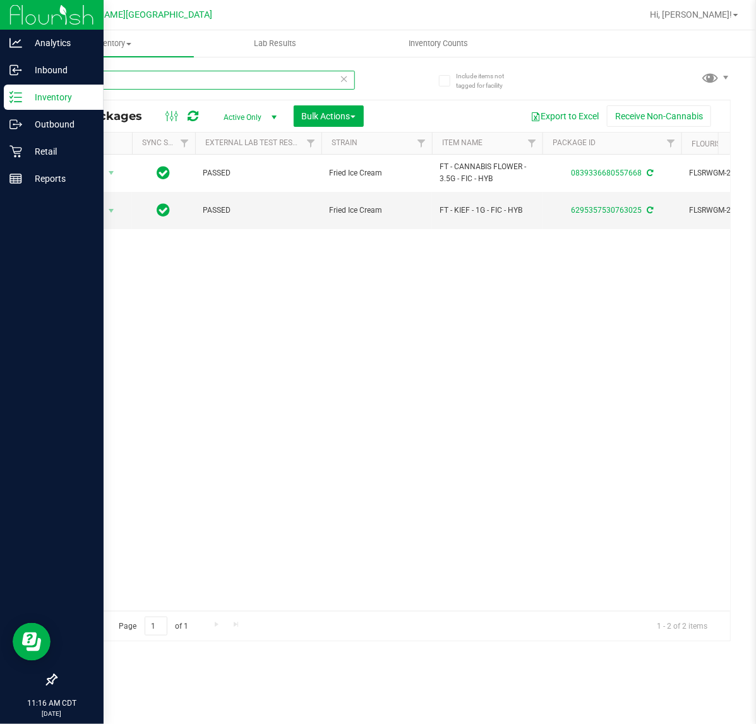
type input "fic"
click at [67, 165] on link "Retail" at bounding box center [52, 152] width 104 height 27
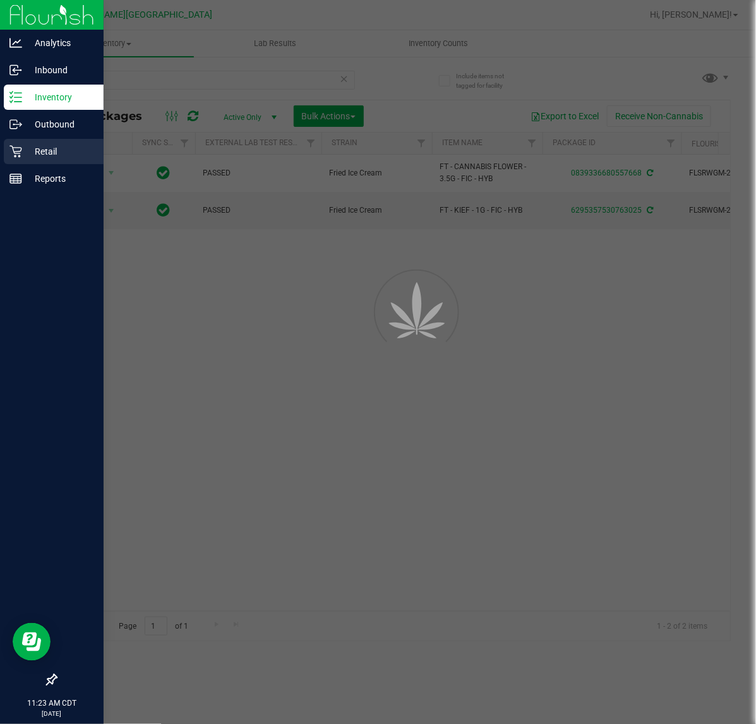
click at [67, 164] on link "Retail" at bounding box center [52, 152] width 104 height 27
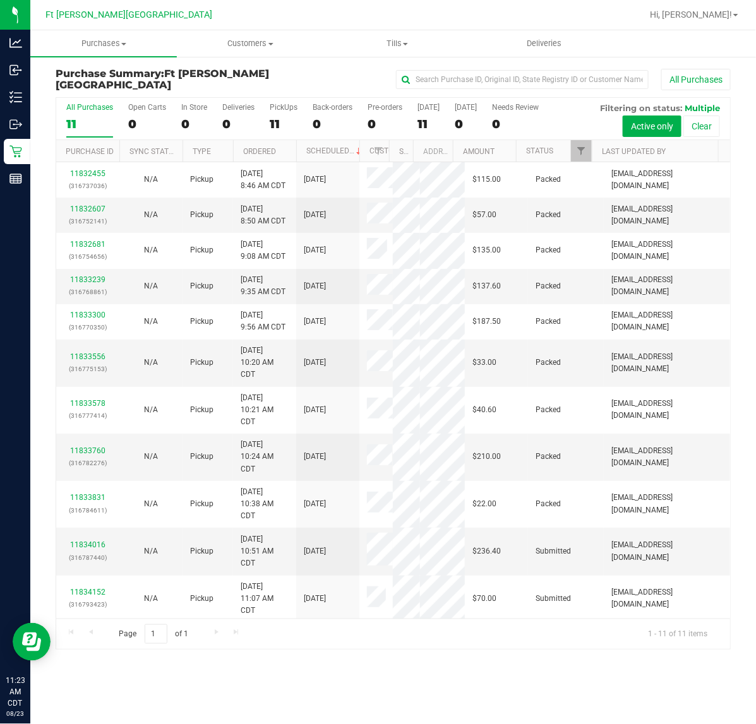
click at [257, 696] on div "Purchases Summary of purchases Fulfillment All purchases Customers All customer…" at bounding box center [392, 377] width 725 height 694
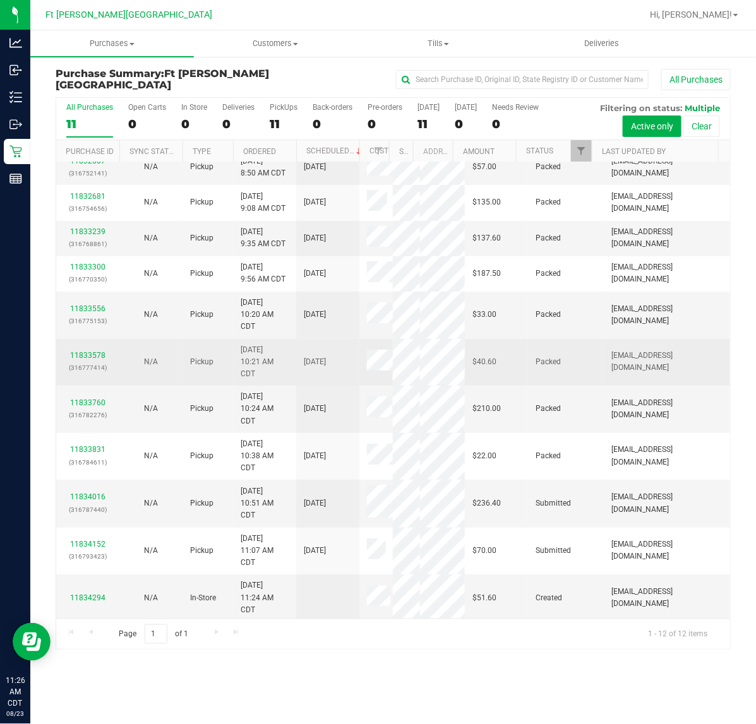
scroll to position [98, 0]
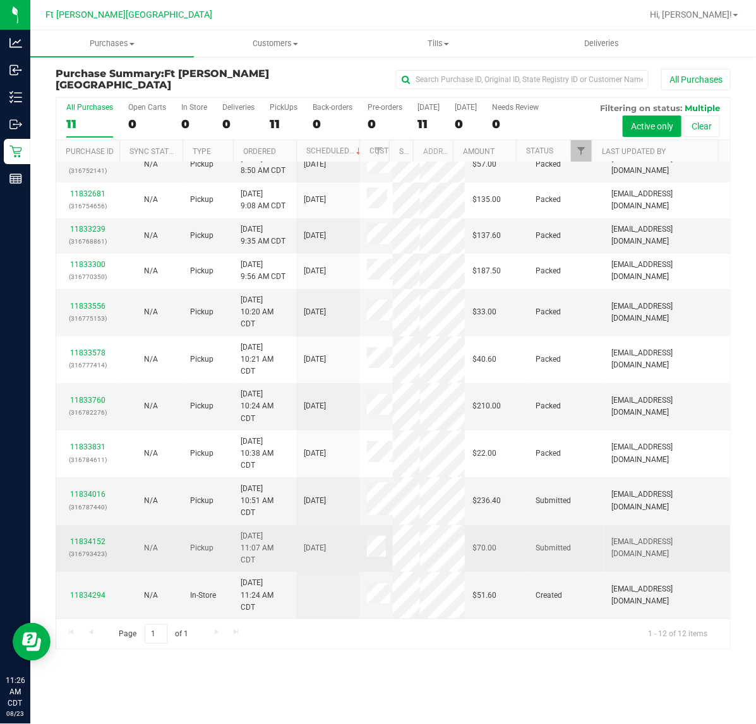
click at [83, 547] on div "11834152 (316793423)" at bounding box center [88, 548] width 48 height 24
click at [82, 542] on link "11834152" at bounding box center [87, 541] width 35 height 9
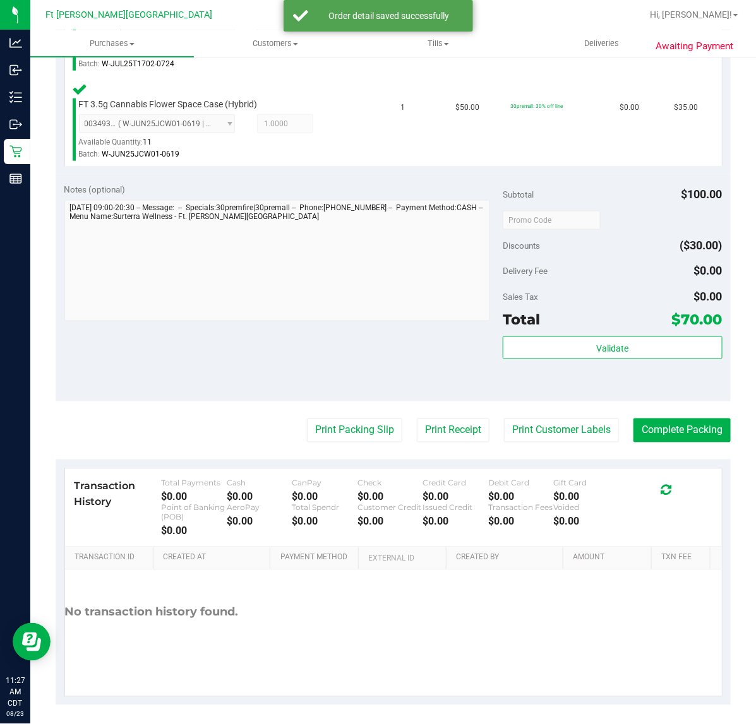
scroll to position [422, 0]
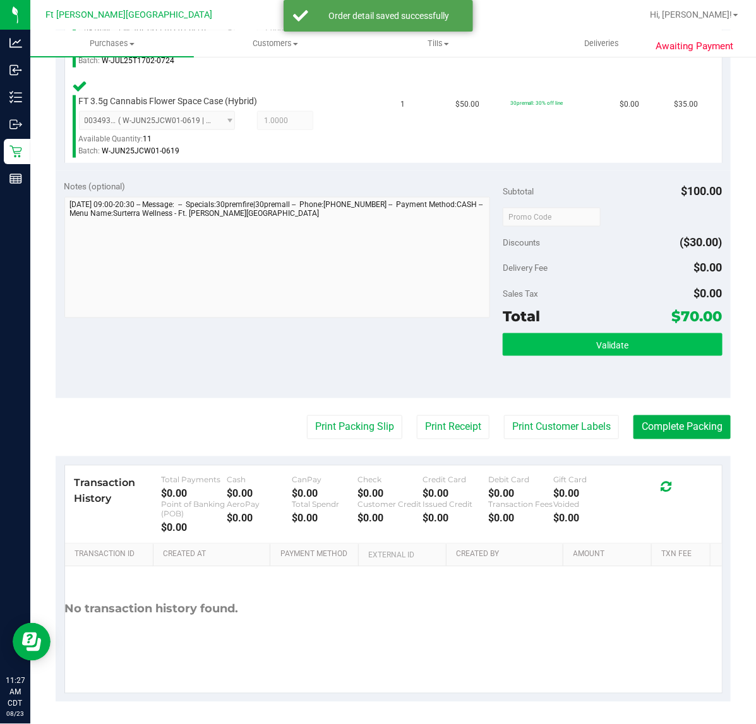
drag, startPoint x: 539, startPoint y: 329, endPoint x: 531, endPoint y: 342, distance: 14.7
click at [539, 330] on div "Subtotal $100.00 Discounts ($30.00) Delivery Fee $0.00 Sales Tax $0.00 Total $7…" at bounding box center [612, 285] width 219 height 210
click at [525, 351] on button "Validate" at bounding box center [612, 344] width 219 height 23
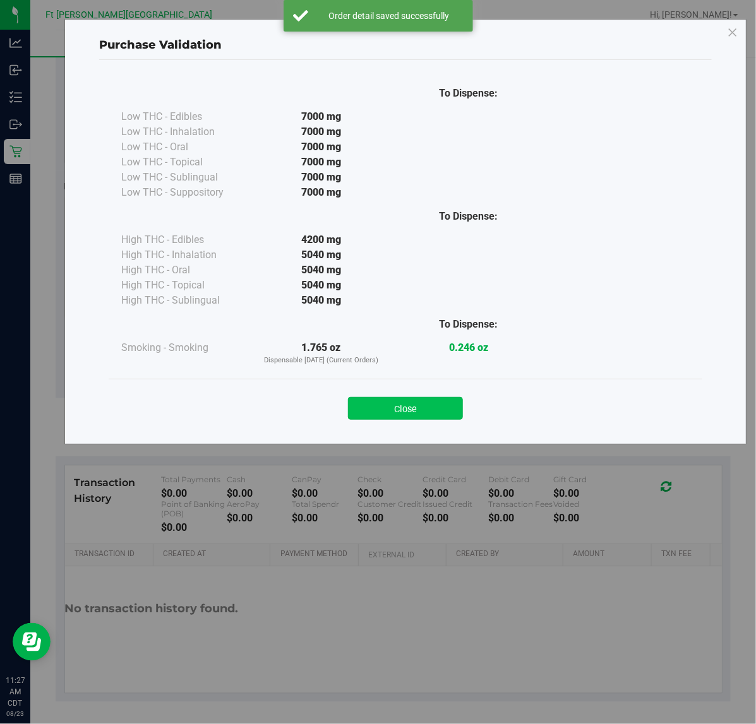
click at [401, 412] on button "Close" at bounding box center [405, 408] width 115 height 23
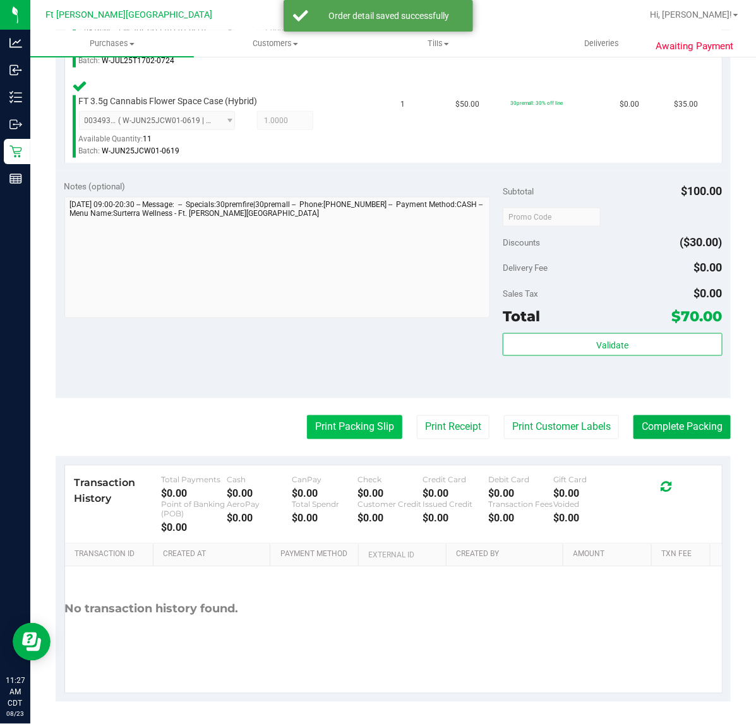
click at [360, 429] on button "Print Packing Slip" at bounding box center [354, 427] width 95 height 24
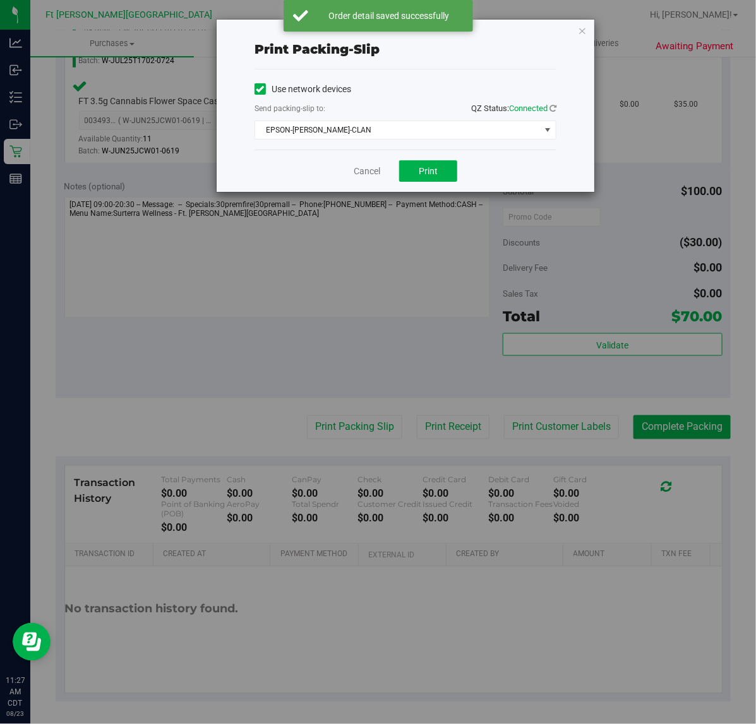
click at [436, 157] on div "Cancel Print" at bounding box center [405, 171] width 302 height 42
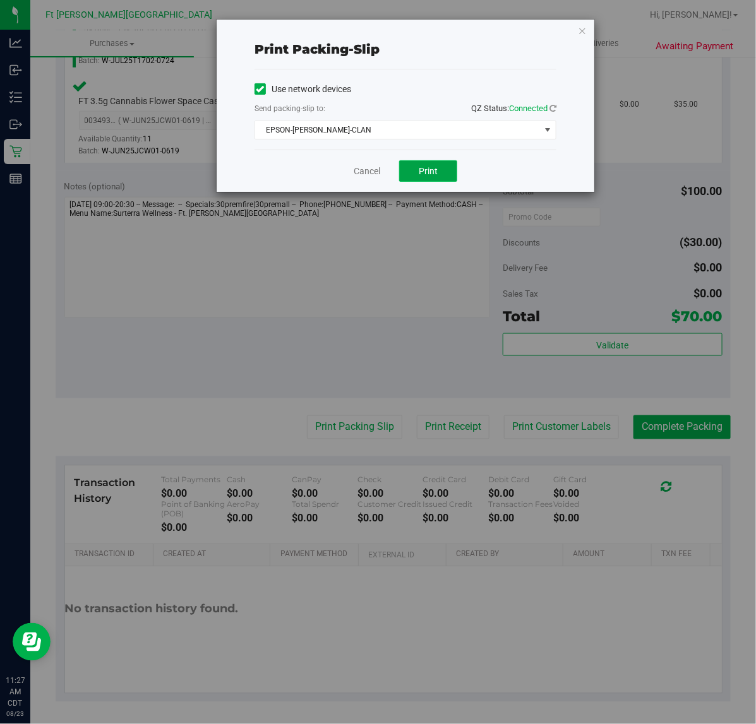
click at [434, 163] on button "Print" at bounding box center [428, 170] width 58 height 21
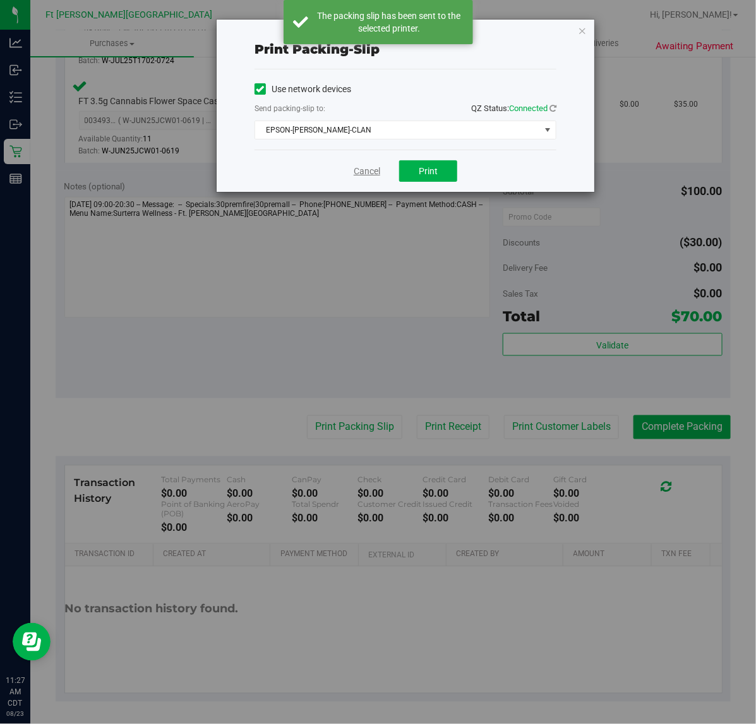
click at [364, 174] on link "Cancel" at bounding box center [367, 171] width 27 height 13
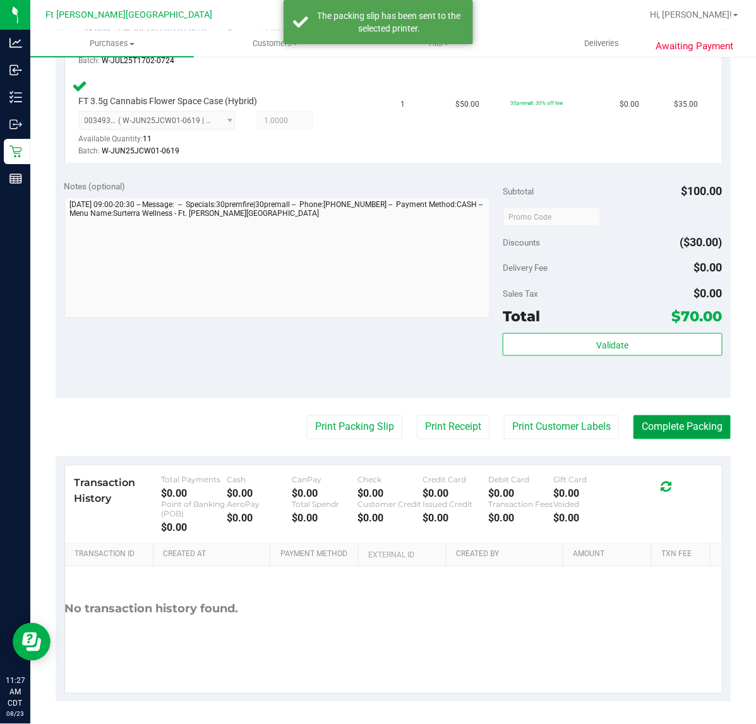
click at [645, 417] on button "Complete Packing" at bounding box center [681, 427] width 97 height 24
